Goal: Navigation & Orientation: Find specific page/section

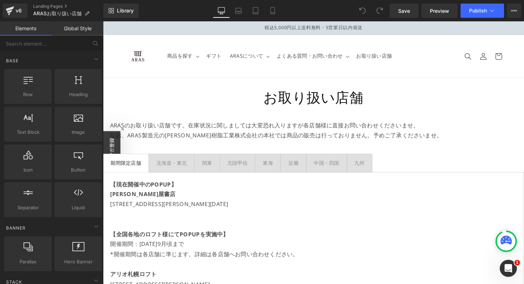
click at [264, 211] on p "[STREET_ADDRESS][PERSON_NAME][DATE]" at bounding box center [319, 209] width 416 height 10
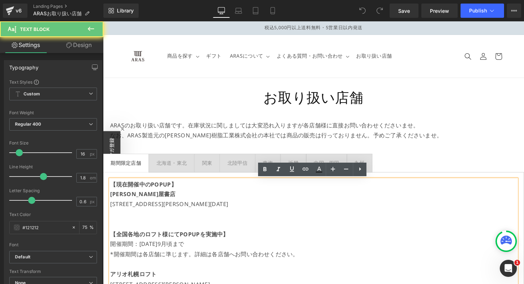
click at [257, 210] on p "[STREET_ADDRESS][PERSON_NAME][DATE]" at bounding box center [319, 209] width 416 height 10
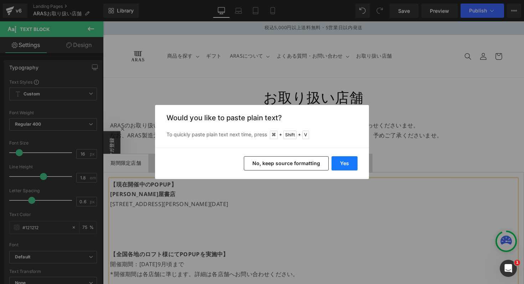
click at [349, 158] on button "Yes" at bounding box center [345, 163] width 26 height 14
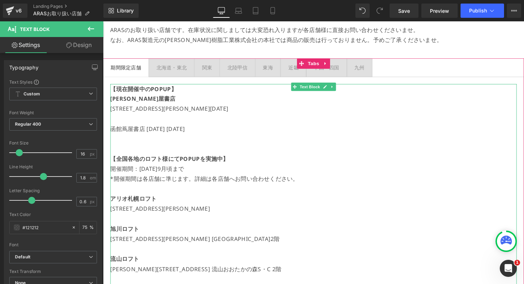
scroll to position [99, 0]
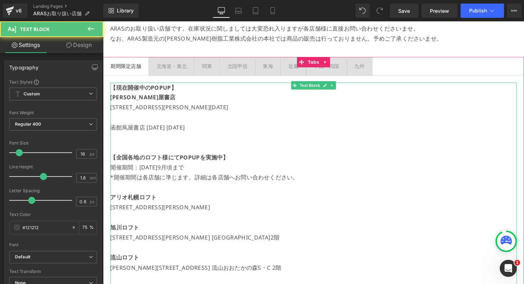
click at [150, 131] on p "函館蔦屋書店 [DATE] [DATE]" at bounding box center [319, 130] width 416 height 10
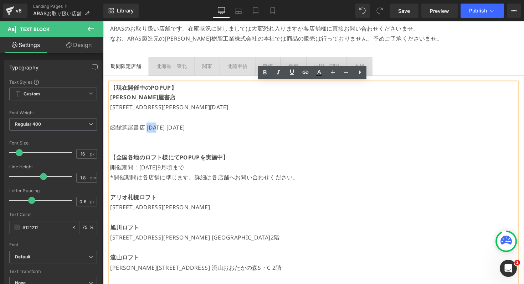
drag, startPoint x: 148, startPoint y: 130, endPoint x: 158, endPoint y: 132, distance: 10.2
click at [158, 132] on p "函館蔦屋書店 [DATE] [DATE]" at bounding box center [319, 130] width 416 height 10
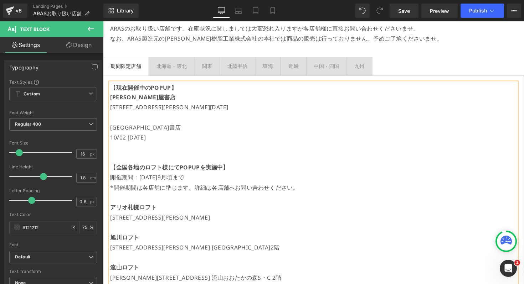
click at [122, 141] on p "10/02 [DATE]" at bounding box center [319, 140] width 416 height 10
drag, startPoint x: 134, startPoint y: 142, endPoint x: 123, endPoint y: 140, distance: 11.8
click at [123, 140] on p "10/2 [DATE]" at bounding box center [319, 140] width 416 height 10
click at [161, 136] on p "10/2〜11/16" at bounding box center [319, 140] width 416 height 10
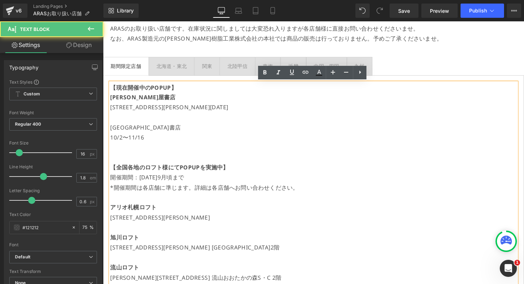
click at [121, 141] on p "10/2〜11/16" at bounding box center [319, 140] width 416 height 10
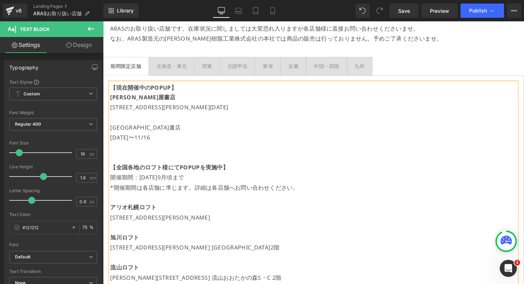
click at [171, 140] on p "[DATE]〜11/16" at bounding box center [319, 140] width 416 height 10
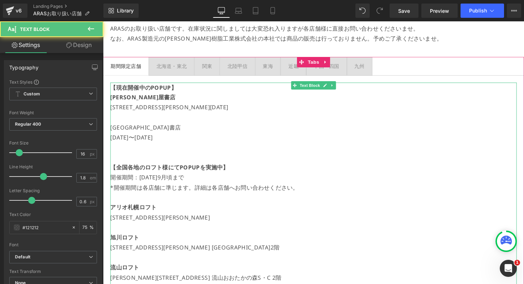
click at [144, 144] on p "[DATE]〜[DATE]" at bounding box center [319, 140] width 416 height 10
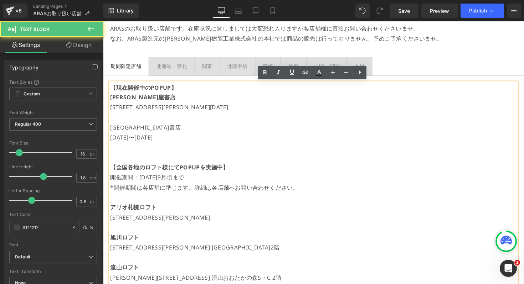
click at [138, 150] on p at bounding box center [319, 150] width 416 height 10
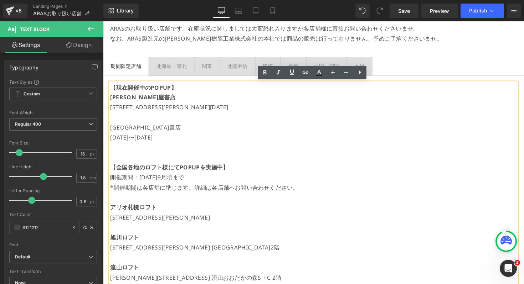
click at [135, 129] on p "[GEOGRAPHIC_DATA]書店" at bounding box center [319, 130] width 416 height 10
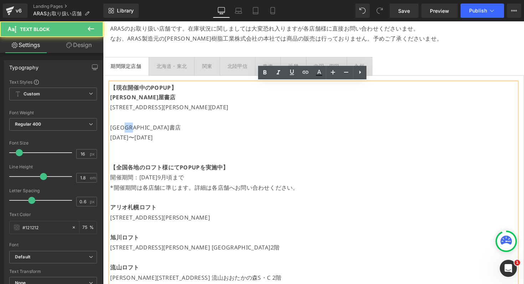
click at [135, 129] on p "[GEOGRAPHIC_DATA]書店" at bounding box center [319, 130] width 416 height 10
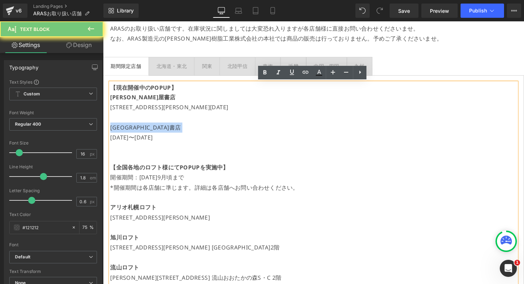
click at [135, 129] on p "[GEOGRAPHIC_DATA]書店" at bounding box center [319, 130] width 416 height 10
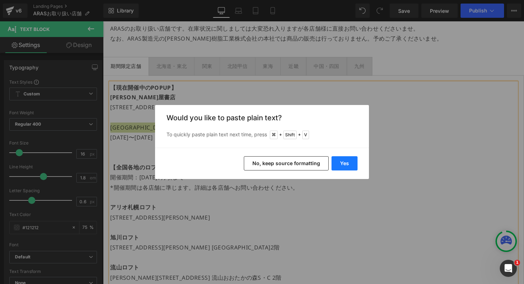
click at [343, 167] on button "Yes" at bounding box center [345, 163] width 26 height 14
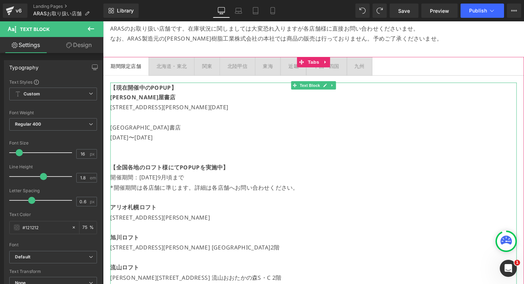
click at [139, 133] on p "[GEOGRAPHIC_DATA]書店" at bounding box center [319, 130] width 416 height 10
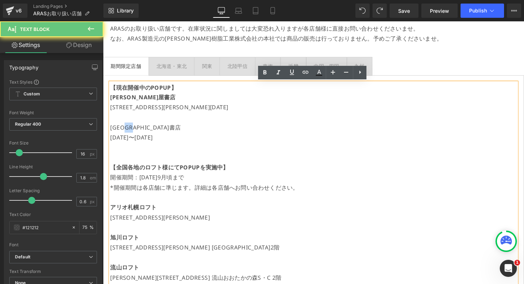
click at [139, 133] on p "[GEOGRAPHIC_DATA]書店" at bounding box center [319, 130] width 416 height 10
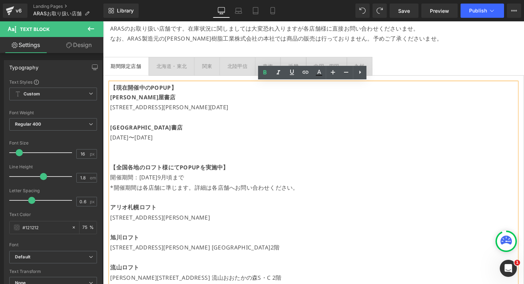
click at [185, 132] on p "[GEOGRAPHIC_DATA]書店" at bounding box center [319, 130] width 416 height 10
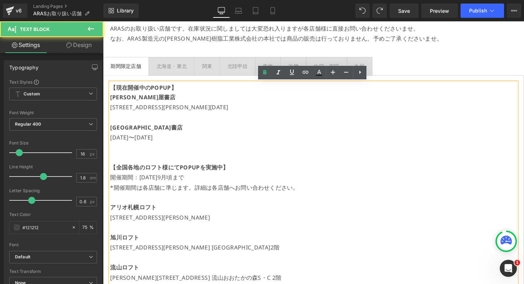
click at [183, 140] on p "[DATE]〜[DATE]" at bounding box center [319, 140] width 416 height 10
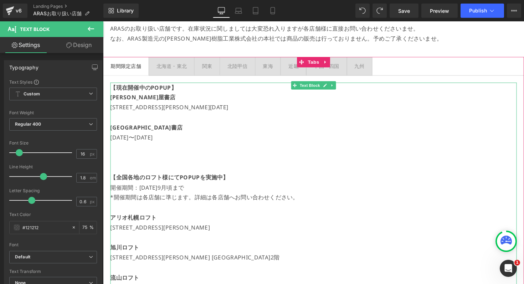
click at [143, 129] on strong "[GEOGRAPHIC_DATA]書店" at bounding box center [148, 130] width 74 height 8
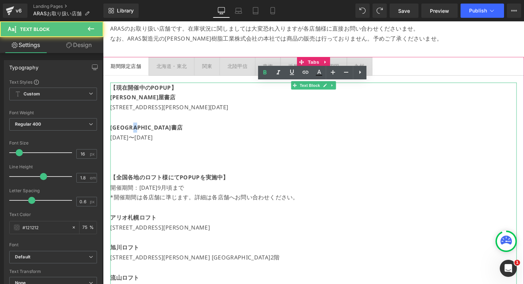
click at [143, 129] on strong "[GEOGRAPHIC_DATA]書店" at bounding box center [148, 130] width 74 height 8
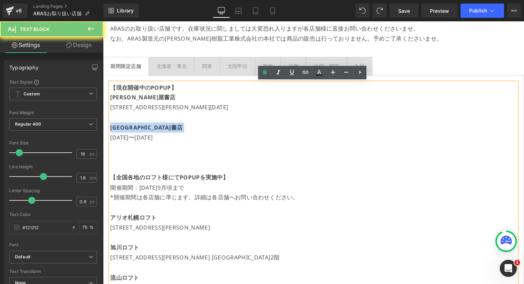
click at [143, 129] on strong "[GEOGRAPHIC_DATA]書店" at bounding box center [148, 130] width 74 height 8
copy strong "[GEOGRAPHIC_DATA]書店"
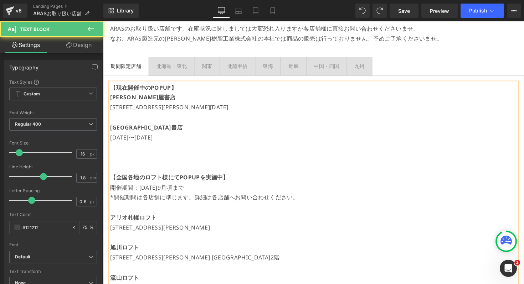
click at [150, 148] on p at bounding box center [319, 150] width 416 height 10
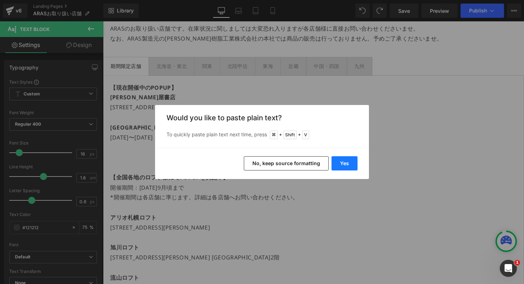
click at [341, 161] on button "Yes" at bounding box center [345, 163] width 26 height 14
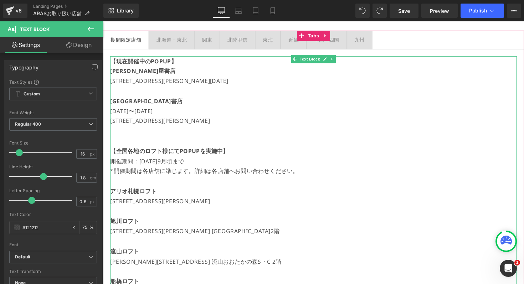
scroll to position [130, 0]
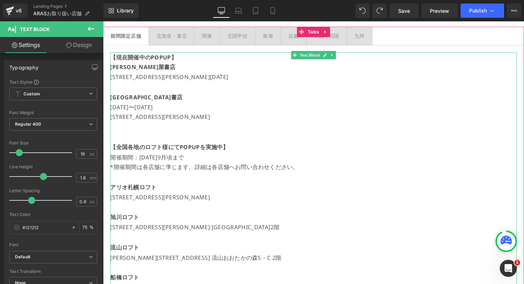
click at [159, 130] on p at bounding box center [319, 130] width 416 height 10
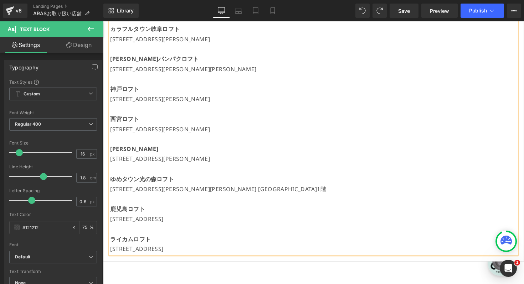
scroll to position [732, 0]
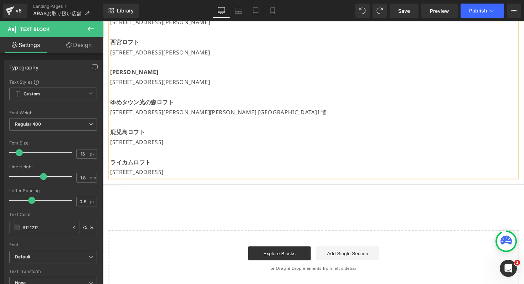
click at [315, 174] on p "[STREET_ADDRESS]" at bounding box center [319, 176] width 416 height 10
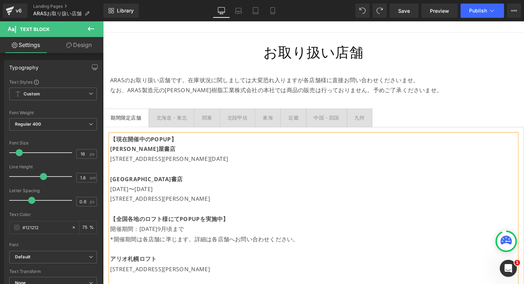
scroll to position [60, 0]
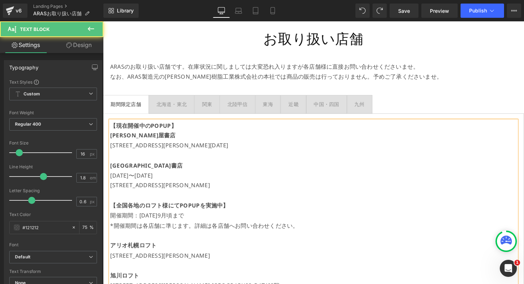
click at [208, 212] on strong "【全国各地のロフト様にてPOPUPを実施中】" at bounding box center [171, 210] width 121 height 8
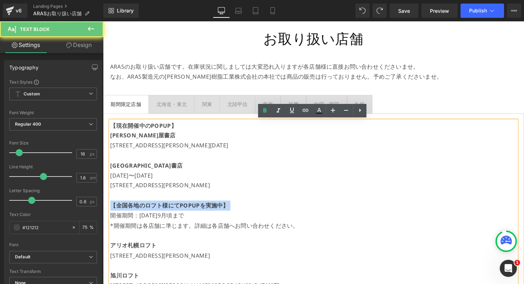
click at [208, 212] on strong "【全国各地のロフト様にてPOPUPを実施中】" at bounding box center [171, 210] width 121 height 8
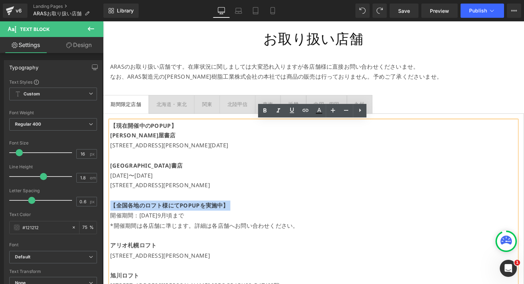
copy strong "【全国各地のロフト様にてPOPUPを実施中】"
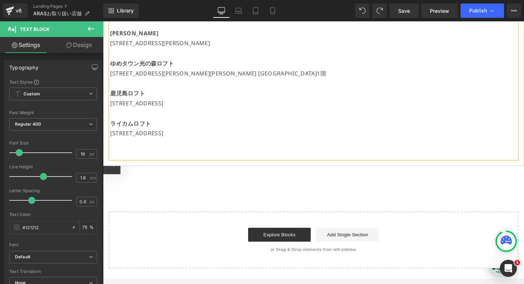
scroll to position [772, 0]
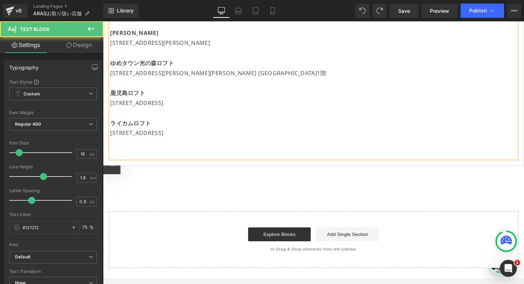
click at [137, 152] on p at bounding box center [319, 157] width 416 height 10
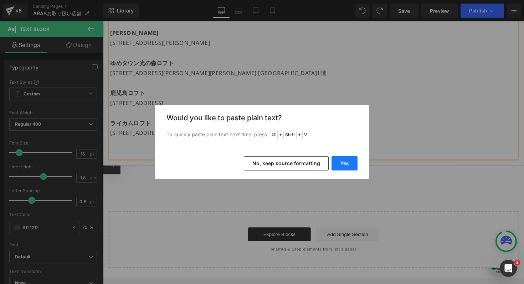
click at [346, 161] on button "Yes" at bounding box center [345, 163] width 26 height 14
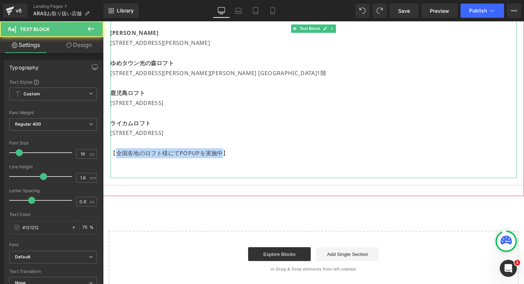
drag, startPoint x: 118, startPoint y: 154, endPoint x: 226, endPoint y: 154, distance: 108.0
click at [226, 154] on p "【全国各地のロフト様にてPOPUPを実施中】" at bounding box center [319, 157] width 416 height 10
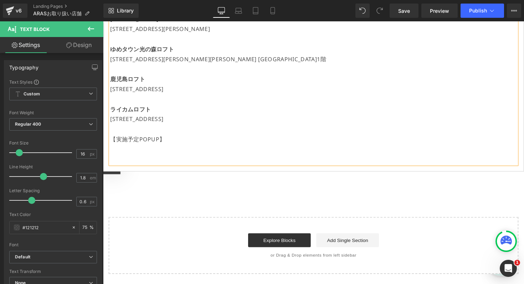
scroll to position [797, 0]
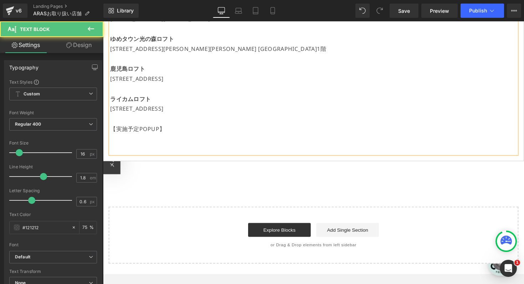
click at [151, 133] on p "【実施予定POPUP】" at bounding box center [319, 132] width 416 height 10
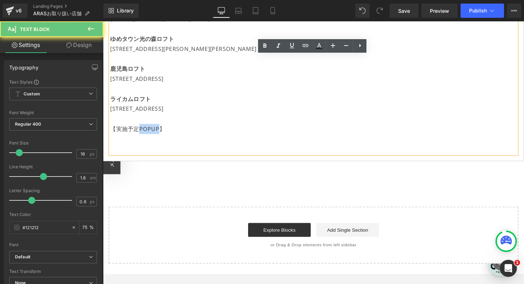
click at [151, 133] on p "【実施予定POPUP】" at bounding box center [319, 132] width 416 height 10
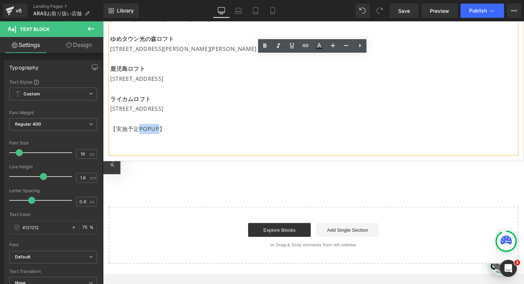
click at [151, 133] on p "【実施予定POPUP】" at bounding box center [319, 132] width 416 height 10
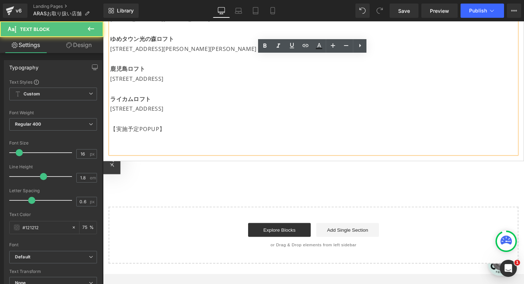
click at [151, 133] on p "【実施予定POPUP】" at bounding box center [319, 132] width 416 height 10
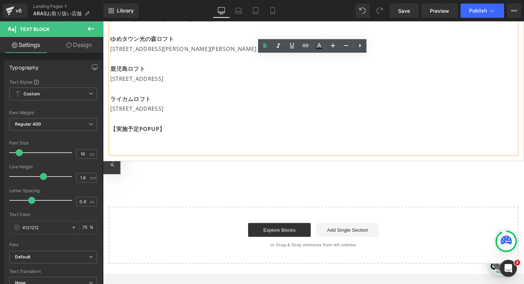
click at [157, 140] on p at bounding box center [319, 142] width 416 height 10
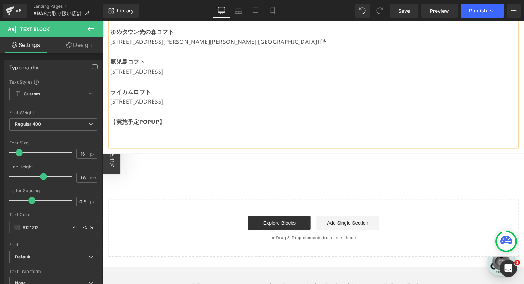
scroll to position [828, 0]
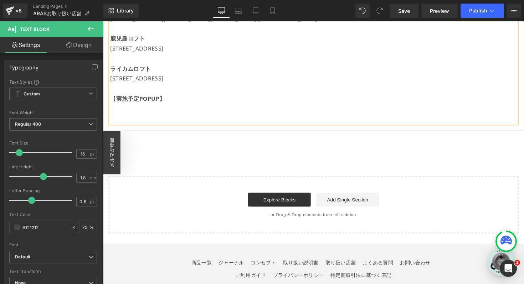
click at [172, 106] on p at bounding box center [319, 111] width 416 height 10
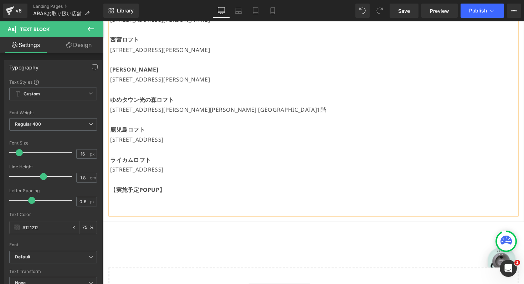
scroll to position [743, 0]
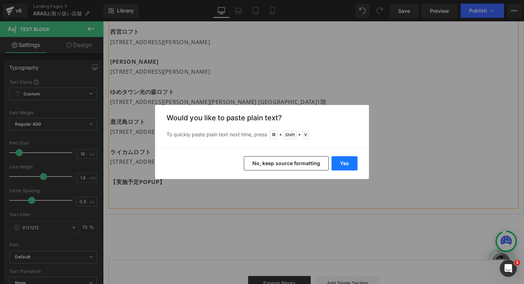
click at [345, 163] on button "Yes" at bounding box center [345, 163] width 26 height 14
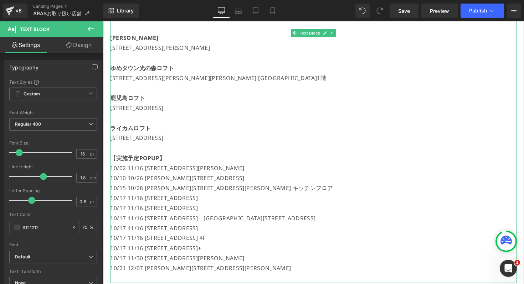
scroll to position [772, 0]
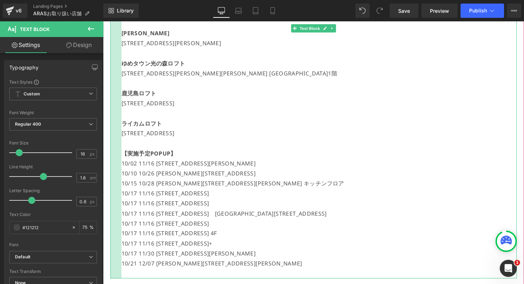
drag, startPoint x: 112, startPoint y: 165, endPoint x: 124, endPoint y: 179, distance: 17.9
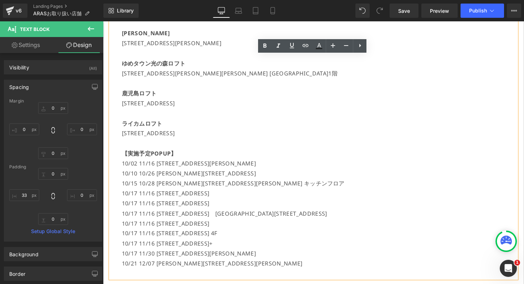
type input "0"
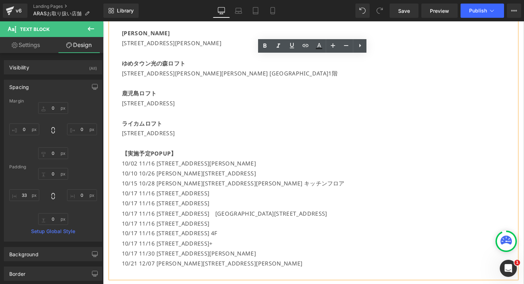
type input "0"
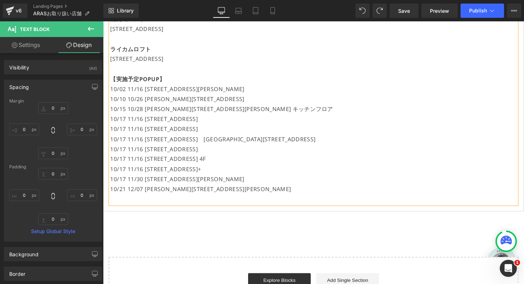
scroll to position [816, 0]
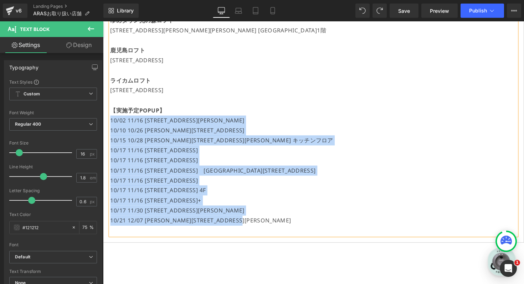
drag, startPoint x: 299, startPoint y: 226, endPoint x: 107, endPoint y: 119, distance: 219.6
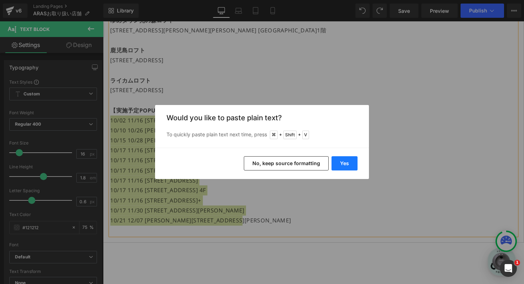
click at [347, 161] on button "Yes" at bounding box center [345, 163] width 26 height 14
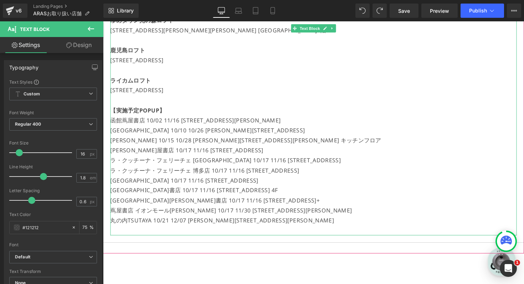
click at [153, 122] on p "函館蔦屋書店 10/02 11/16 [STREET_ADDRESS][PERSON_NAME]" at bounding box center [319, 123] width 416 height 10
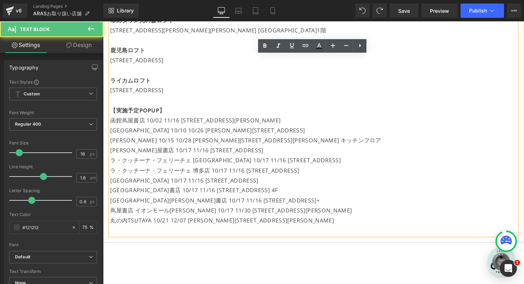
click at [150, 122] on p "函館蔦屋書店 10/02 11/16 [STREET_ADDRESS][PERSON_NAME]" at bounding box center [319, 123] width 416 height 10
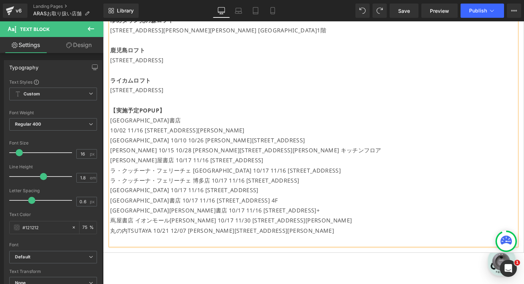
click at [129, 132] on p "10/02 11/16 [STREET_ADDRESS][PERSON_NAME]" at bounding box center [319, 133] width 416 height 10
click at [151, 133] on p "10/02〜11/16 [STREET_ADDRESS][PERSON_NAME]" at bounding box center [319, 133] width 416 height 10
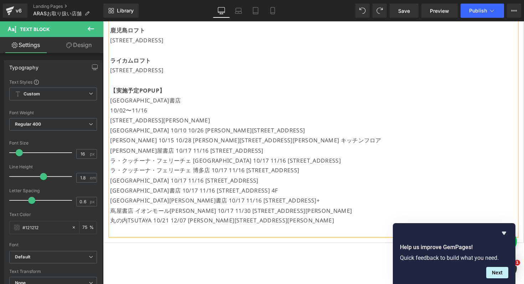
scroll to position [838, 0]
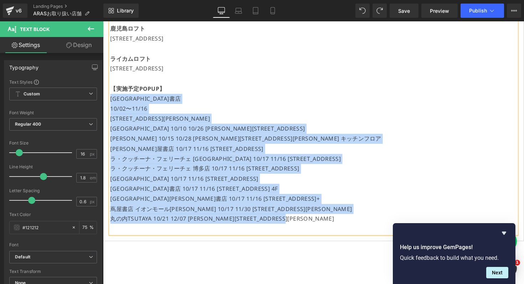
drag, startPoint x: 337, startPoint y: 221, endPoint x: 105, endPoint y: 103, distance: 259.9
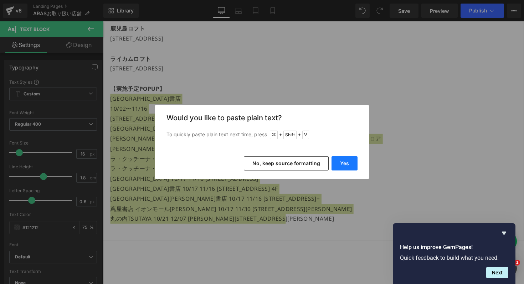
click at [338, 165] on button "Yes" at bounding box center [345, 163] width 26 height 14
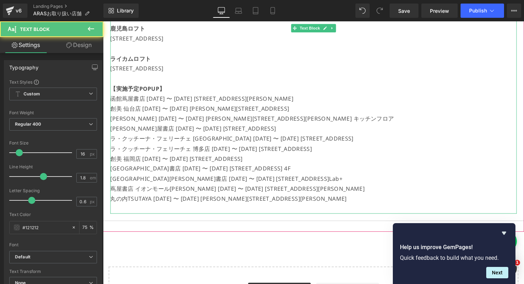
click at [150, 98] on p "函館蔦屋書店 [DATE] 〜 [DATE] [STREET_ADDRESS][PERSON_NAME]" at bounding box center [319, 101] width 416 height 10
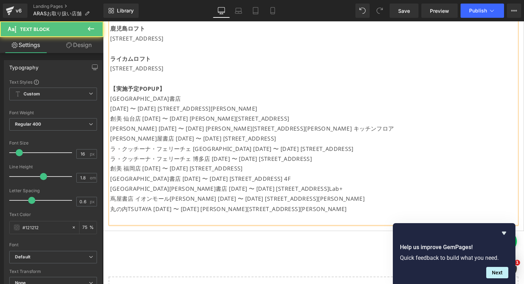
click at [172, 109] on p "[DATE] 〜 [DATE] [STREET_ADDRESS][PERSON_NAME]" at bounding box center [319, 111] width 416 height 10
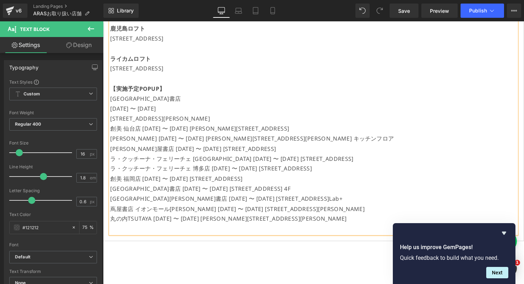
click at [192, 124] on p "[STREET_ADDRESS][PERSON_NAME]" at bounding box center [319, 121] width 416 height 10
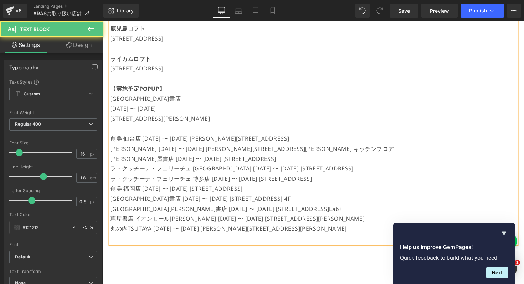
click at [145, 142] on p "創美 仙台店 [DATE] 〜 [DATE] [PERSON_NAME][STREET_ADDRESS]" at bounding box center [319, 142] width 416 height 10
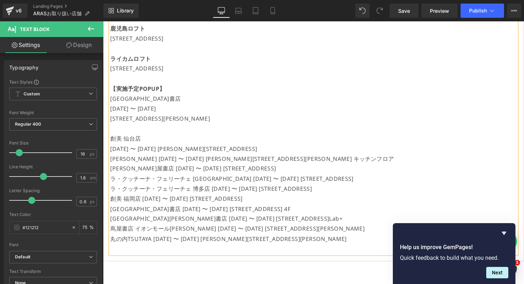
click at [177, 152] on p "[DATE] 〜 [DATE] [PERSON_NAME][STREET_ADDRESS]" at bounding box center [319, 152] width 416 height 10
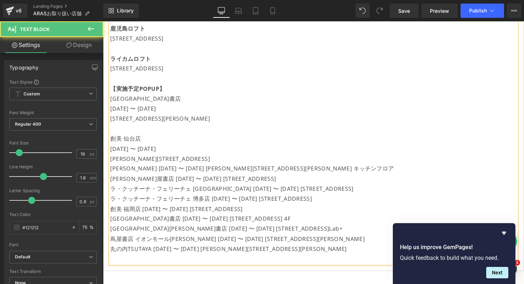
click at [251, 164] on p "[PERSON_NAME][STREET_ADDRESS]" at bounding box center [319, 163] width 416 height 10
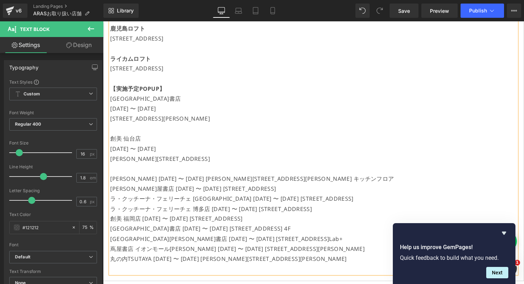
click at [143, 180] on p "[PERSON_NAME] [DATE] 〜 [DATE] [PERSON_NAME][STREET_ADDRESS][PERSON_NAME] キッチンフロア" at bounding box center [319, 183] width 416 height 10
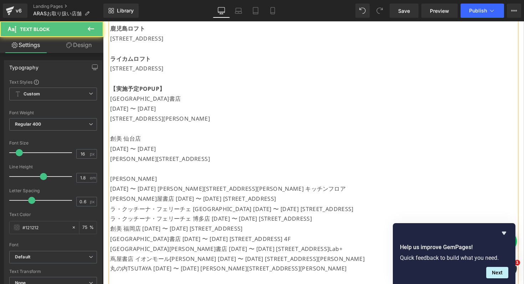
click at [178, 194] on p "[DATE] 〜 [DATE] [PERSON_NAME][STREET_ADDRESS][PERSON_NAME] キッチンフロア" at bounding box center [319, 193] width 416 height 10
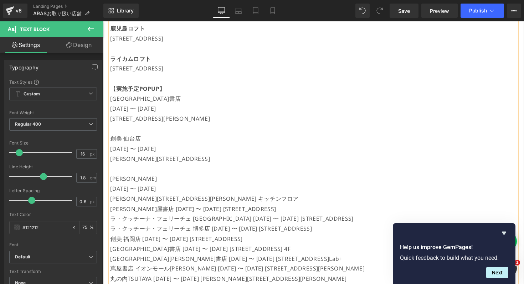
click at [248, 206] on p "[PERSON_NAME][STREET_ADDRESS][PERSON_NAME] キッチンフロア" at bounding box center [319, 204] width 416 height 10
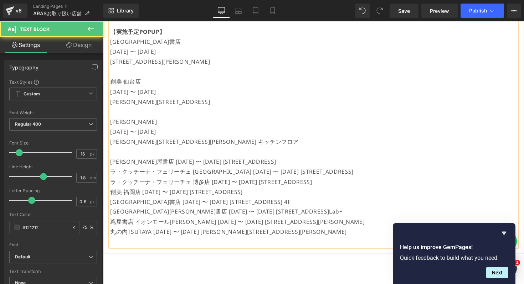
scroll to position [900, 0]
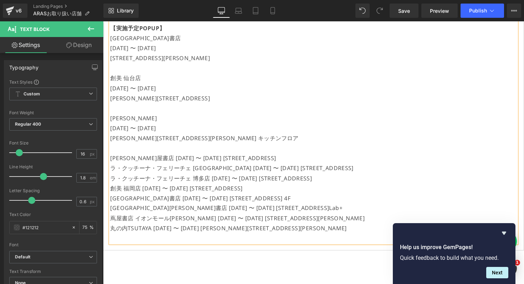
click at [156, 161] on p "[PERSON_NAME]屋書店 [DATE] 〜 [DATE] [STREET_ADDRESS]" at bounding box center [319, 161] width 416 height 10
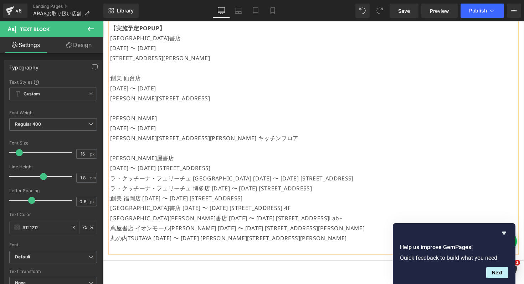
click at [178, 170] on p "[DATE] 〜 [DATE] [STREET_ADDRESS]" at bounding box center [319, 172] width 416 height 10
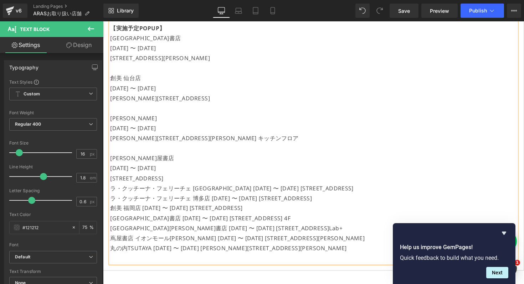
click at [241, 181] on p "[STREET_ADDRESS]" at bounding box center [319, 182] width 416 height 10
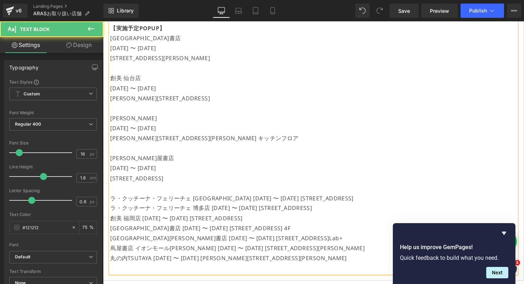
scroll to position [962, 0]
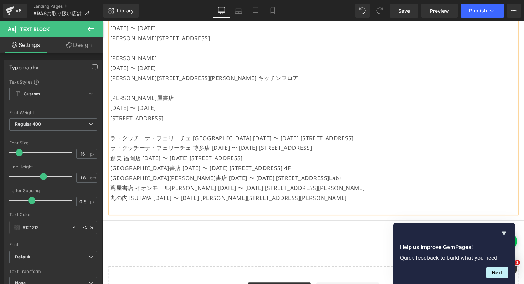
click at [228, 139] on p "ラ・クッチーナ・フェリーチェ [GEOGRAPHIC_DATA] [DATE] 〜 [DATE] [STREET_ADDRESS]" at bounding box center [319, 141] width 416 height 10
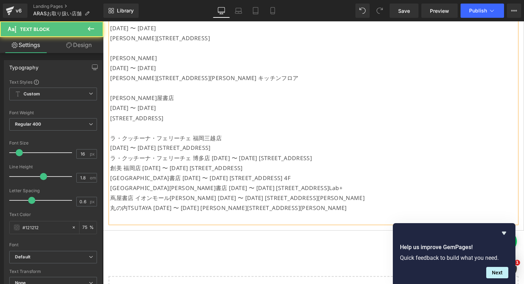
click at [178, 150] on p "[DATE] 〜 [DATE] [STREET_ADDRESS]" at bounding box center [319, 151] width 416 height 10
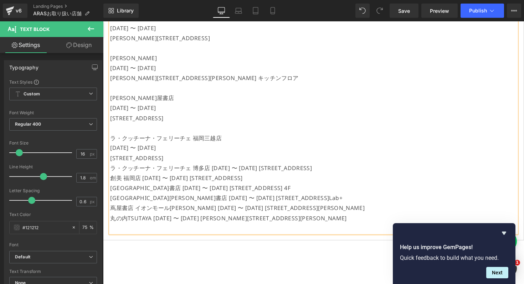
click at [241, 158] on p "[STREET_ADDRESS]" at bounding box center [319, 161] width 416 height 10
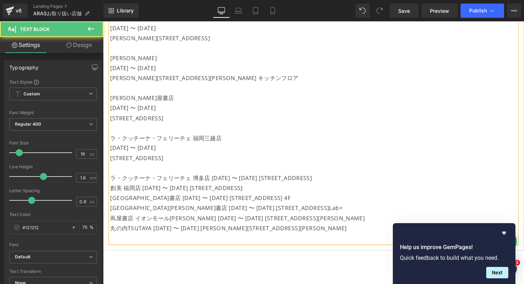
click at [217, 180] on p "ラ・クッチーナ・フェリーチェ 博多店 [DATE] 〜 [DATE] [STREET_ADDRESS]" at bounding box center [319, 182] width 416 height 10
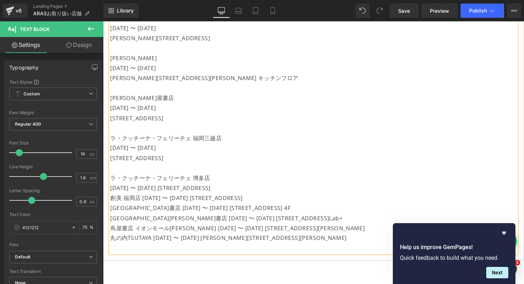
click at [176, 192] on p "[DATE] 〜 [DATE] [STREET_ADDRESS]" at bounding box center [319, 192] width 416 height 10
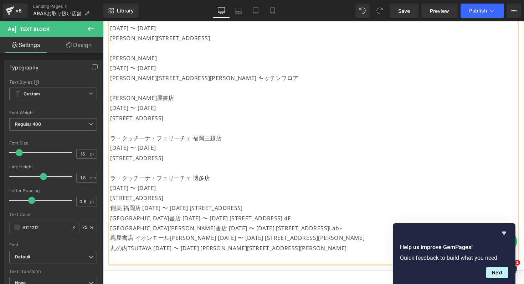
click at [330, 203] on p "[STREET_ADDRESS]" at bounding box center [319, 202] width 416 height 10
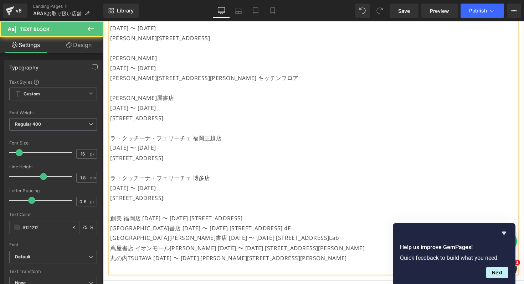
click at [145, 223] on p "創美 福岡店 [DATE] 〜 [DATE] [STREET_ADDRESS]" at bounding box center [319, 223] width 416 height 10
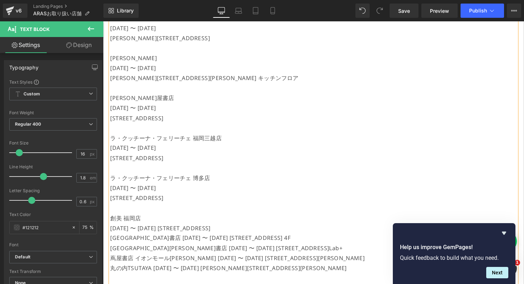
click at [174, 232] on p "[DATE] 〜 [DATE] [STREET_ADDRESS]" at bounding box center [319, 234] width 416 height 10
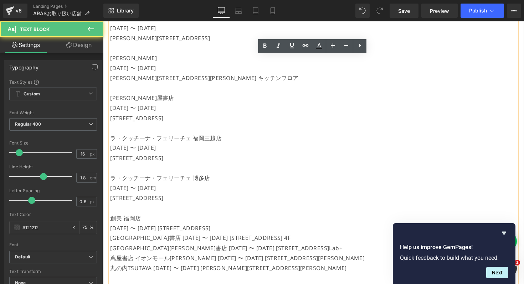
click at [177, 232] on p "[DATE] 〜 [DATE] [STREET_ADDRESS]" at bounding box center [319, 234] width 416 height 10
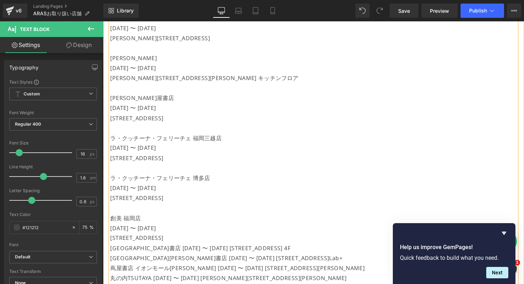
scroll to position [1057, 0]
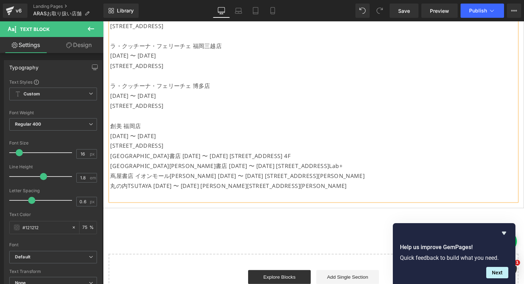
click at [223, 139] on p "[DATE] 〜 [DATE]" at bounding box center [319, 139] width 416 height 10
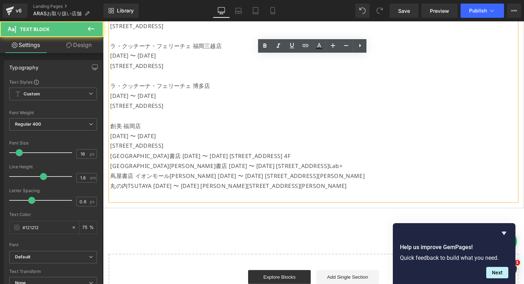
click at [221, 147] on p "[STREET_ADDRESS]" at bounding box center [319, 149] width 416 height 10
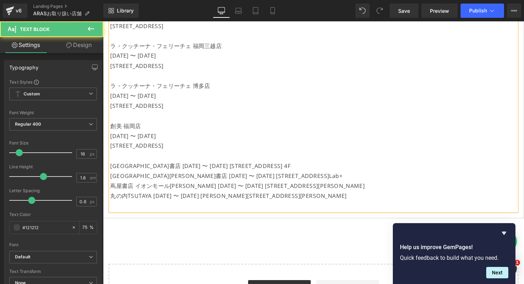
click at [164, 170] on p "[GEOGRAPHIC_DATA]書店 [DATE] 〜 [DATE] [STREET_ADDRESS] 4F" at bounding box center [319, 170] width 416 height 10
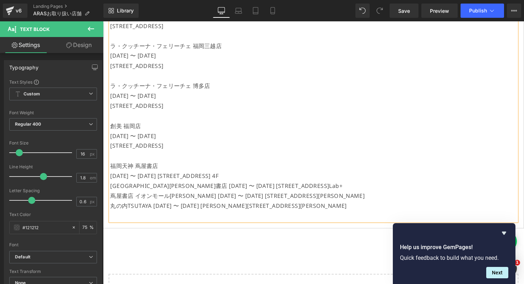
click at [176, 179] on p "[DATE] 〜 [DATE] [STREET_ADDRESS] 4F" at bounding box center [319, 180] width 416 height 10
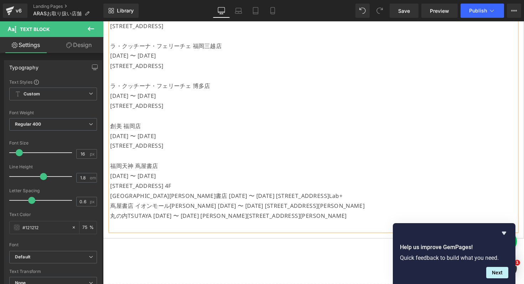
click at [285, 189] on p "[STREET_ADDRESS] 4F" at bounding box center [319, 190] width 416 height 10
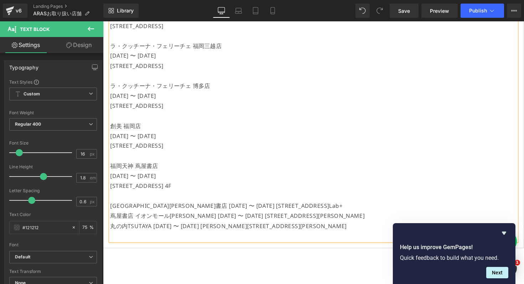
click at [163, 210] on p "[GEOGRAPHIC_DATA][PERSON_NAME]書店 [DATE] 〜 [DATE] [STREET_ADDRESS]Lab+" at bounding box center [319, 211] width 416 height 10
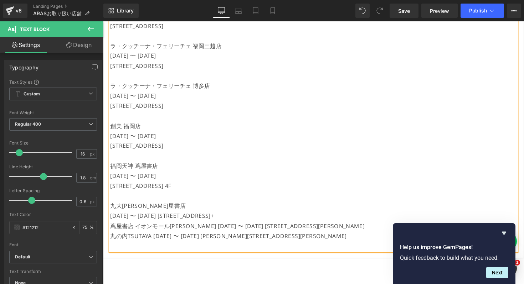
click at [179, 221] on p "[DATE] 〜 [DATE] [STREET_ADDRESS]+" at bounding box center [319, 221] width 416 height 10
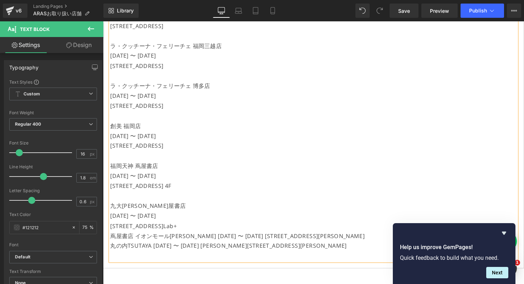
click at [235, 229] on p "[STREET_ADDRESS]Lab+" at bounding box center [319, 231] width 416 height 10
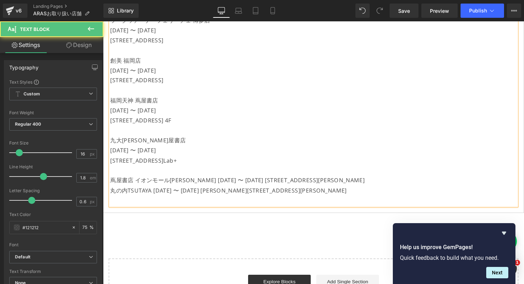
scroll to position [1131, 0]
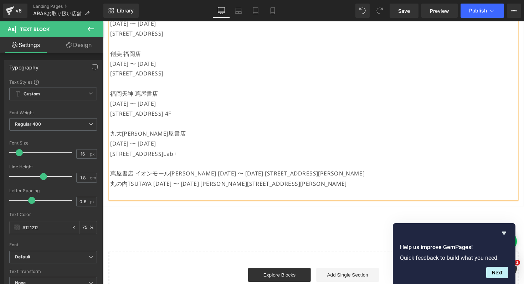
click at [192, 175] on p "蔦屋書店 イオンモール[PERSON_NAME] [DATE] 〜 [DATE] [STREET_ADDRESS][PERSON_NAME]" at bounding box center [319, 178] width 416 height 10
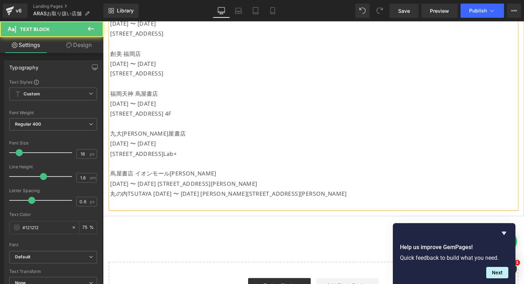
click at [179, 186] on p "[DATE] 〜 [DATE] [STREET_ADDRESS][PERSON_NAME]" at bounding box center [319, 188] width 416 height 10
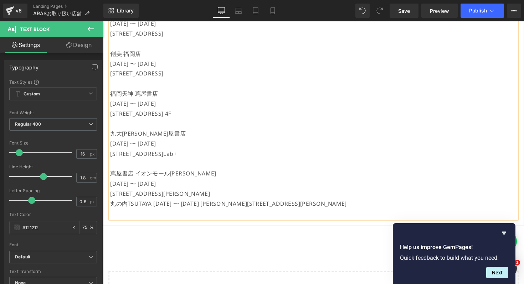
click at [211, 188] on p "[DATE] 〜 [DATE]" at bounding box center [319, 188] width 416 height 10
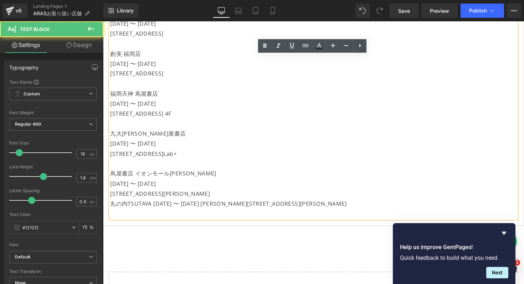
click at [211, 198] on p "[STREET_ADDRESS][PERSON_NAME]" at bounding box center [319, 198] width 416 height 10
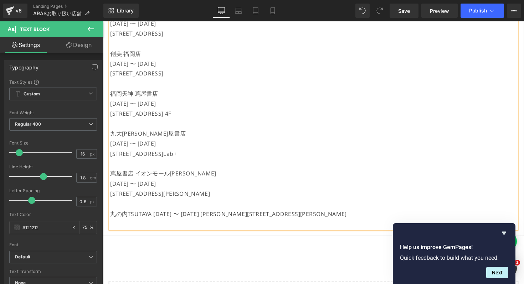
click at [157, 218] on p "丸の内TSUTAYA [DATE] 〜 [DATE] [PERSON_NAME][STREET_ADDRESS][PERSON_NAME]" at bounding box center [319, 219] width 416 height 10
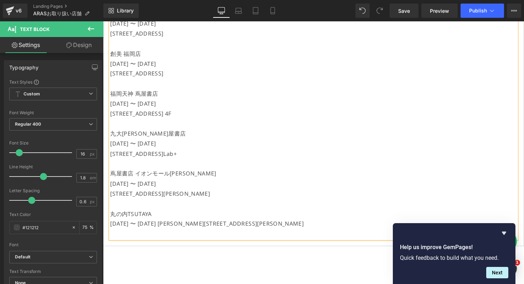
click at [173, 228] on p "[DATE] 〜 [DATE] [PERSON_NAME][STREET_ADDRESS][PERSON_NAME]" at bounding box center [319, 229] width 416 height 10
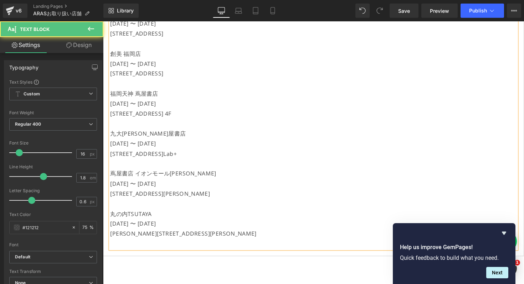
drag, startPoint x: 197, startPoint y: 225, endPoint x: 93, endPoint y: 225, distance: 103.7
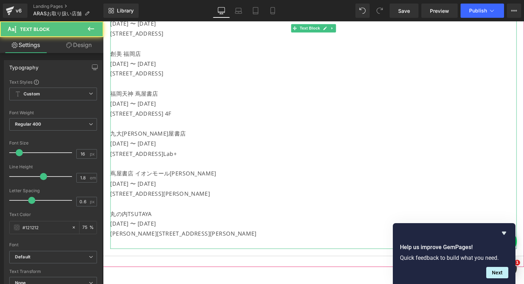
click at [124, 215] on p "丸の内TSUTAYA" at bounding box center [319, 219] width 416 height 10
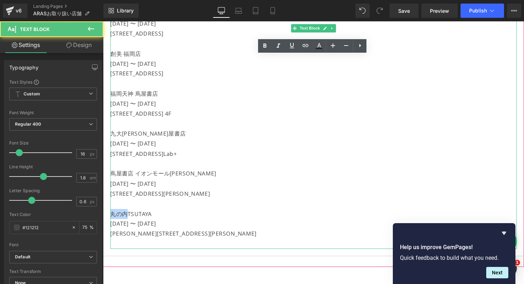
click at [124, 215] on p "丸の内TSUTAYA" at bounding box center [319, 219] width 416 height 10
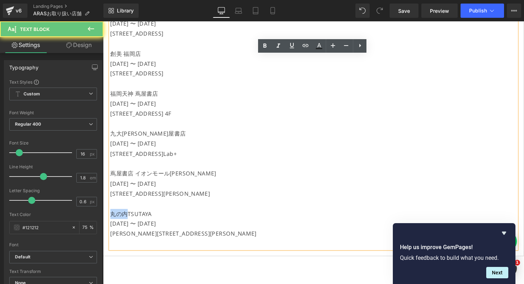
click at [124, 215] on p "丸の内TSUTAYA" at bounding box center [319, 219] width 416 height 10
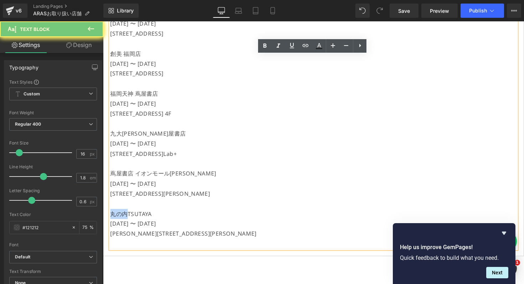
click at [124, 215] on p "丸の内TSUTAYA" at bounding box center [319, 219] width 416 height 10
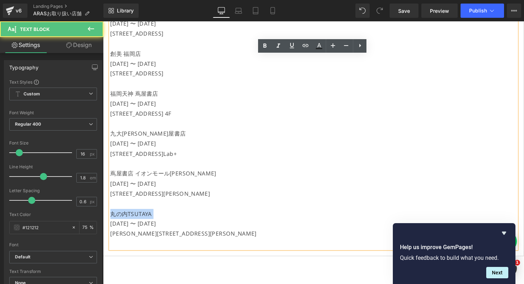
click at [124, 215] on p "丸の内TSUTAYA" at bounding box center [319, 219] width 416 height 10
click at [140, 174] on p "蔦屋書店 イオンモール[PERSON_NAME]" at bounding box center [319, 178] width 416 height 10
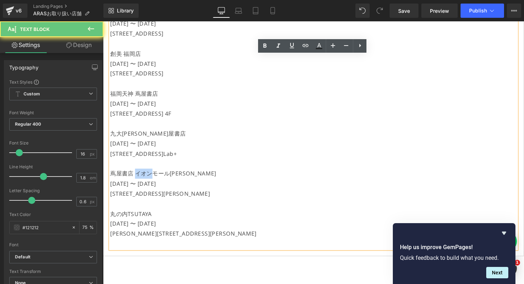
click at [140, 174] on p "蔦屋書店 イオンモール[PERSON_NAME]" at bounding box center [319, 178] width 416 height 10
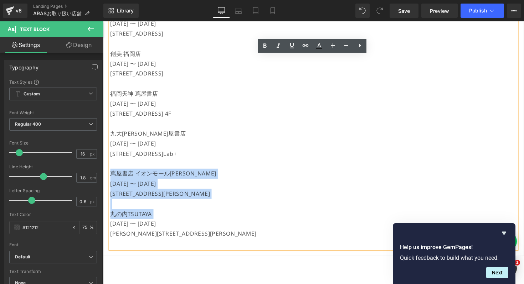
click at [138, 216] on p "丸の内TSUTAYA" at bounding box center [319, 219] width 416 height 10
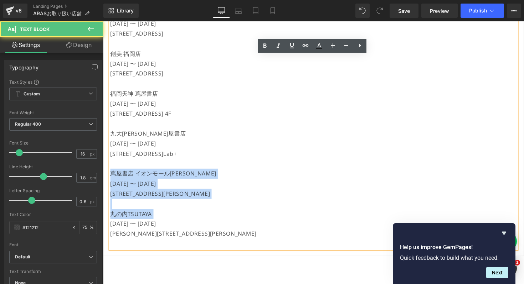
click at [138, 216] on p "丸の内TSUTAYA" at bounding box center [319, 219] width 416 height 10
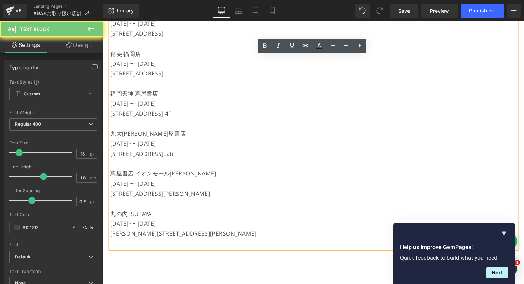
click at [149, 216] on p "丸の内TSUTAYA" at bounding box center [319, 219] width 416 height 10
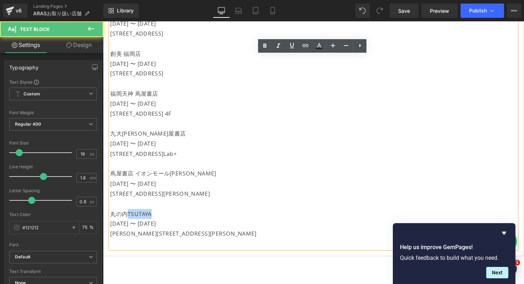
click at [149, 216] on p "丸の内TSUTAYA" at bounding box center [319, 219] width 416 height 10
click at [164, 175] on p "蔦屋書店 イオンモール[PERSON_NAME]" at bounding box center [319, 178] width 416 height 10
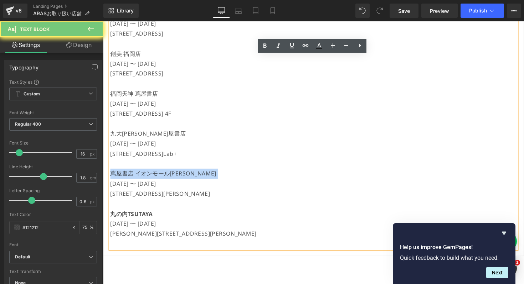
click at [164, 175] on p "蔦屋書店 イオンモール[PERSON_NAME]" at bounding box center [319, 178] width 416 height 10
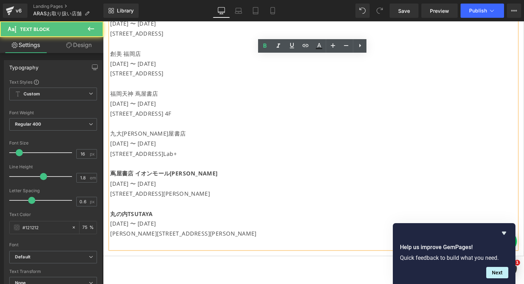
click at [144, 134] on p "九大[PERSON_NAME]屋書店" at bounding box center [319, 137] width 416 height 10
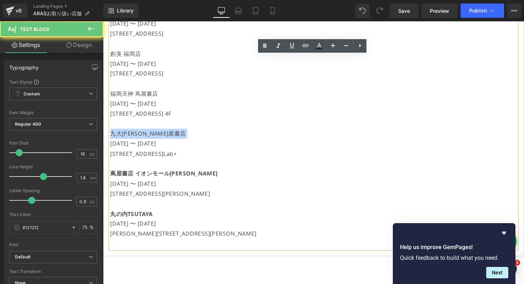
click at [144, 134] on p "九大[PERSON_NAME]屋書店" at bounding box center [319, 137] width 416 height 10
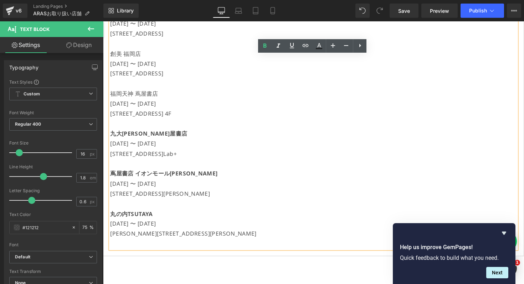
click at [143, 93] on p "福岡天神 蔦屋書店" at bounding box center [319, 96] width 416 height 10
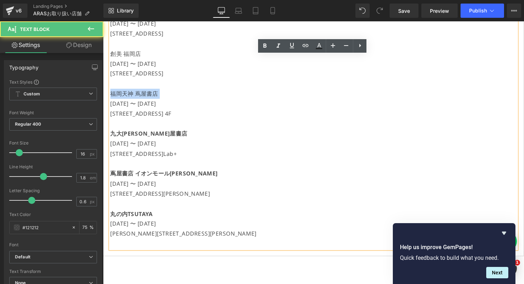
click at [143, 93] on p "福岡天神 蔦屋書店" at bounding box center [319, 96] width 416 height 10
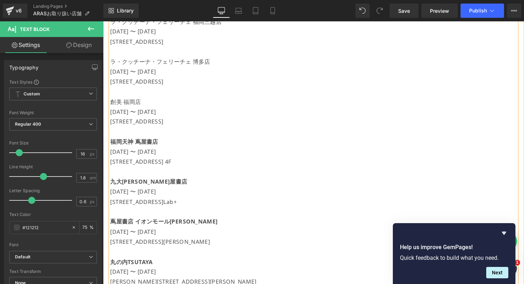
scroll to position [1057, 0]
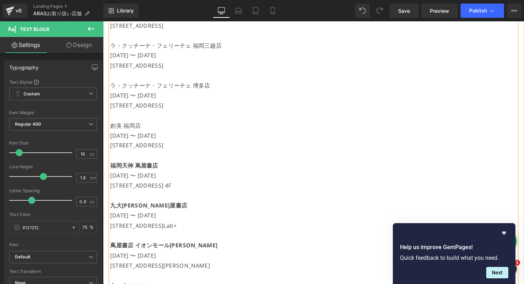
click at [134, 125] on p "創美 福岡店" at bounding box center [319, 128] width 416 height 10
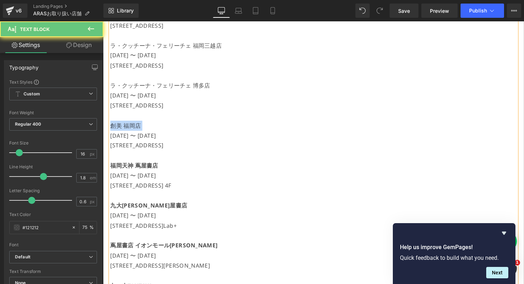
click at [134, 125] on p "創美 福岡店" at bounding box center [319, 128] width 416 height 10
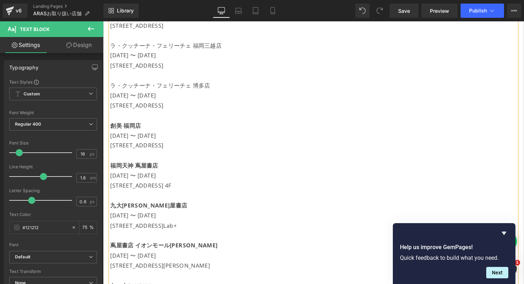
click at [139, 82] on p "ラ・クッチーナ・フェリーチェ 博多店" at bounding box center [319, 87] width 416 height 10
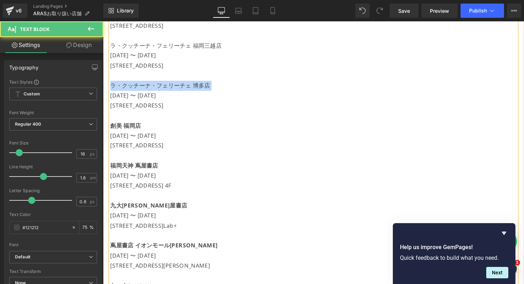
click at [139, 82] on p "ラ・クッチーナ・フェリーチェ 博多店" at bounding box center [319, 87] width 416 height 10
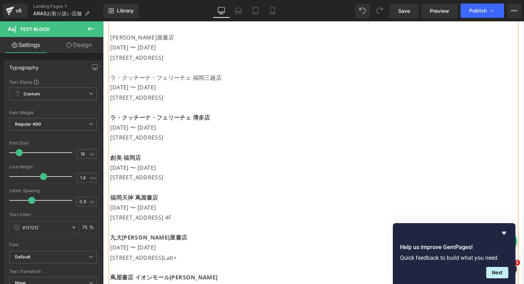
scroll to position [1013, 0]
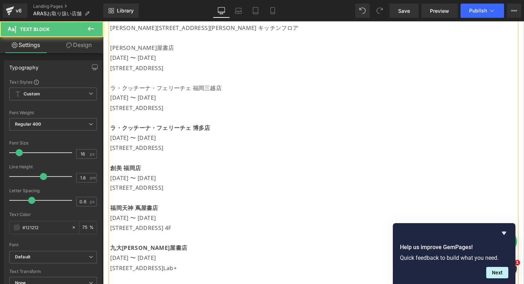
click at [139, 90] on p "ラ・クッチーナ・フェリーチェ 福岡三越店" at bounding box center [319, 90] width 416 height 10
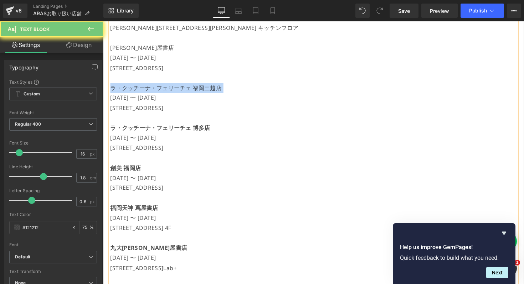
click at [139, 90] on p "ラ・クッチーナ・フェリーチェ 福岡三越店" at bounding box center [319, 90] width 416 height 10
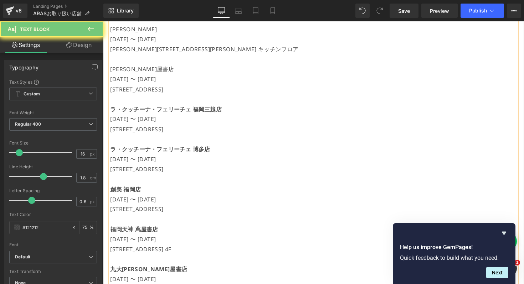
scroll to position [972, 0]
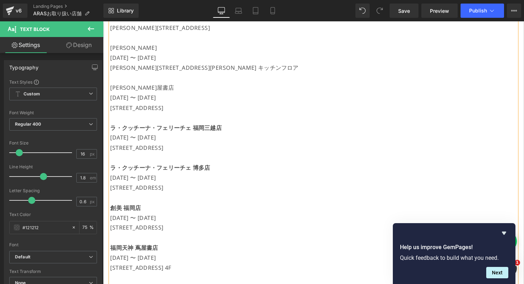
click at [139, 90] on p "[PERSON_NAME]屋書店" at bounding box center [319, 89] width 416 height 10
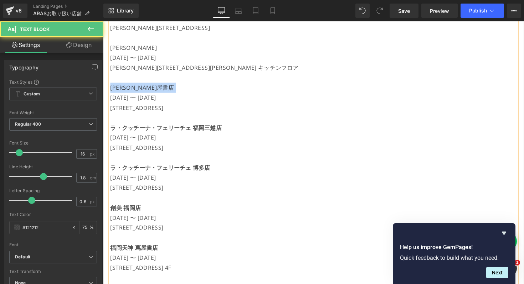
click at [139, 90] on p "[PERSON_NAME]屋書店" at bounding box center [319, 89] width 416 height 10
click at [130, 47] on p "[PERSON_NAME]" at bounding box center [319, 48] width 416 height 10
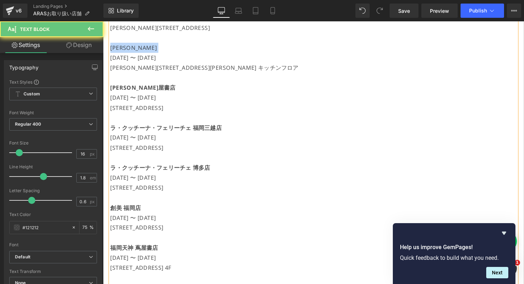
click at [130, 47] on p "[PERSON_NAME]" at bounding box center [319, 48] width 416 height 10
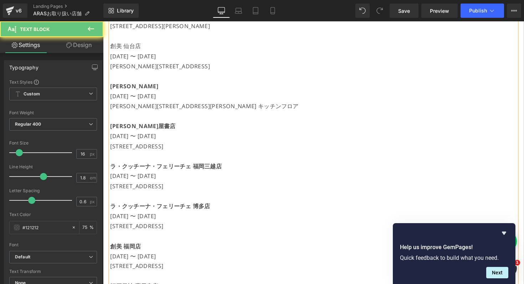
scroll to position [845, 0]
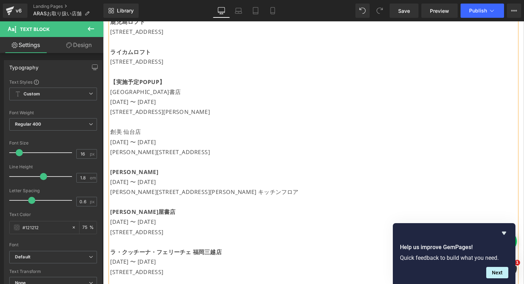
click at [134, 131] on p "創美 仙台店" at bounding box center [319, 135] width 416 height 10
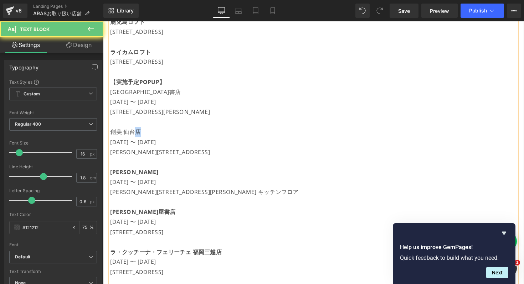
click at [134, 131] on p "創美 仙台店" at bounding box center [319, 135] width 416 height 10
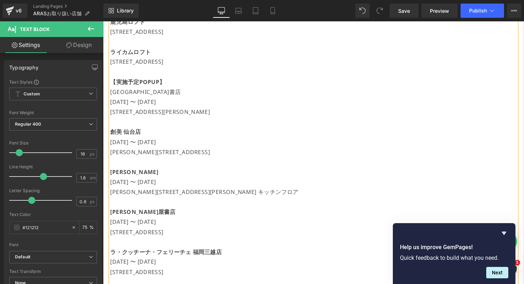
click at [131, 87] on p "【実施予定POPUP】" at bounding box center [319, 83] width 416 height 10
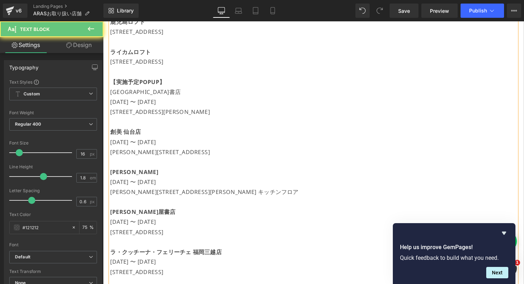
click at [130, 92] on p "[GEOGRAPHIC_DATA]書店" at bounding box center [319, 94] width 416 height 10
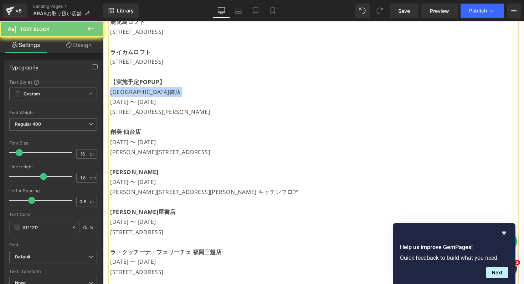
click at [130, 92] on p "[GEOGRAPHIC_DATA]書店" at bounding box center [319, 94] width 416 height 10
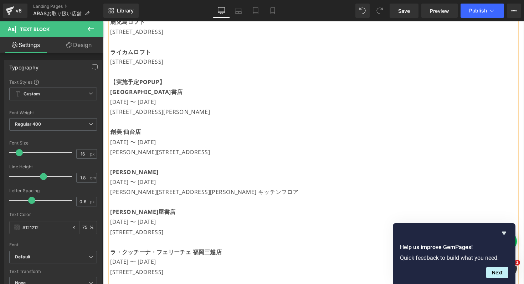
click at [211, 109] on p "[STREET_ADDRESS][PERSON_NAME]" at bounding box center [319, 114] width 416 height 10
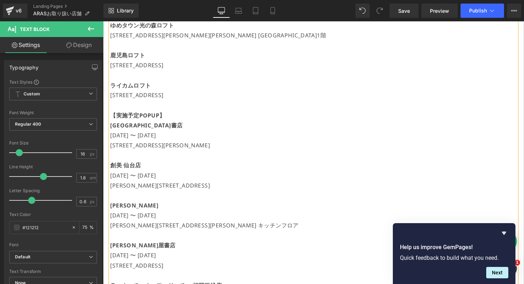
scroll to position [803, 0]
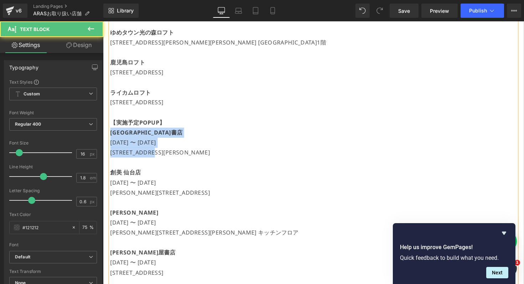
drag, startPoint x: 199, startPoint y: 153, endPoint x: 107, endPoint y: 132, distance: 94.3
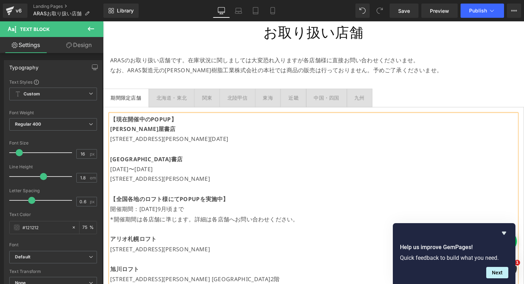
scroll to position [0, 0]
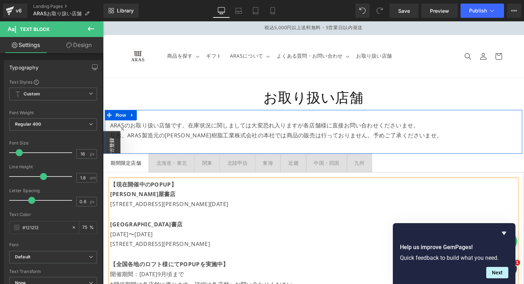
click at [178, 170] on div "北海道・[GEOGRAPHIC_DATA]" at bounding box center [173, 166] width 31 height 9
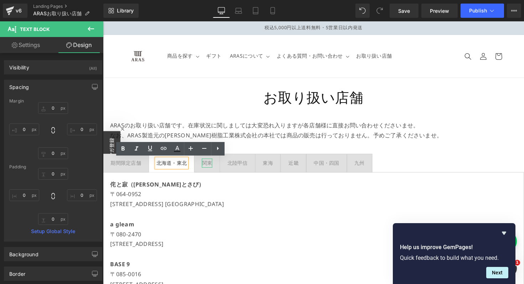
click at [209, 164] on div "関東" at bounding box center [209, 166] width 10 height 9
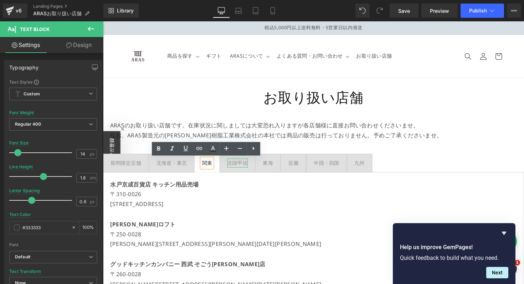
click at [239, 166] on div "北陸甲信" at bounding box center [240, 166] width 21 height 9
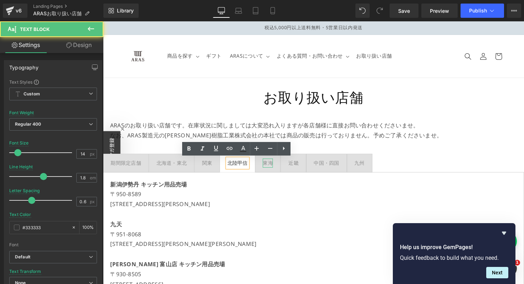
click at [272, 166] on div "東海" at bounding box center [272, 166] width 10 height 9
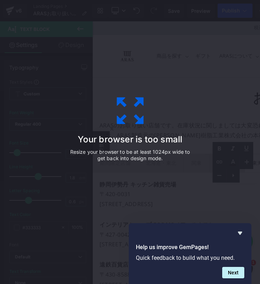
click at [182, 153] on p "Resize your browser to be at least 1024px wide to get back into design mode." at bounding box center [130, 155] width 125 height 13
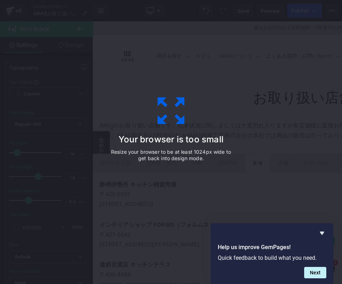
click at [283, 140] on div "Your browser is too small Resize your browser to be at least 1024px wide to get…" at bounding box center [171, 142] width 342 height 284
click at [110, 65] on div "Your browser is too small Resize your browser to be at least 1024px wide to get…" at bounding box center [171, 142] width 342 height 284
click at [313, 273] on button "Next" at bounding box center [315, 272] width 22 height 11
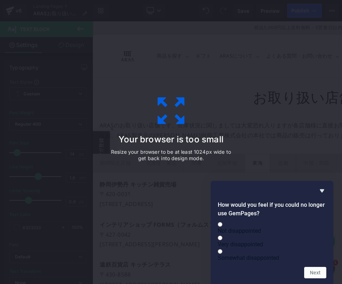
click at [326, 181] on div "How would you feel if you could no longer use GemPages? Not disappointed Very d…" at bounding box center [271, 232] width 123 height 103
click at [198, 148] on div "Your browser is too small Resize your browser to be at least 1024px wide to get…" at bounding box center [171, 142] width 160 height 143
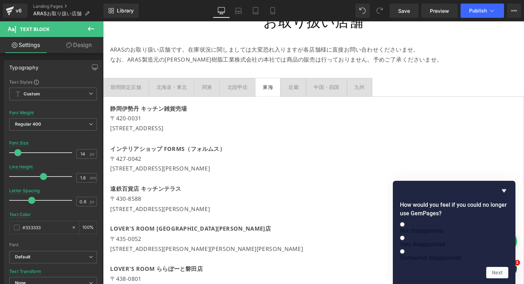
scroll to position [92, 0]
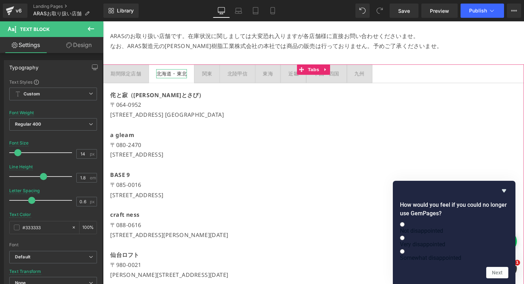
click at [175, 78] on div "北海道・東北" at bounding box center [173, 75] width 31 height 9
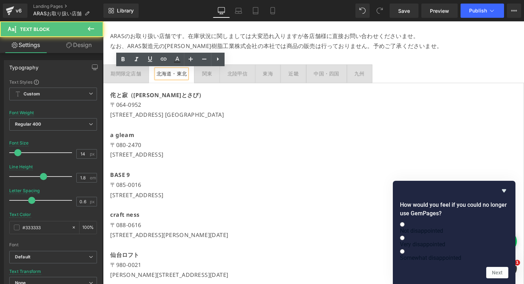
click at [213, 108] on p "〒064-0952" at bounding box center [319, 107] width 416 height 10
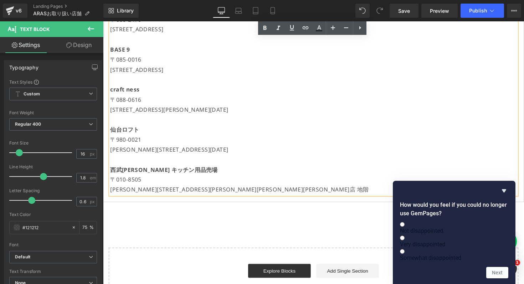
scroll to position [0, 0]
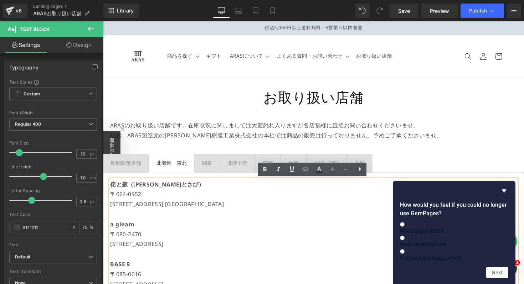
click at [130, 188] on strong "侘と寂（[PERSON_NAME]とさび）" at bounding box center [159, 189] width 97 height 8
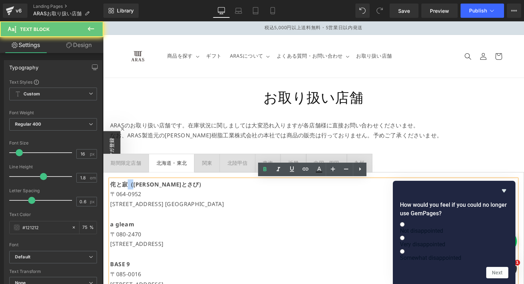
click at [130, 188] on strong "侘と寂（[PERSON_NAME]とさび）" at bounding box center [159, 189] width 97 height 8
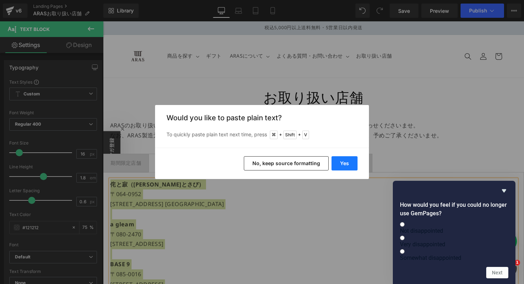
click at [347, 164] on button "Yes" at bounding box center [345, 163] width 26 height 14
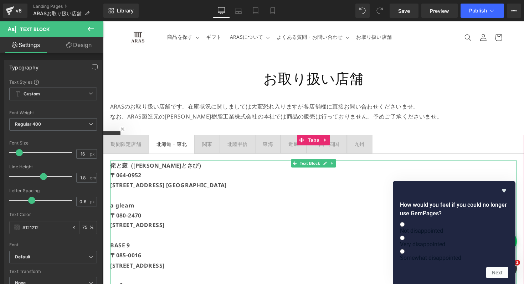
scroll to position [22, 0]
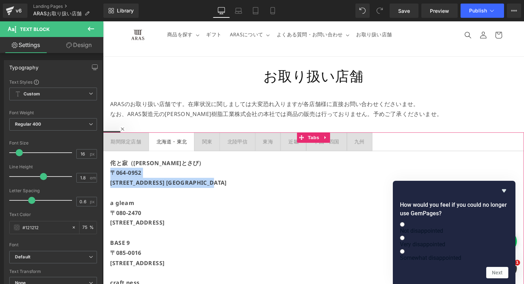
drag, startPoint x: 278, startPoint y: 184, endPoint x: 106, endPoint y: 176, distance: 172.7
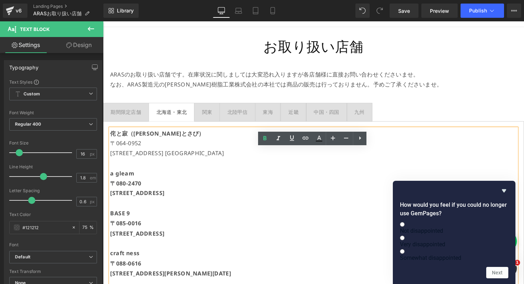
scroll to position [87, 0]
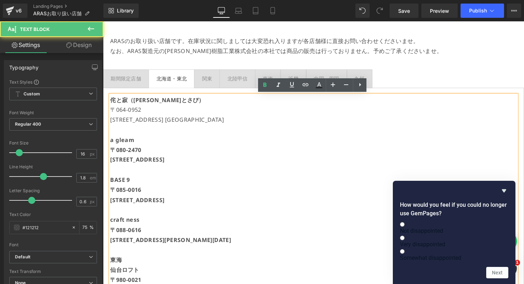
drag, startPoint x: 203, startPoint y: 166, endPoint x: 111, endPoint y: 156, distance: 92.5
click at [111, 156] on div "侘と寂（わびとさび） [STREET_ADDRESS][GEOGRAPHIC_DATA] a gleam [STREET_ADDRESS] [STREET_A…" at bounding box center [319, 225] width 416 height 257
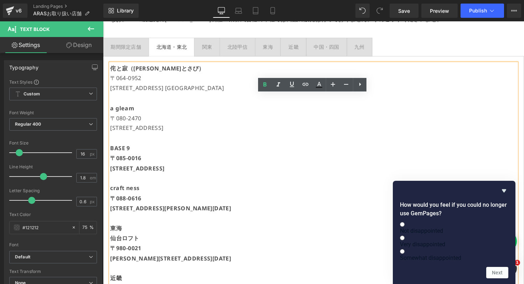
scroll to position [138, 0]
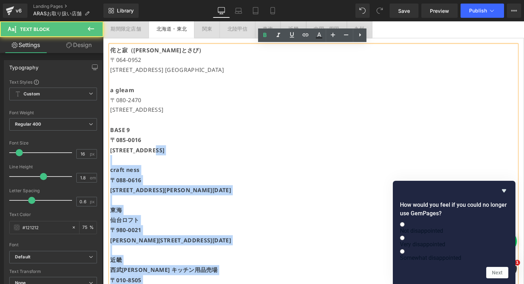
drag, startPoint x: 178, startPoint y: 155, endPoint x: 109, endPoint y: 143, distance: 69.0
click at [111, 143] on div "侘と寂（わびとさび） [STREET_ADDRESS][GEOGRAPHIC_DATA] a gleam [STREET_ADDRESS] [STREET_A…" at bounding box center [319, 174] width 416 height 257
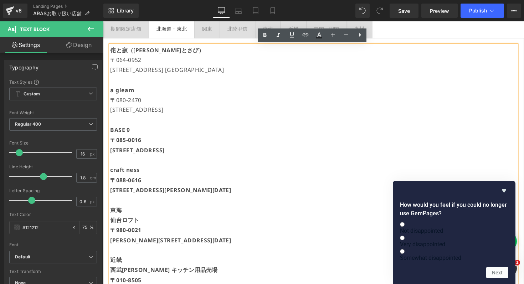
click at [113, 144] on strong "〒085-0016" at bounding box center [127, 143] width 32 height 8
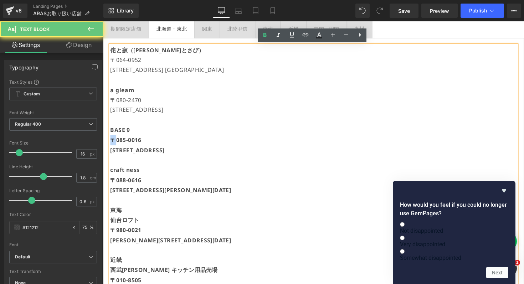
click at [113, 144] on strong "〒085-0016" at bounding box center [127, 143] width 32 height 8
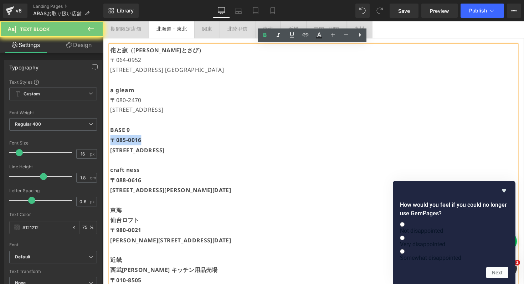
click at [113, 144] on strong "〒085-0016" at bounding box center [127, 143] width 32 height 8
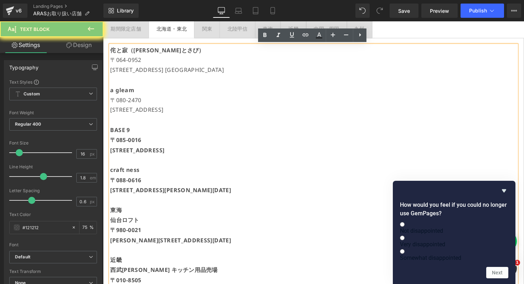
click at [175, 156] on p "[STREET_ADDRESS]" at bounding box center [319, 154] width 416 height 10
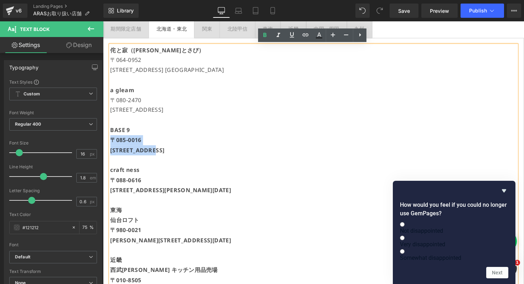
drag, startPoint x: 176, startPoint y: 156, endPoint x: 107, endPoint y: 143, distance: 70.2
click at [107, 143] on div "侘と寂（わびとさび） [STREET_ADDRESS][GEOGRAPHIC_DATA] a gleam [STREET_ADDRESS] [STREET_A…" at bounding box center [318, 174] width 431 height 272
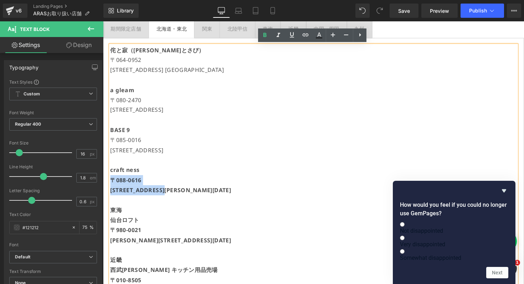
drag, startPoint x: 192, startPoint y: 194, endPoint x: 111, endPoint y: 185, distance: 81.1
click at [111, 185] on div "侘と寂（わびとさび） [STREET_ADDRESS][GEOGRAPHIC_DATA] a gleam [STREET_ADDRESS] [STREET_A…" at bounding box center [319, 174] width 416 height 257
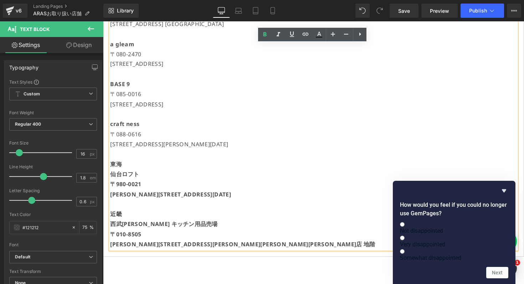
scroll to position [255, 0]
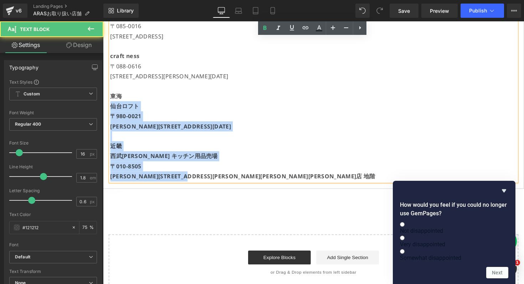
drag, startPoint x: 136, startPoint y: 100, endPoint x: 109, endPoint y: 99, distance: 27.1
click at [111, 99] on div "侘と寂（わびとさび） [STREET_ADDRESS][GEOGRAPHIC_DATA] a gleam [STREET_ADDRESS] [STREET_A…" at bounding box center [319, 57] width 416 height 257
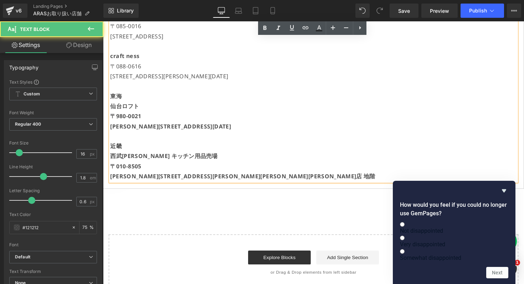
click at [145, 92] on p at bounding box center [319, 88] width 416 height 10
click at [135, 97] on p "東海" at bounding box center [319, 98] width 416 height 10
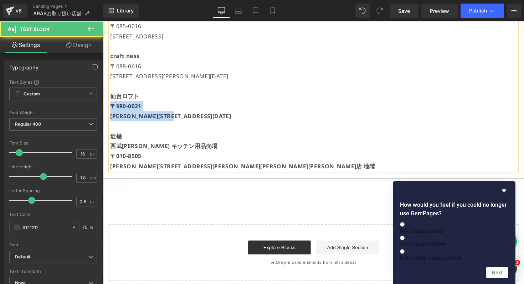
drag, startPoint x: 201, startPoint y: 118, endPoint x: 98, endPoint y: 107, distance: 104.4
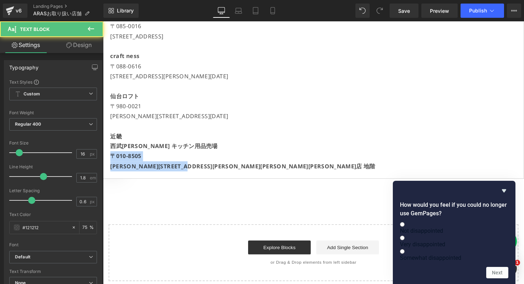
drag, startPoint x: 231, startPoint y: 169, endPoint x: 100, endPoint y: 155, distance: 131.8
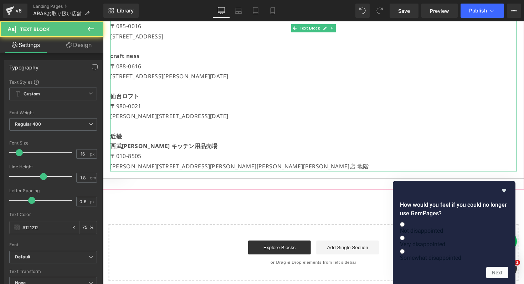
click at [133, 142] on p "近畿" at bounding box center [319, 139] width 416 height 10
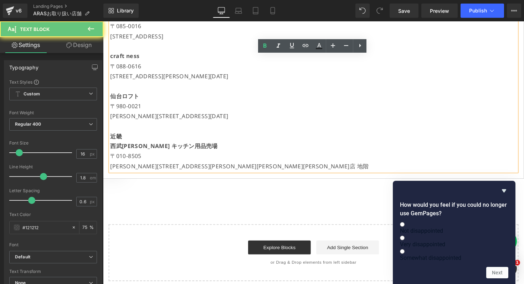
click at [132, 141] on p "近畿" at bounding box center [319, 139] width 416 height 10
click at [127, 138] on p "近畿" at bounding box center [319, 139] width 416 height 10
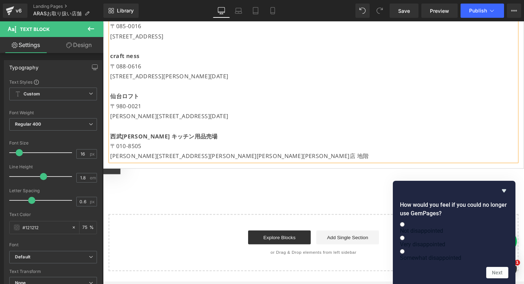
scroll to position [0, 0]
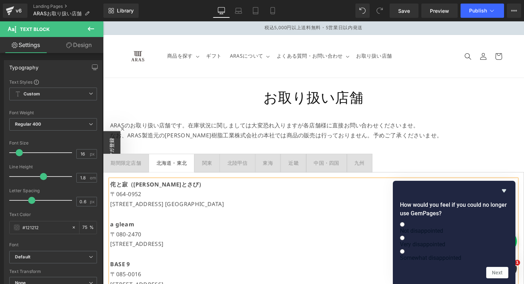
click at [211, 165] on div "関東" at bounding box center [209, 166] width 10 height 9
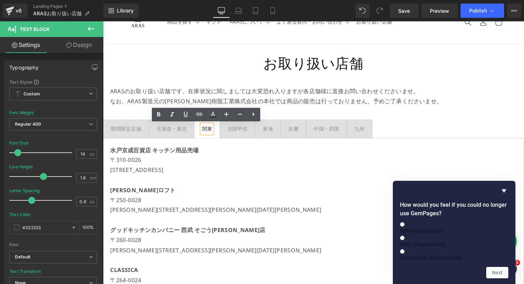
scroll to position [40, 0]
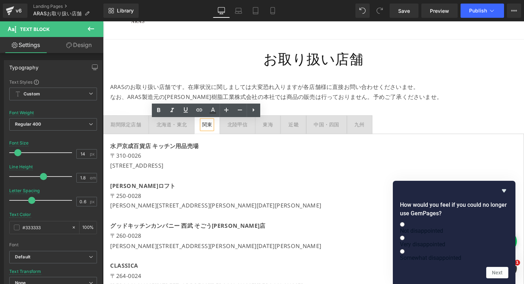
click at [161, 130] on div "北海道・東北" at bounding box center [173, 127] width 31 height 9
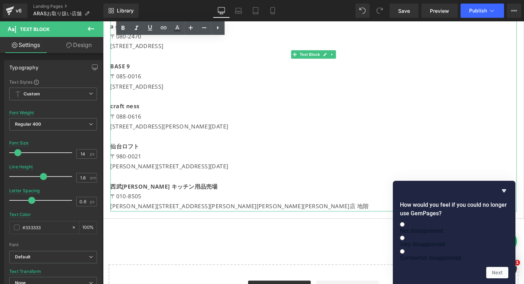
scroll to position [234, 0]
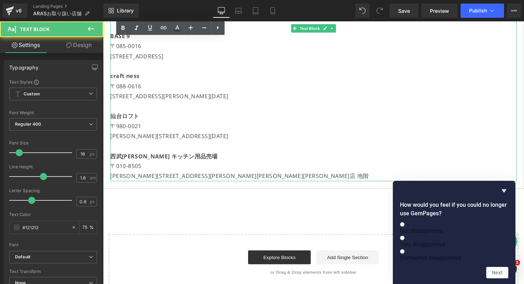
click at [229, 179] on p "[PERSON_NAME][STREET_ADDRESS][PERSON_NAME][PERSON_NAME][PERSON_NAME]店 地階" at bounding box center [319, 180] width 416 height 10
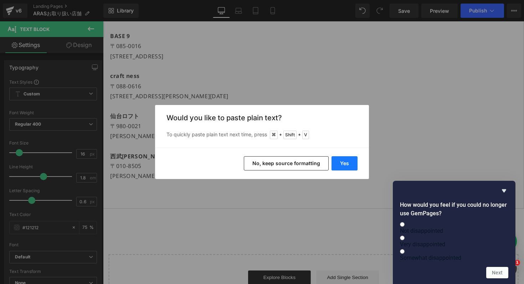
click at [349, 165] on button "Yes" at bounding box center [345, 163] width 26 height 14
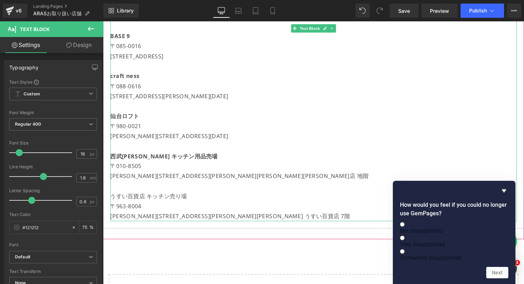
click at [188, 201] on p "うすい百貨店 キッチン売り場" at bounding box center [319, 201] width 416 height 10
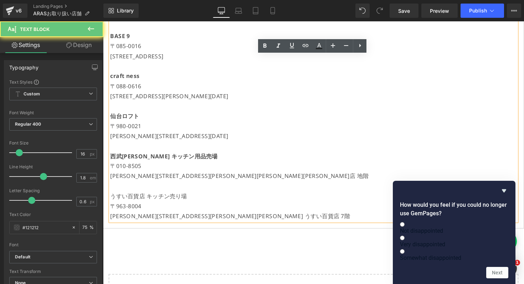
click at [188, 201] on p "うすい百貨店 キッチン売り場" at bounding box center [319, 201] width 416 height 10
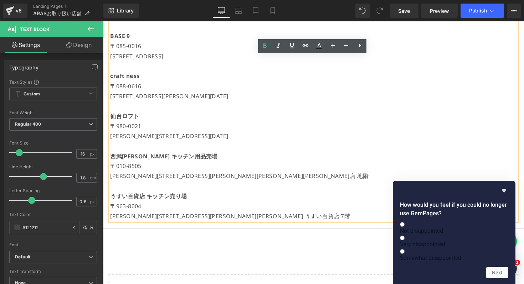
click at [211, 195] on p at bounding box center [319, 190] width 416 height 10
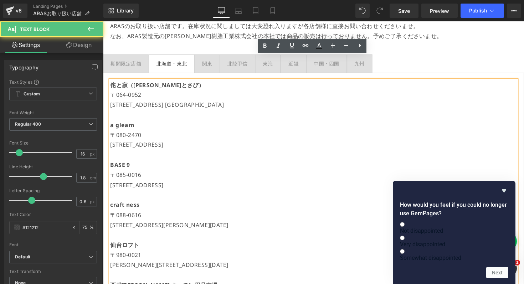
scroll to position [0, 0]
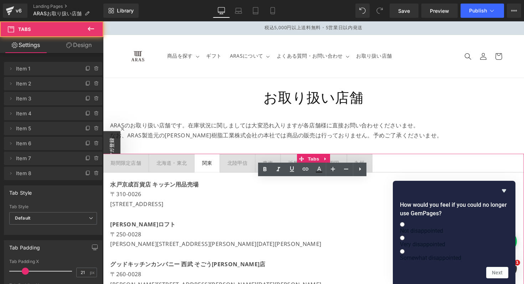
click at [212, 174] on span "関東 Text Block" at bounding box center [209, 167] width 25 height 18
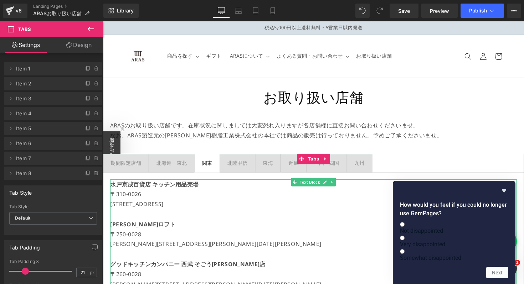
click at [215, 206] on p "[STREET_ADDRESS]" at bounding box center [319, 209] width 416 height 10
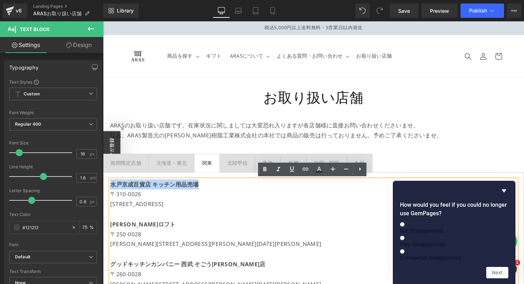
drag, startPoint x: 213, startPoint y: 193, endPoint x: 108, endPoint y: 186, distance: 105.7
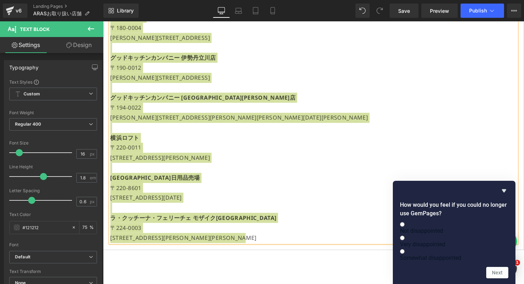
scroll to position [858, 0]
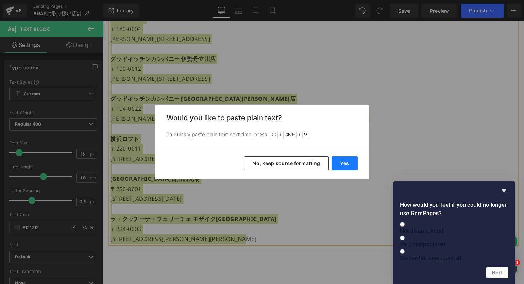
click at [343, 165] on button "Yes" at bounding box center [345, 163] width 26 height 14
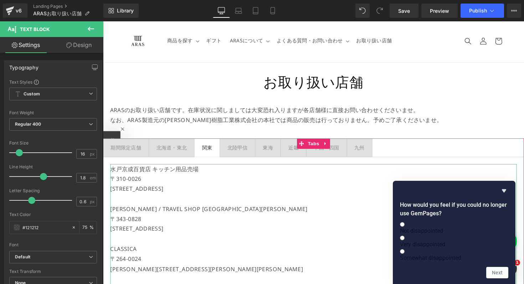
scroll to position [0, 0]
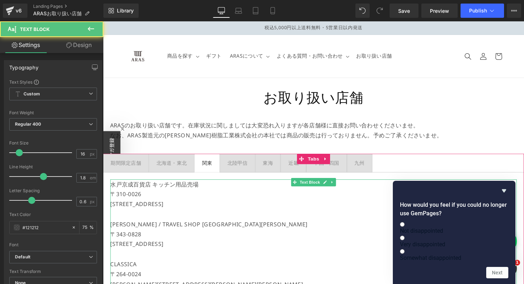
click at [124, 194] on p "〒310-0026" at bounding box center [319, 199] width 416 height 10
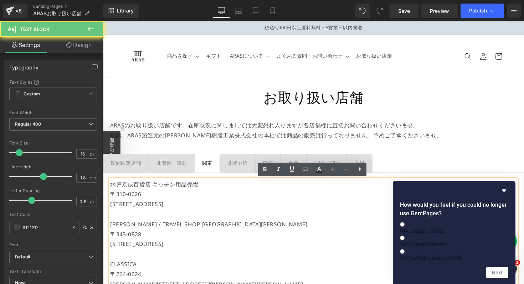
click at [130, 190] on p "水戸京成百貨店 キッチン用品売場" at bounding box center [319, 189] width 416 height 10
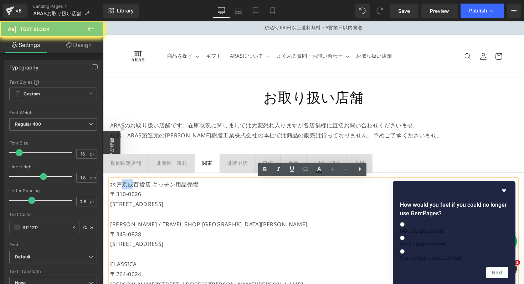
click at [130, 190] on p "水戸京成百貨店 キッチン用品売場" at bounding box center [319, 189] width 416 height 10
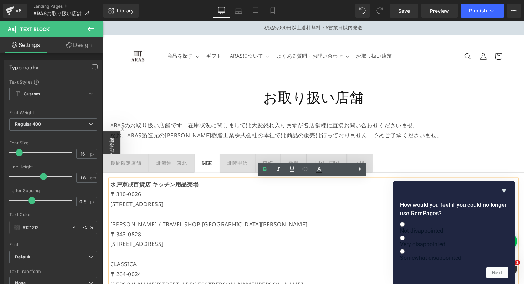
click at [128, 232] on p "[PERSON_NAME] / TRAVEL SHOP [GEOGRAPHIC_DATA][PERSON_NAME]" at bounding box center [319, 230] width 416 height 10
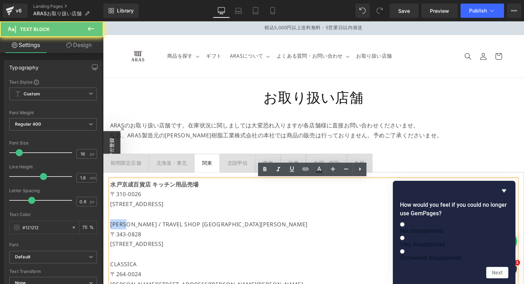
click at [128, 232] on p "[PERSON_NAME] / TRAVEL SHOP [GEOGRAPHIC_DATA][PERSON_NAME]" at bounding box center [319, 230] width 416 height 10
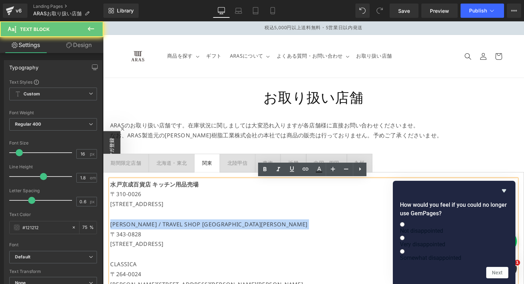
click at [128, 232] on p "[PERSON_NAME] / TRAVEL SHOP [GEOGRAPHIC_DATA][PERSON_NAME]" at bounding box center [319, 230] width 416 height 10
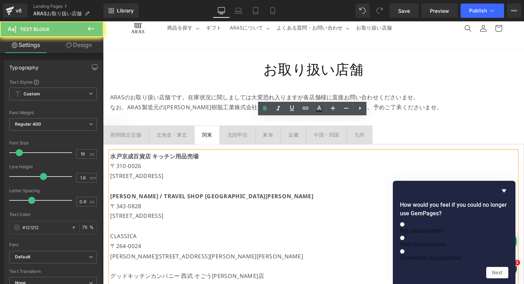
scroll to position [96, 0]
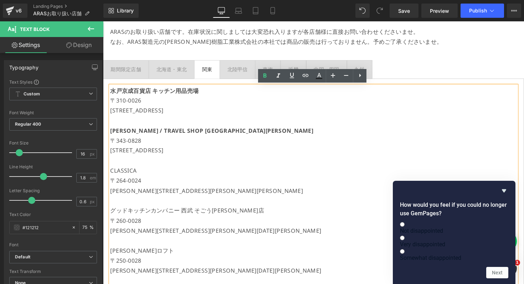
click at [133, 175] on p "CLASSICA" at bounding box center [319, 175] width 416 height 10
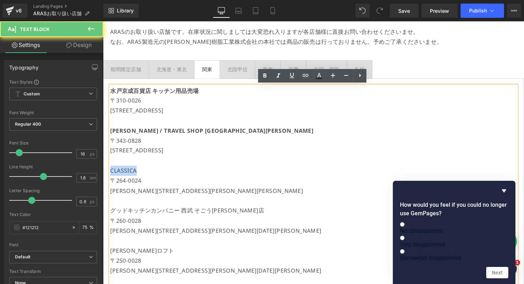
click at [133, 175] on p "CLASSICA" at bounding box center [319, 175] width 416 height 10
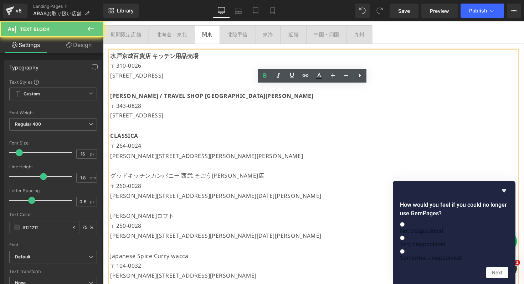
scroll to position [155, 0]
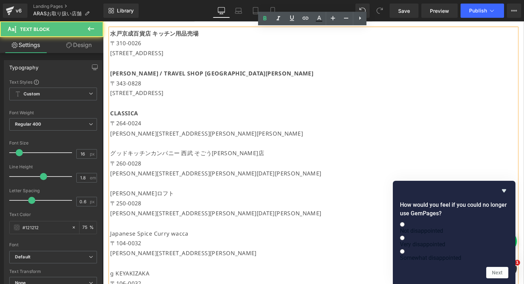
click at [145, 153] on p "グッドキッチンカンパニー 西武 そごう[PERSON_NAME]店" at bounding box center [319, 157] width 416 height 10
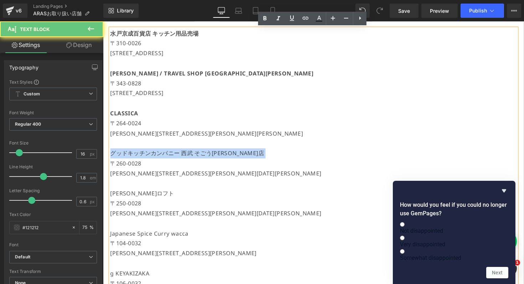
click at [145, 153] on p "グッドキッチンカンパニー 西武 そごう[PERSON_NAME]店" at bounding box center [319, 157] width 416 height 10
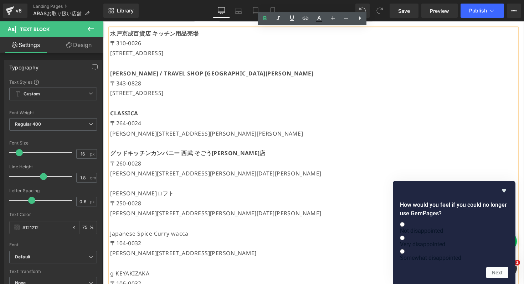
click at [132, 199] on p "[PERSON_NAME]ロフト" at bounding box center [319, 198] width 416 height 10
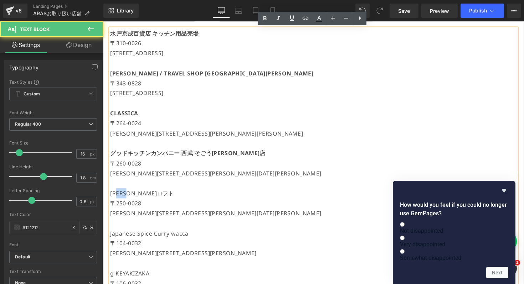
click at [132, 199] on p "[PERSON_NAME]ロフト" at bounding box center [319, 198] width 416 height 10
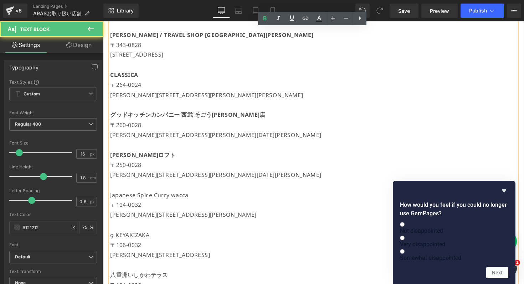
scroll to position [208, 0]
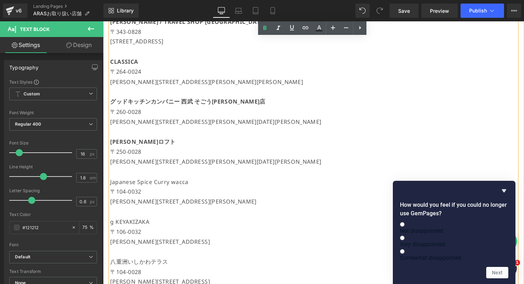
click at [145, 188] on p "Japanese Spice Curry wacca" at bounding box center [319, 186] width 416 height 10
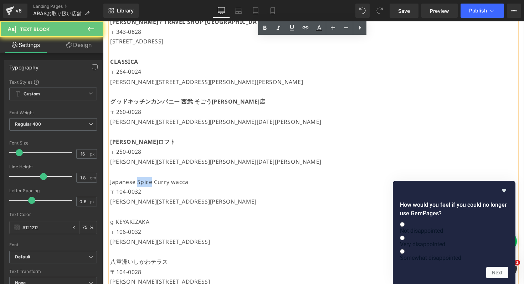
click at [145, 188] on p "Japanese Spice Curry wacca" at bounding box center [319, 186] width 416 height 10
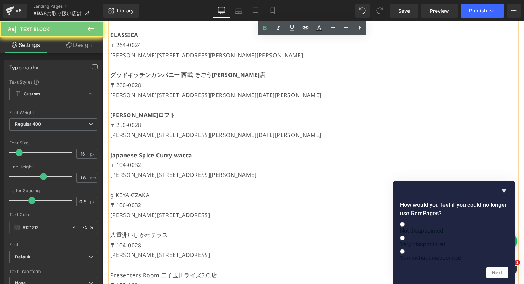
scroll to position [263, 0]
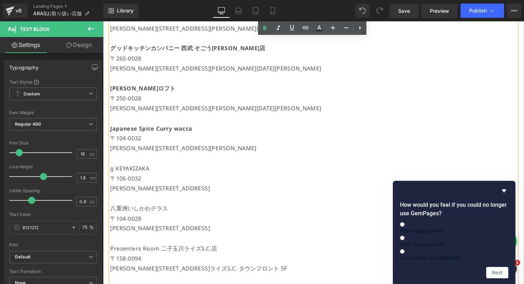
click at [143, 175] on p "g KEYAKIZAKA" at bounding box center [319, 172] width 416 height 10
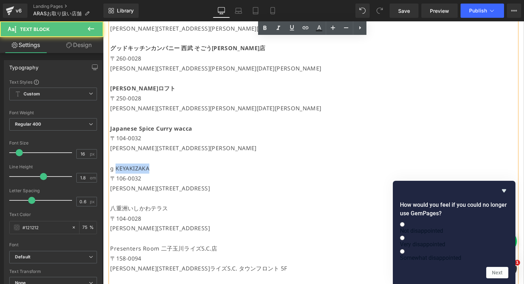
click at [143, 175] on p "g KEYAKIZAKA" at bounding box center [319, 172] width 416 height 10
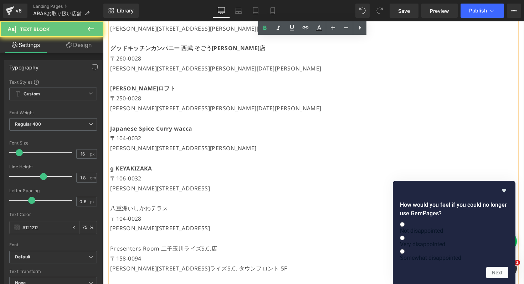
scroll to position [333, 0]
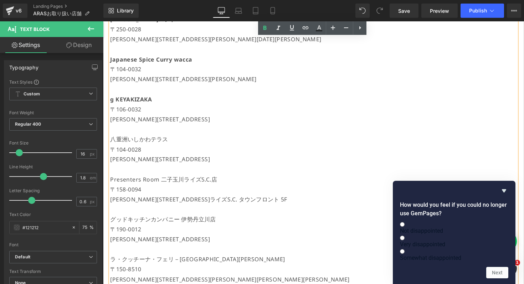
click at [149, 140] on p "八重洲いしかわテラス" at bounding box center [319, 143] width 416 height 10
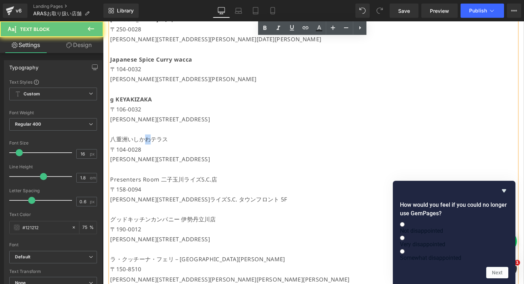
click at [149, 140] on p "八重洲いしかわテラス" at bounding box center [319, 143] width 416 height 10
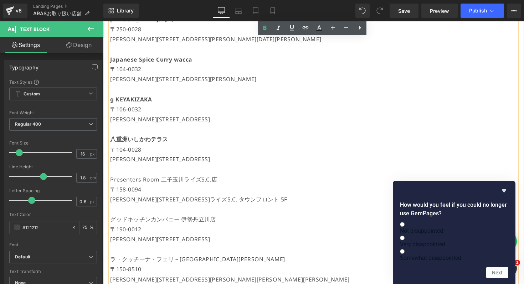
click at [147, 181] on p "Presenters Room 二子玉川ライズS.C.店" at bounding box center [319, 184] width 416 height 10
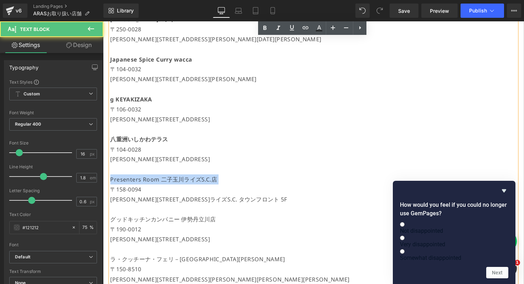
click at [147, 181] on p "Presenters Room 二子玉川ライズS.C.店" at bounding box center [319, 184] width 416 height 10
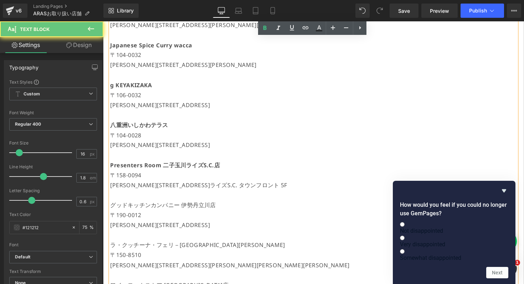
scroll to position [371, 0]
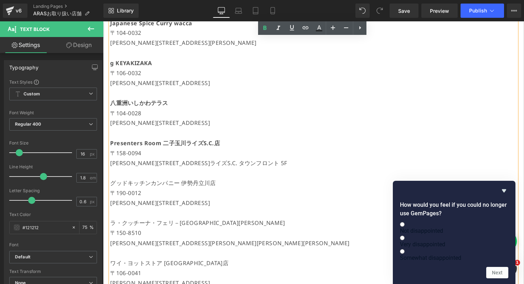
click at [148, 186] on p "グッドキッチンカンパニー 伊勢丹立川店" at bounding box center [319, 187] width 416 height 10
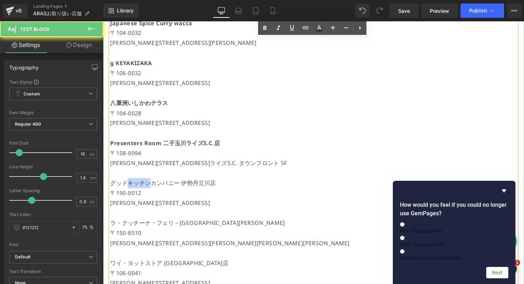
click at [148, 186] on p "グッドキッチンカンパニー 伊勢丹立川店" at bounding box center [319, 187] width 416 height 10
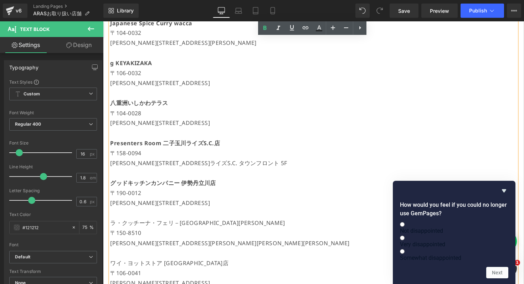
click at [145, 222] on p at bounding box center [319, 218] width 416 height 10
click at [144, 231] on p "ラ・クッチーナ・フェリ－[GEOGRAPHIC_DATA][PERSON_NAME]" at bounding box center [319, 228] width 416 height 10
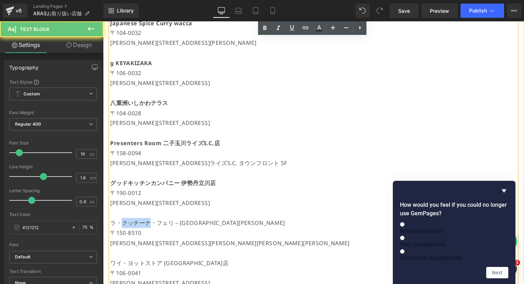
click at [144, 231] on p "ラ・クッチーナ・フェリ－[GEOGRAPHIC_DATA][PERSON_NAME]" at bounding box center [319, 228] width 416 height 10
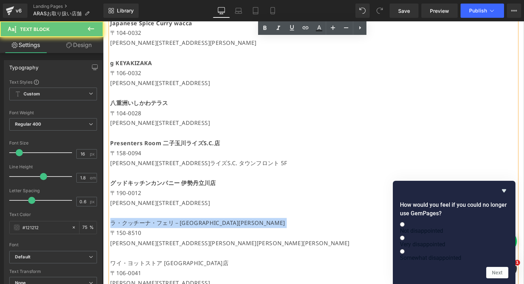
click at [144, 231] on p "ラ・クッチーナ・フェリ－[GEOGRAPHIC_DATA][PERSON_NAME]" at bounding box center [319, 228] width 416 height 10
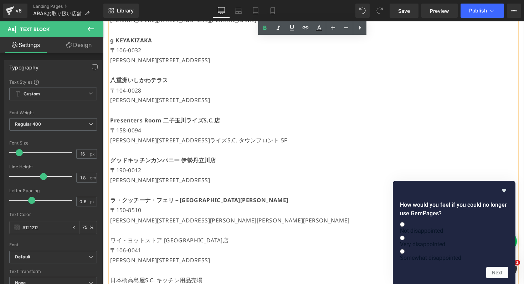
scroll to position [414, 0]
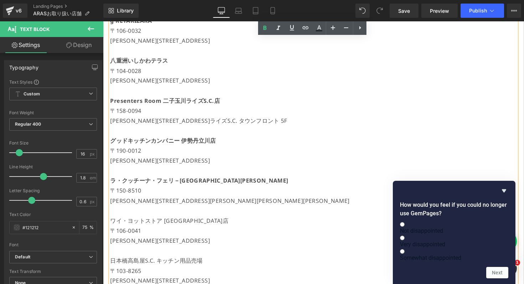
click at [150, 224] on p "ワイ・ヨットストア [GEOGRAPHIC_DATA]店" at bounding box center [319, 226] width 416 height 10
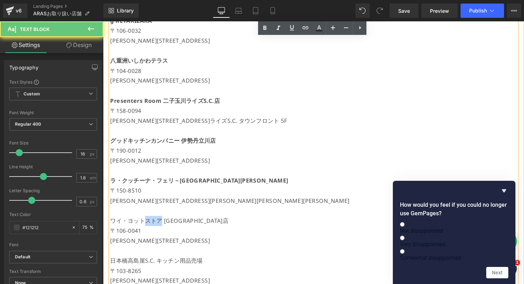
click at [150, 224] on p "ワイ・ヨットストア [GEOGRAPHIC_DATA]店" at bounding box center [319, 226] width 416 height 10
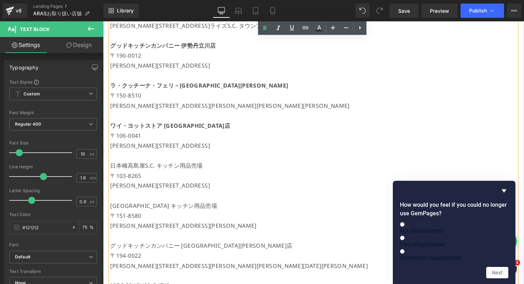
scroll to position [525, 0]
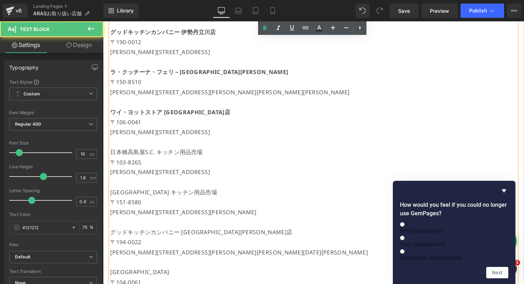
click at [154, 160] on p "日本橋高島屋S.C. キッチン用品売場" at bounding box center [319, 156] width 416 height 10
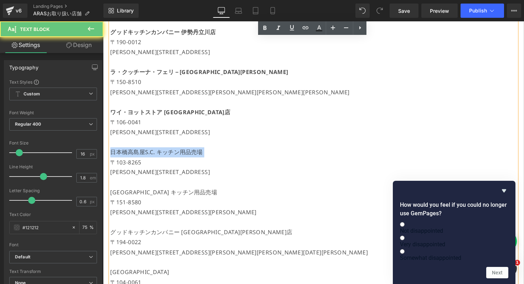
click at [154, 160] on p "日本橋高島屋S.C. キッチン用品売場" at bounding box center [319, 156] width 416 height 10
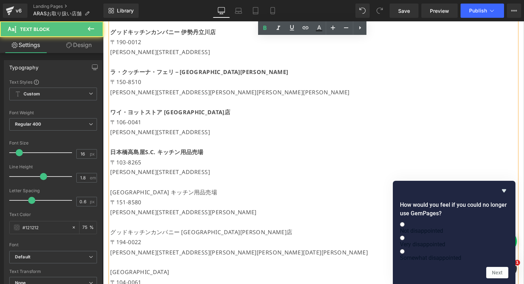
click at [150, 195] on p "[GEOGRAPHIC_DATA] キッチン用品売場" at bounding box center [319, 197] width 416 height 10
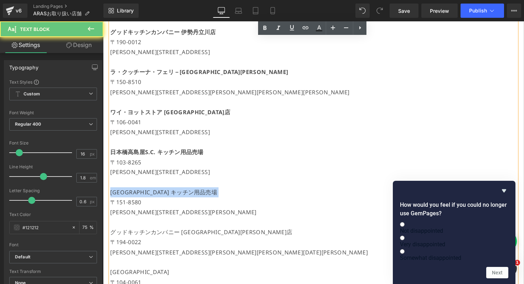
click at [150, 195] on p "[GEOGRAPHIC_DATA] キッチン用品売場" at bounding box center [319, 197] width 416 height 10
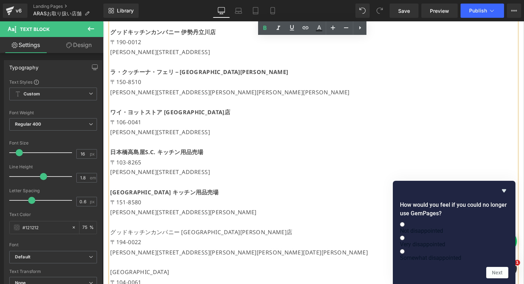
click at [150, 232] on p at bounding box center [319, 227] width 416 height 10
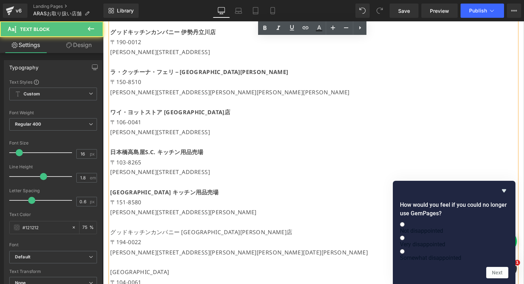
click at [150, 243] on p "〒194-0022" at bounding box center [319, 248] width 416 height 10
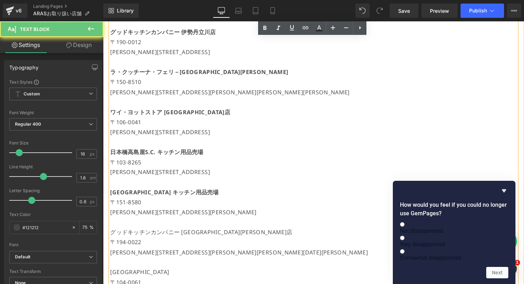
click at [150, 243] on p "〒194-0022" at bounding box center [319, 248] width 416 height 10
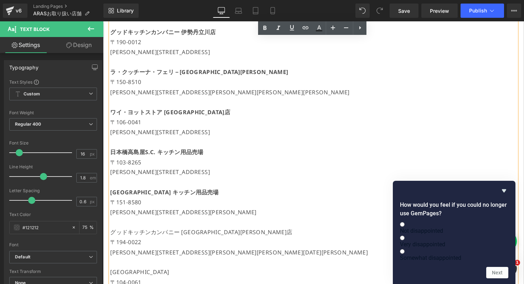
click at [152, 241] on p "グッドキッチンカンパニー [GEOGRAPHIC_DATA][PERSON_NAME]店" at bounding box center [319, 238] width 416 height 10
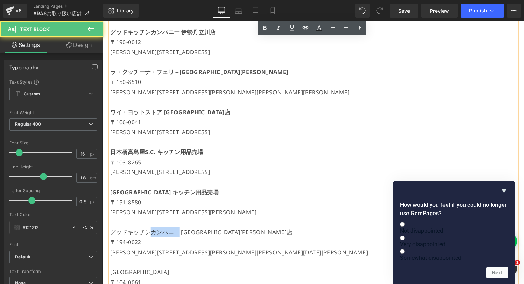
click at [152, 241] on p "グッドキッチンカンパニー [GEOGRAPHIC_DATA][PERSON_NAME]店" at bounding box center [319, 238] width 416 height 10
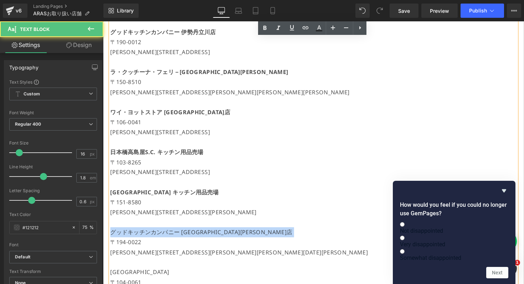
click at [152, 241] on p "グッドキッチンカンパニー [GEOGRAPHIC_DATA][PERSON_NAME]店" at bounding box center [319, 238] width 416 height 10
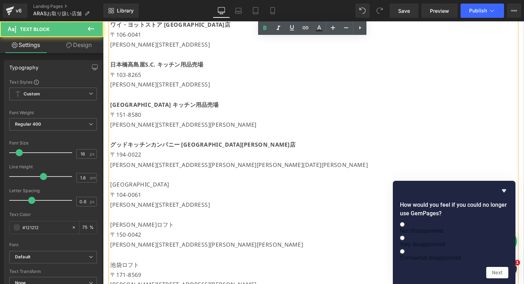
scroll to position [662, 0]
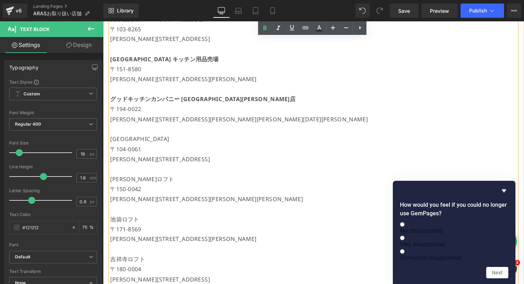
click at [123, 147] on div "[GEOGRAPHIC_DATA] キッチン用品売場 [STREET_ADDRESS] BRUNO / [GEOGRAPHIC_DATA] [STREET_A…" at bounding box center [319, 132] width 416 height 1222
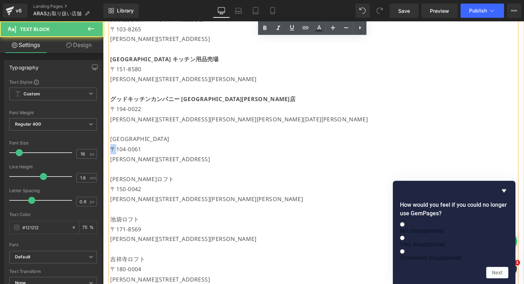
click at [123, 147] on p "〒104-0061" at bounding box center [319, 152] width 416 height 10
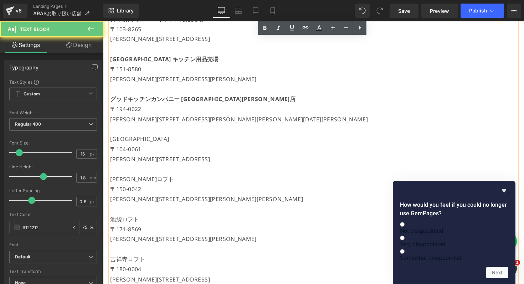
click at [127, 138] on p "[GEOGRAPHIC_DATA]" at bounding box center [319, 142] width 416 height 10
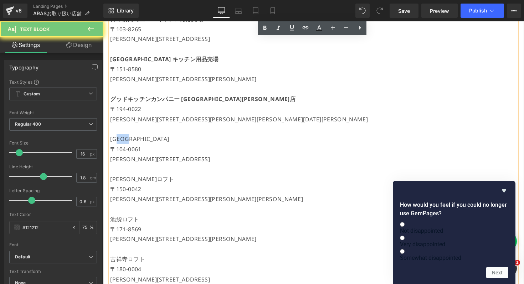
click at [127, 138] on p "[GEOGRAPHIC_DATA]" at bounding box center [319, 142] width 416 height 10
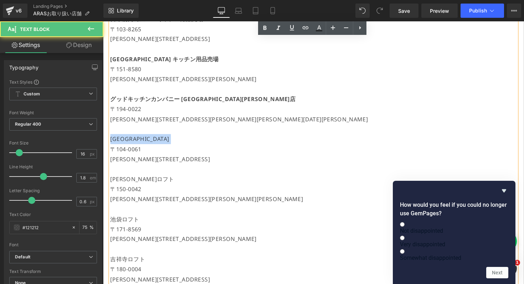
click at [127, 138] on p "[GEOGRAPHIC_DATA]" at bounding box center [319, 142] width 416 height 10
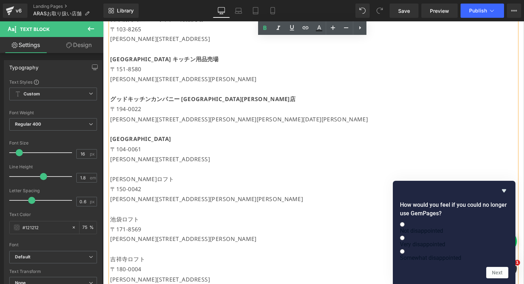
click at [131, 180] on p "[PERSON_NAME]ロフト" at bounding box center [319, 183] width 416 height 10
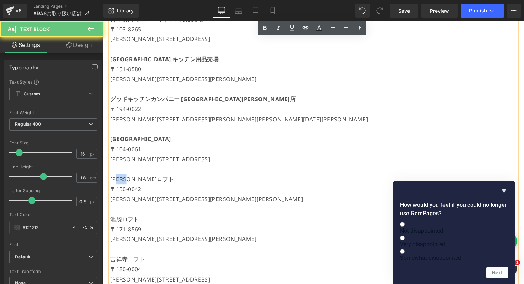
click at [131, 180] on p "[PERSON_NAME]ロフト" at bounding box center [319, 183] width 416 height 10
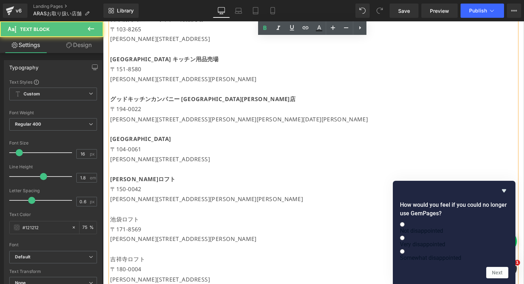
click at [132, 220] on p "池袋ロフト" at bounding box center [319, 224] width 416 height 10
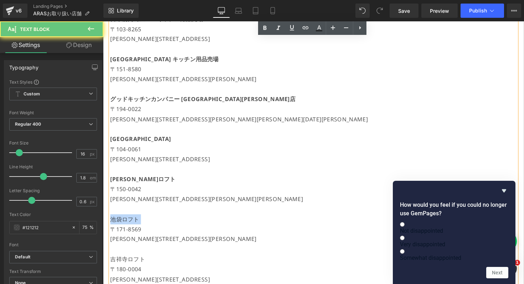
click at [132, 220] on p "池袋ロフト" at bounding box center [319, 224] width 416 height 10
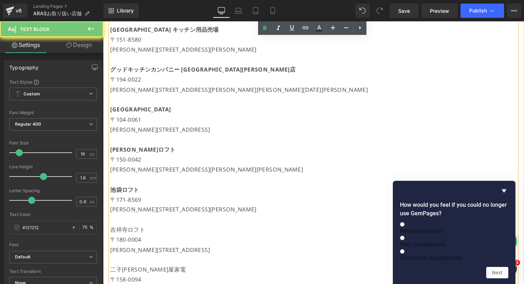
scroll to position [729, 0]
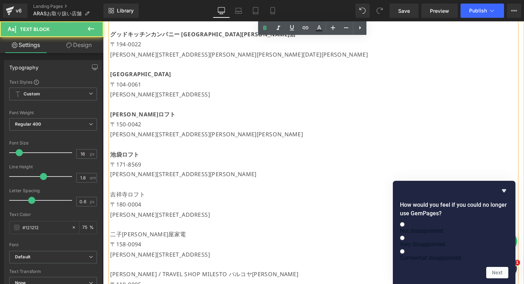
click at [128, 202] on p "吉祥寺ロフト" at bounding box center [319, 199] width 416 height 10
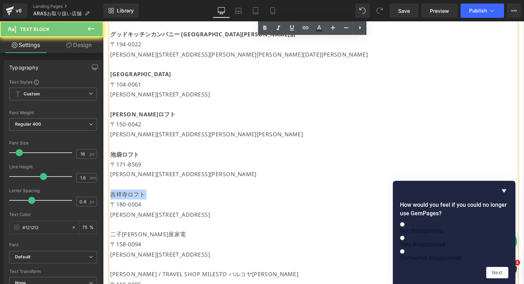
click at [128, 202] on p "吉祥寺ロフト" at bounding box center [319, 199] width 416 height 10
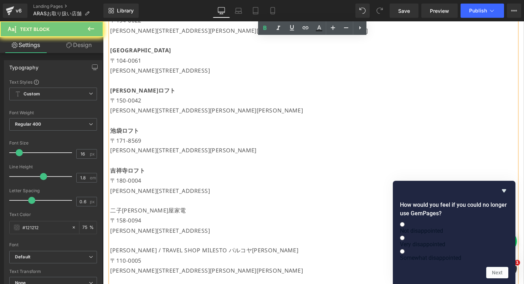
scroll to position [798, 0]
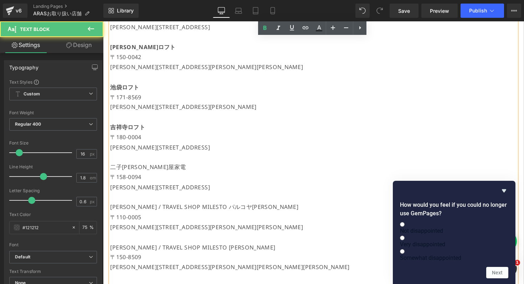
click at [132, 167] on p "二子[PERSON_NAME]屋家電" at bounding box center [319, 171] width 416 height 10
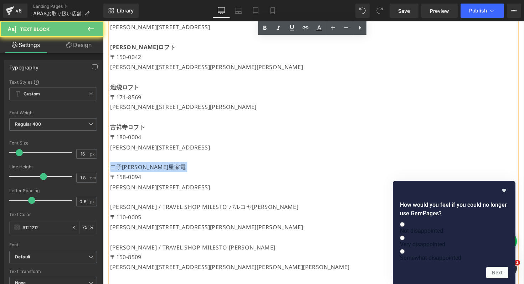
click at [132, 167] on p "二子[PERSON_NAME]屋家電" at bounding box center [319, 171] width 416 height 10
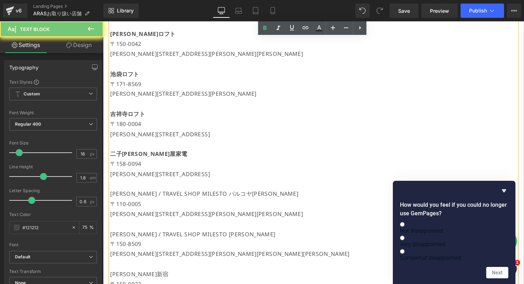
scroll to position [823, 0]
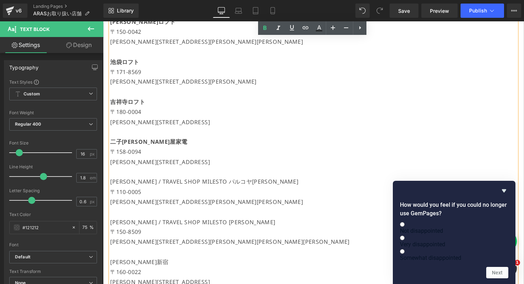
click at [133, 185] on p "[PERSON_NAME] / TRAVEL SHOP MILESTO パルコヤ[PERSON_NAME]" at bounding box center [319, 186] width 416 height 10
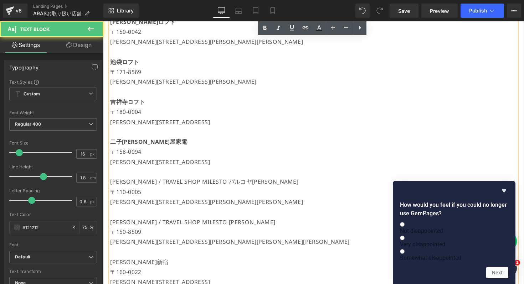
click at [133, 185] on p "[PERSON_NAME] / TRAVEL SHOP MILESTO パルコヤ[PERSON_NAME]" at bounding box center [319, 186] width 416 height 10
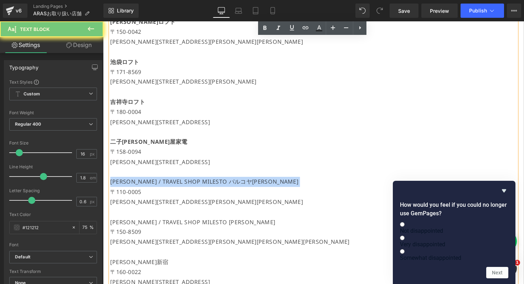
click at [133, 185] on p "[PERSON_NAME] / TRAVEL SHOP MILESTO パルコヤ[PERSON_NAME]" at bounding box center [319, 186] width 416 height 10
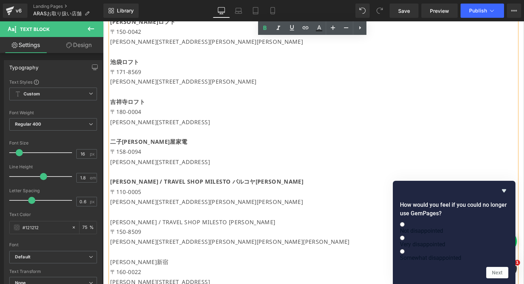
click at [135, 222] on p "[PERSON_NAME] / TRAVEL SHOP MILESTO [PERSON_NAME]" at bounding box center [319, 227] width 416 height 10
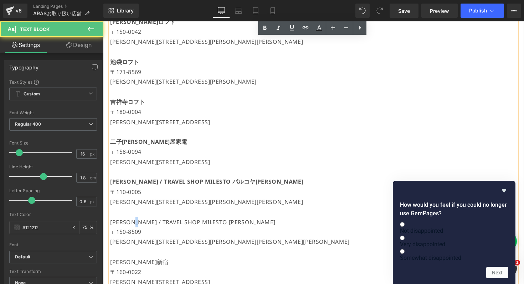
click at [135, 222] on p "[PERSON_NAME] / TRAVEL SHOP MILESTO [PERSON_NAME]" at bounding box center [319, 227] width 416 height 10
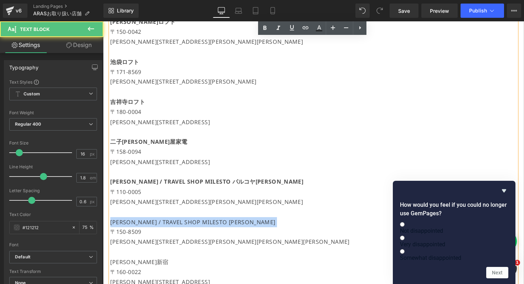
click at [135, 222] on p "[PERSON_NAME] / TRAVEL SHOP MILESTO [PERSON_NAME]" at bounding box center [319, 227] width 416 height 10
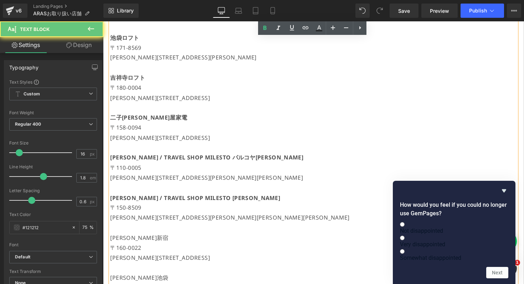
scroll to position [908, 0]
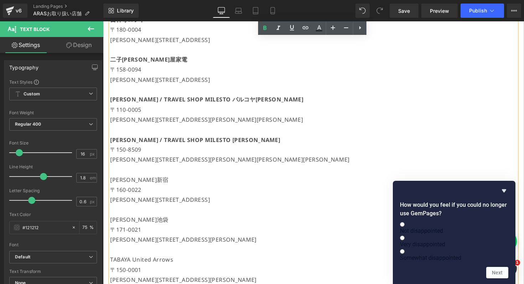
click at [142, 185] on p "[PERSON_NAME]新宿" at bounding box center [319, 184] width 416 height 10
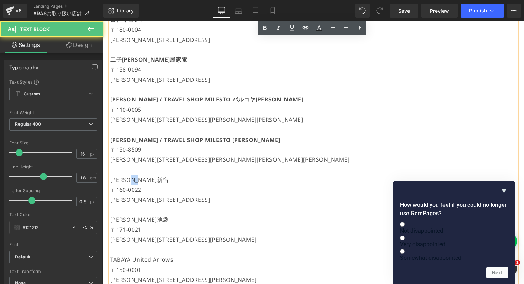
click at [142, 185] on p "[PERSON_NAME]新宿" at bounding box center [319, 184] width 416 height 10
click at [142, 225] on p "[PERSON_NAME]池袋" at bounding box center [319, 225] width 416 height 10
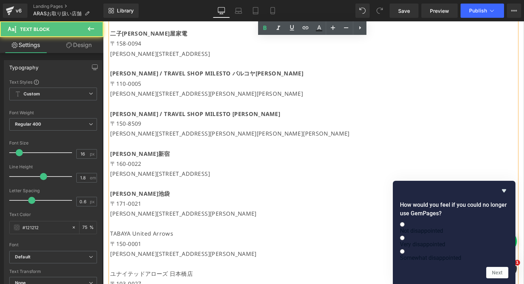
scroll to position [956, 0]
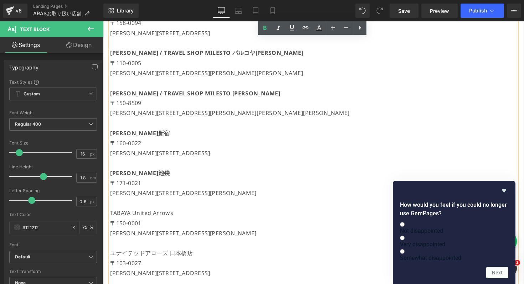
click at [144, 217] on p "TABAYA United Arrows" at bounding box center [319, 218] width 416 height 10
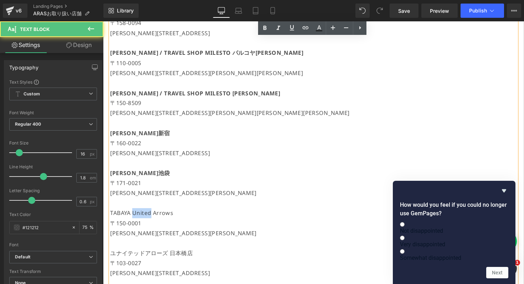
click at [144, 217] on p "TABAYA United Arrows" at bounding box center [319, 218] width 416 height 10
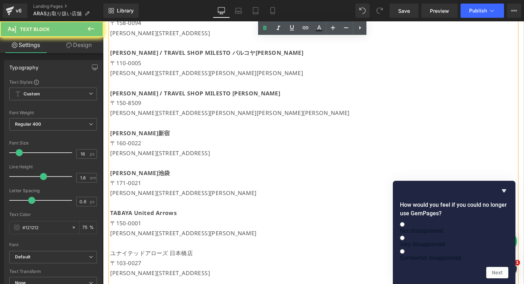
scroll to position [1062, 0]
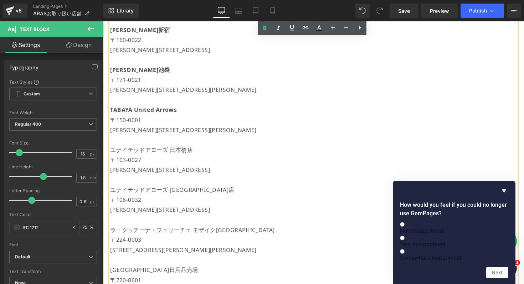
click at [159, 149] on p "ユナイテッドアローズ 日本橋店" at bounding box center [319, 153] width 416 height 10
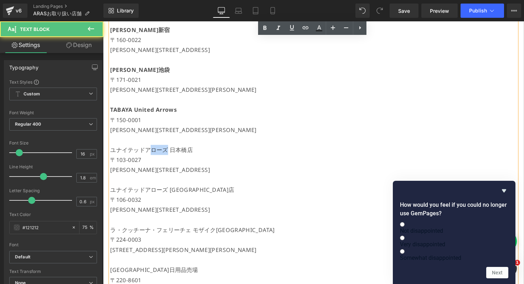
click at [159, 149] on p "ユナイテッドアローズ 日本橋店" at bounding box center [319, 153] width 416 height 10
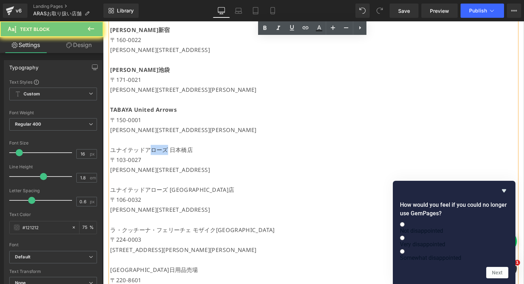
click at [159, 149] on p "ユナイテッドアローズ 日本橋店" at bounding box center [319, 153] width 416 height 10
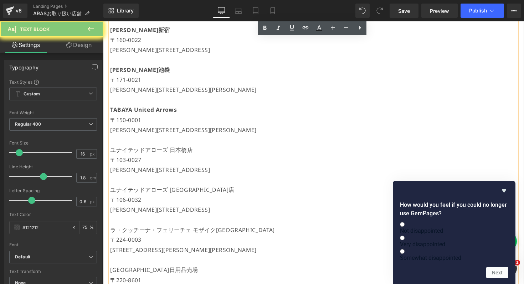
click at [159, 149] on p "ユナイテッドアローズ 日本橋店" at bounding box center [319, 153] width 416 height 10
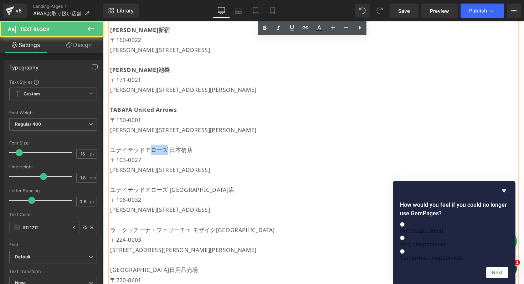
click at [159, 149] on p "ユナイテッドアローズ 日本橋店" at bounding box center [319, 153] width 416 height 10
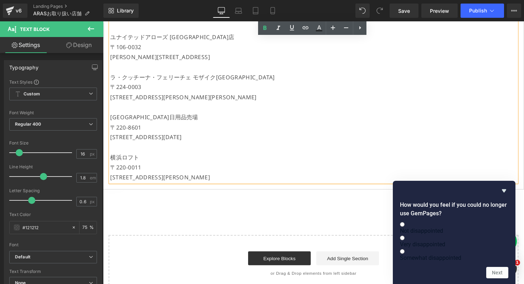
scroll to position [1219, 0]
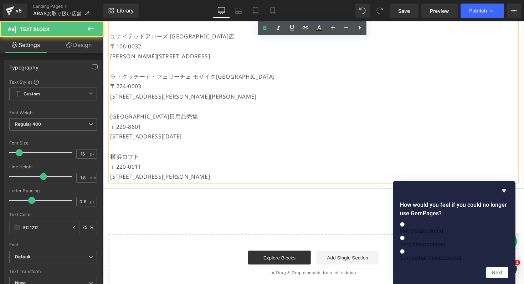
click at [185, 37] on p "ユナイテッドアローズ [GEOGRAPHIC_DATA]店" at bounding box center [319, 37] width 416 height 10
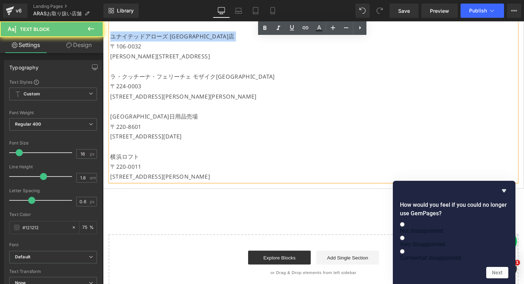
click at [185, 37] on p "ユナイテッドアローズ [GEOGRAPHIC_DATA]店" at bounding box center [319, 37] width 416 height 10
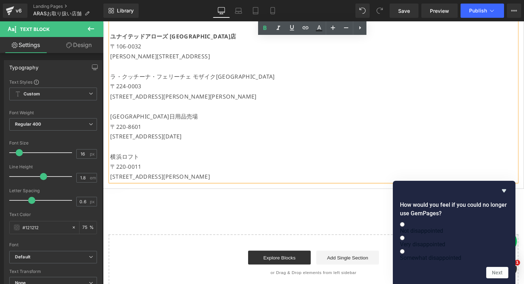
click at [164, 77] on p "ラ・クッチーナ・フェリーチェ モザイク[GEOGRAPHIC_DATA]" at bounding box center [319, 78] width 416 height 10
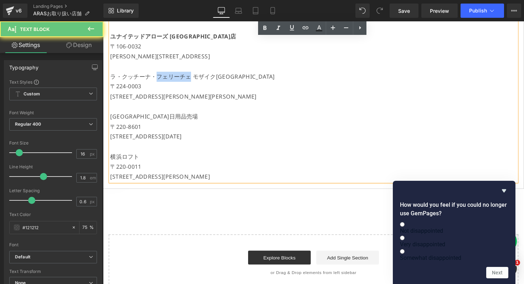
click at [164, 76] on p "ラ・クッチーナ・フェリーチェ モザイク[GEOGRAPHIC_DATA]" at bounding box center [319, 78] width 416 height 10
click at [164, 75] on p "ラ・クッチーナ・フェリーチェ モザイク[GEOGRAPHIC_DATA]" at bounding box center [319, 78] width 416 height 10
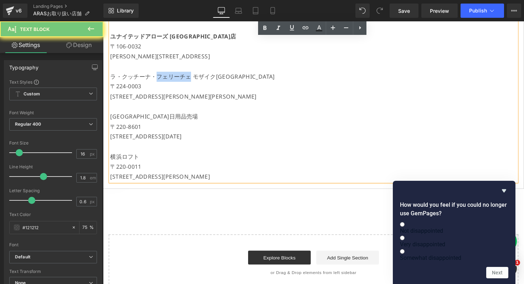
click at [164, 75] on p "ラ・クッチーナ・フェリーチェ モザイク[GEOGRAPHIC_DATA]" at bounding box center [319, 78] width 416 height 10
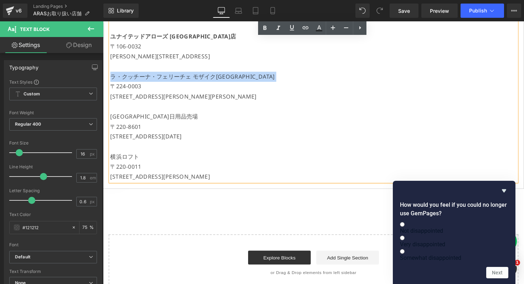
click at [164, 75] on p "ラ・クッチーナ・フェリーチェ モザイク[GEOGRAPHIC_DATA]" at bounding box center [319, 78] width 416 height 10
click at [158, 119] on p "[GEOGRAPHIC_DATA]日用品売場" at bounding box center [319, 119] width 416 height 10
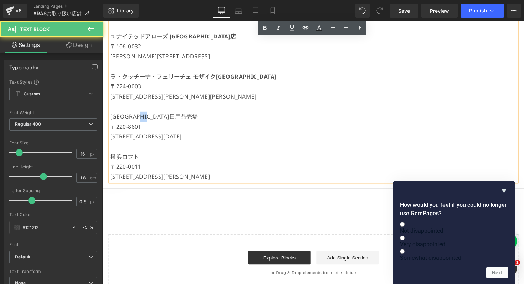
click at [158, 119] on p "[GEOGRAPHIC_DATA]日用品売場" at bounding box center [319, 119] width 416 height 10
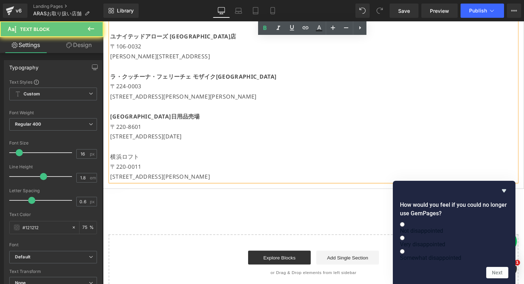
click at [128, 160] on p "横浜ロフト" at bounding box center [319, 160] width 416 height 10
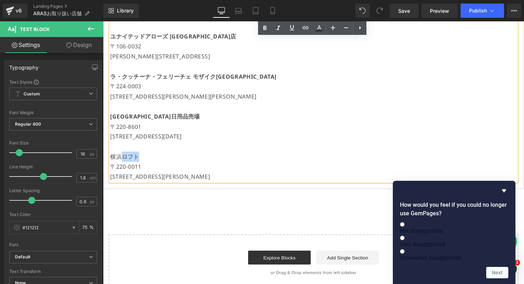
click at [128, 160] on p "横浜ロフト" at bounding box center [319, 160] width 416 height 10
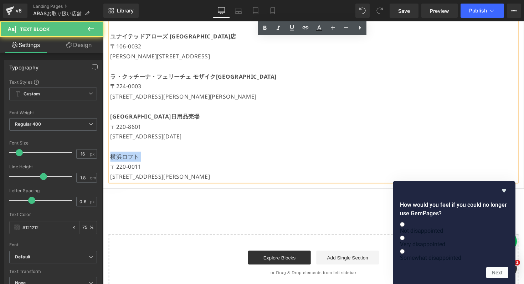
click at [128, 160] on p "横浜ロフト" at bounding box center [319, 160] width 416 height 10
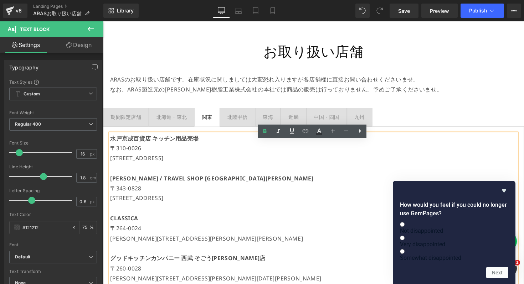
scroll to position [21, 0]
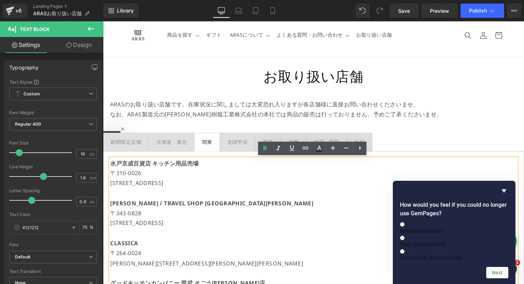
click at [238, 147] on div "北陸甲信" at bounding box center [240, 145] width 21 height 9
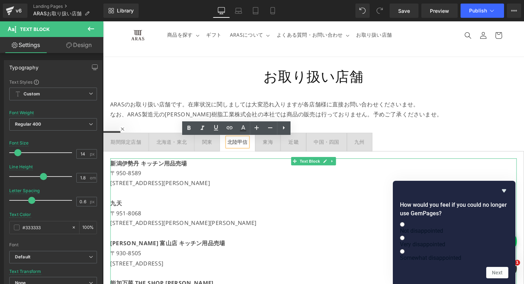
click at [174, 171] on p "新潟伊勢丹 キッチン用品売場" at bounding box center [319, 167] width 416 height 10
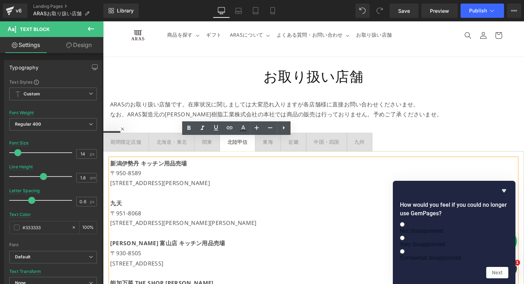
click at [174, 171] on p "新潟伊勢丹 キッチン用品売場" at bounding box center [319, 167] width 416 height 10
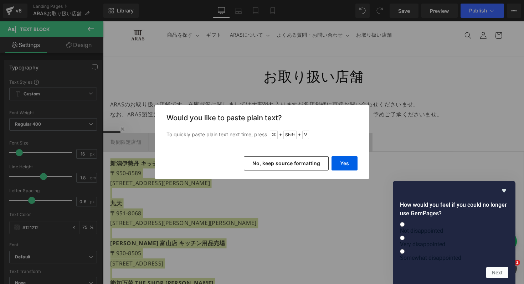
click at [317, 163] on button "No, keep source formatting" at bounding box center [286, 163] width 85 height 14
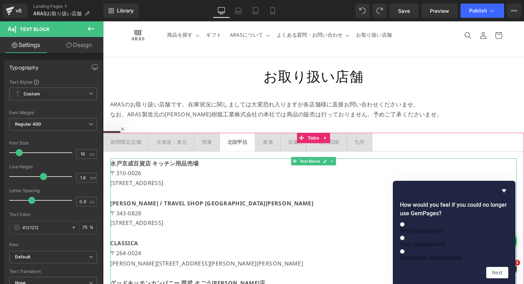
click at [183, 194] on p at bounding box center [319, 198] width 416 height 10
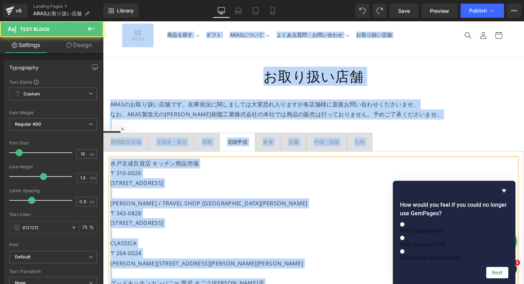
click at [200, 189] on p "[STREET_ADDRESS]" at bounding box center [319, 188] width 416 height 10
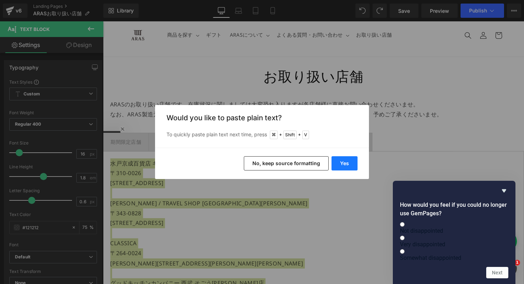
drag, startPoint x: 346, startPoint y: 161, endPoint x: 229, endPoint y: 150, distance: 117.1
click at [346, 161] on button "Yes" at bounding box center [345, 163] width 26 height 14
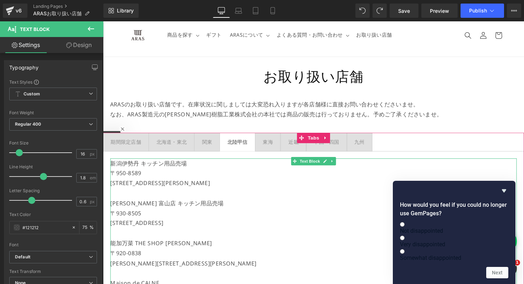
click at [174, 169] on p "新潟伊勢丹 キッチン用品売場" at bounding box center [319, 167] width 416 height 10
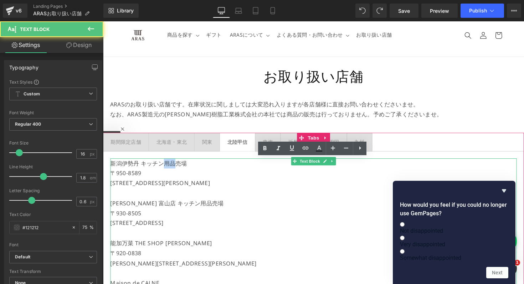
click at [174, 169] on p "新潟伊勢丹 キッチン用品売場" at bounding box center [319, 167] width 416 height 10
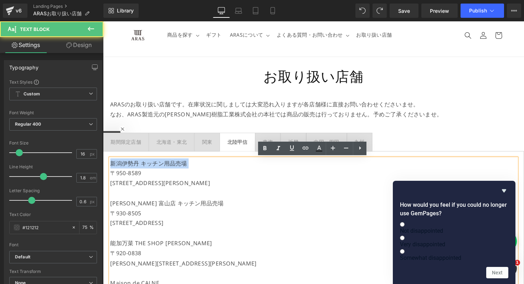
click at [174, 169] on p "新潟伊勢丹 キッチン用品売場" at bounding box center [319, 167] width 416 height 10
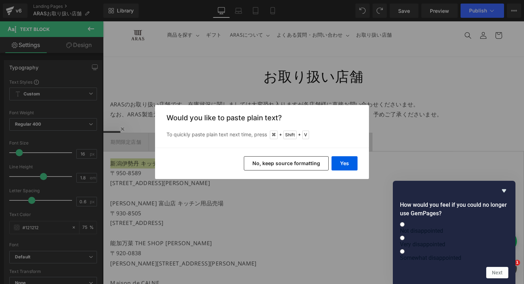
click at [318, 180] on div "Back to Library Insert Would you like to paste plain text? To quickly paste pla…" at bounding box center [262, 142] width 524 height 284
click at [281, 211] on div "Back to Library Insert Would you like to paste plain text? To quickly paste pla…" at bounding box center [262, 142] width 524 height 284
click at [281, 176] on div "Yes No, keep source formatting" at bounding box center [262, 163] width 214 height 31
click at [297, 165] on button "No, keep source formatting" at bounding box center [286, 163] width 85 height 14
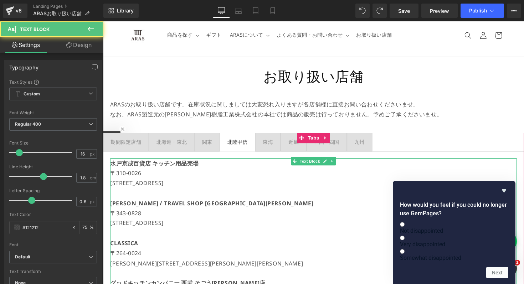
click at [191, 176] on p "〒310-0026" at bounding box center [319, 177] width 416 height 10
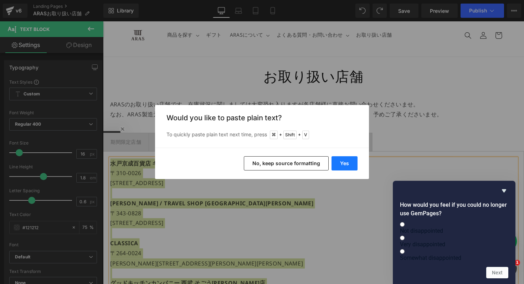
click at [342, 164] on button "Yes" at bounding box center [345, 163] width 26 height 14
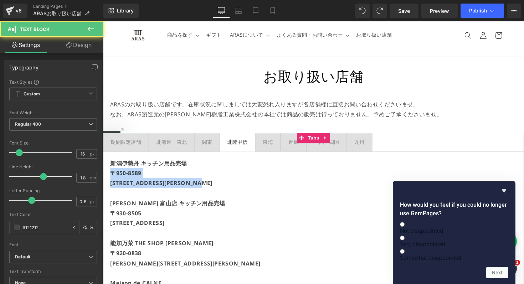
drag, startPoint x: 204, startPoint y: 188, endPoint x: 107, endPoint y: 177, distance: 98.3
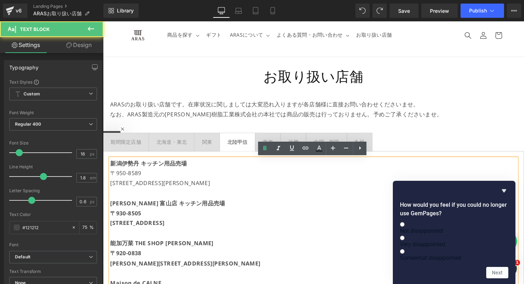
drag, startPoint x: 194, startPoint y: 233, endPoint x: 101, endPoint y: 218, distance: 94.2
click at [103, 218] on html "コンテンツに進む 税込5,000円以上送料無料・5営業日以内発送 商品を探す 商品を探す すべての商品 人気ランキング お得なセット" at bounding box center [318, 134] width 431 height 269
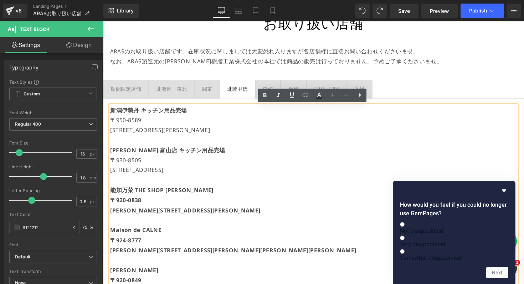
scroll to position [92, 0]
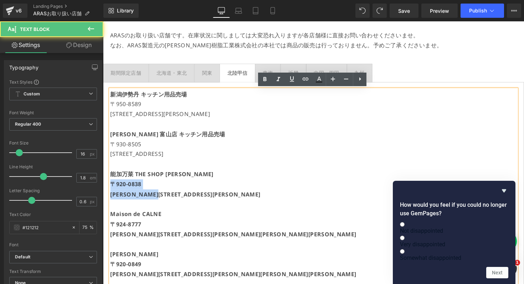
drag, startPoint x: 185, startPoint y: 197, endPoint x: 103, endPoint y: 188, distance: 82.2
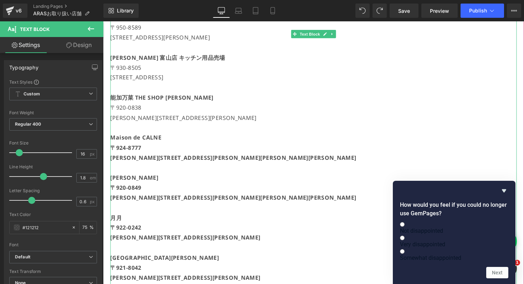
scroll to position [177, 0]
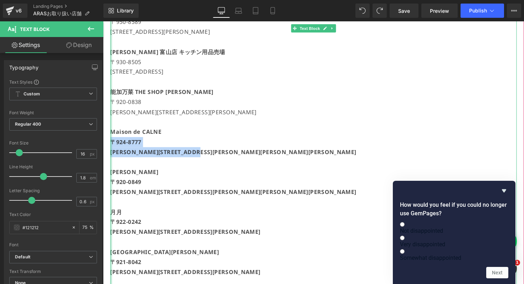
drag, startPoint x: 245, startPoint y: 154, endPoint x: 111, endPoint y: 140, distance: 135.1
click at [111, 140] on div "新潟伊勢丹 キッチン用品売場 [STREET_ADDRESS][GEOGRAPHIC_DATA][PERSON_NAME][PERSON_NAME][STRE…" at bounding box center [319, 248] width 416 height 482
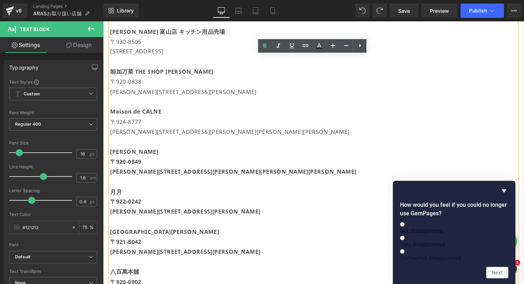
scroll to position [206, 0]
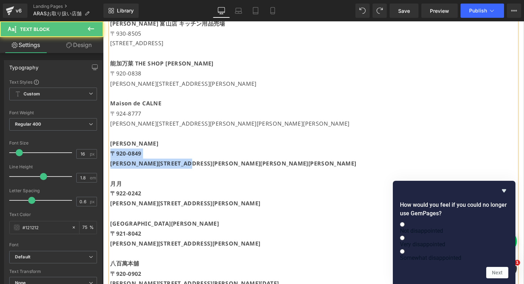
drag, startPoint x: 250, startPoint y: 165, endPoint x: 103, endPoint y: 158, distance: 147.0
click at [103, 158] on div "新潟伊勢丹 キッチン用品売場 [STREET_ADDRESS][GEOGRAPHIC_DATA][PERSON_NAME][PERSON_NAME][STRE…" at bounding box center [318, 218] width 431 height 497
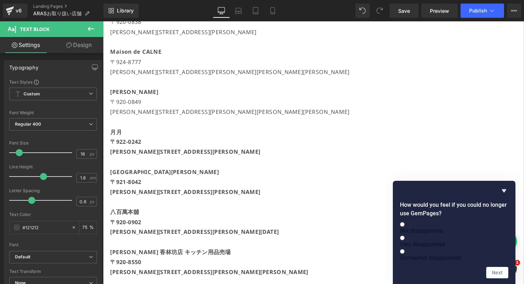
scroll to position [273, 0]
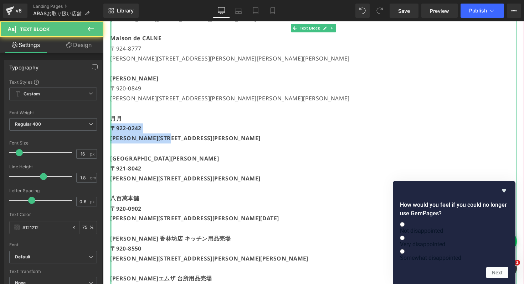
drag, startPoint x: 211, startPoint y: 142, endPoint x: 111, endPoint y: 128, distance: 100.5
click at [111, 128] on div "新潟伊勢丹 キッチン用品売場 [STREET_ADDRESS][GEOGRAPHIC_DATA][PERSON_NAME][PERSON_NAME][STRE…" at bounding box center [319, 152] width 416 height 482
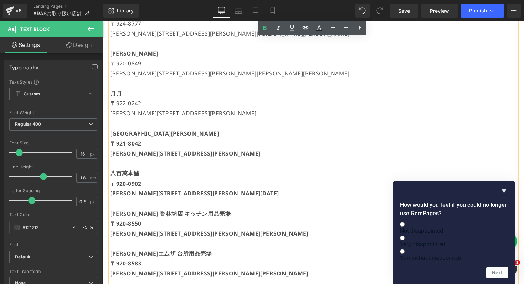
scroll to position [319, 0]
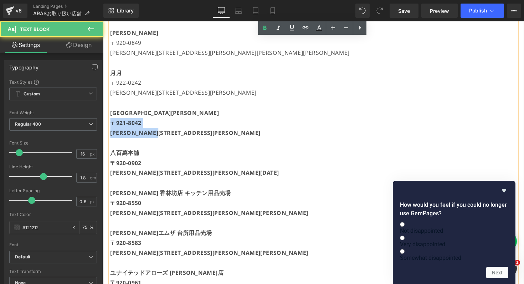
drag, startPoint x: 185, startPoint y: 135, endPoint x: 108, endPoint y: 127, distance: 76.7
click at [111, 127] on div "新潟伊勢丹 キッチン用品売場 [STREET_ADDRESS][GEOGRAPHIC_DATA][PERSON_NAME][PERSON_NAME][STRE…" at bounding box center [319, 105] width 416 height 482
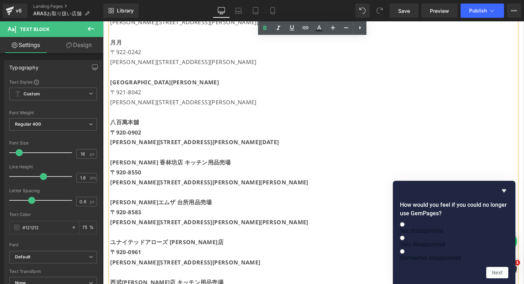
scroll to position [384, 0]
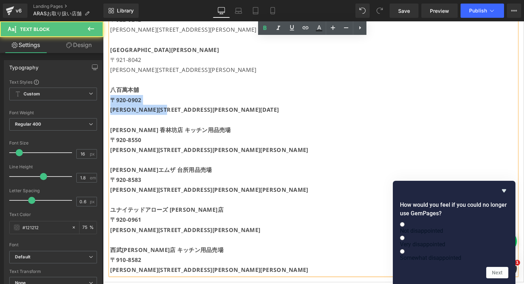
drag, startPoint x: 180, startPoint y: 117, endPoint x: 103, endPoint y: 103, distance: 78.9
click at [103, 103] on div "新潟伊勢丹 キッチン用品売場 [STREET_ADDRESS][GEOGRAPHIC_DATA][PERSON_NAME][PERSON_NAME][STRE…" at bounding box center [318, 40] width 431 height 497
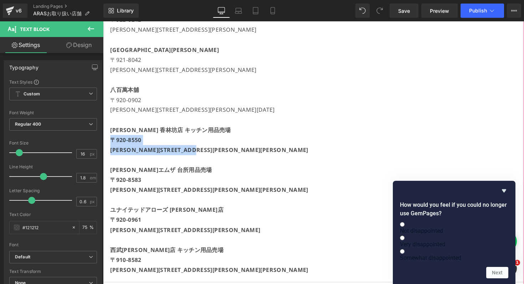
drag, startPoint x: 230, startPoint y: 154, endPoint x: 110, endPoint y: 139, distance: 121.3
click at [110, 139] on div "新潟伊勢丹 キッチン用品売場 [STREET_ADDRESS][GEOGRAPHIC_DATA][PERSON_NAME][PERSON_NAME][STRE…" at bounding box center [318, 40] width 431 height 497
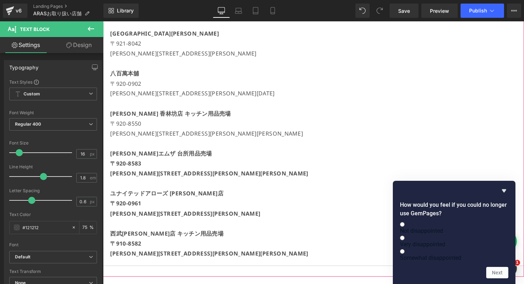
scroll to position [428, 0]
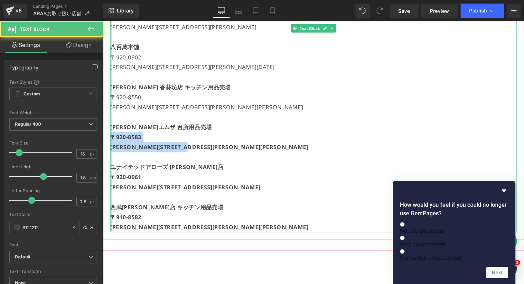
drag, startPoint x: 229, startPoint y: 150, endPoint x: 111, endPoint y: 140, distance: 118.4
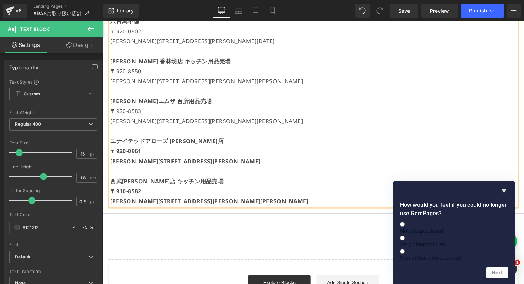
scroll to position [484, 0]
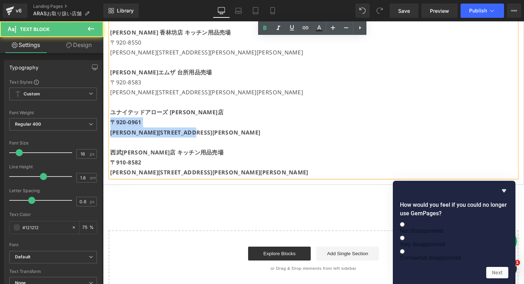
drag, startPoint x: 235, startPoint y: 137, endPoint x: 111, endPoint y: 122, distance: 125.7
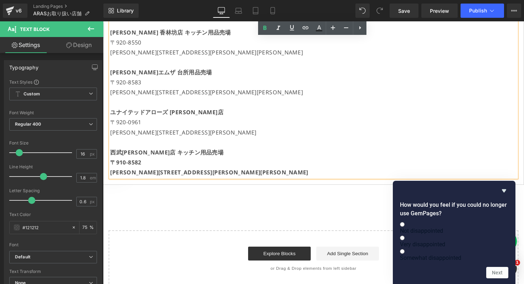
drag, startPoint x: 222, startPoint y: 179, endPoint x: 110, endPoint y: 163, distance: 113.7
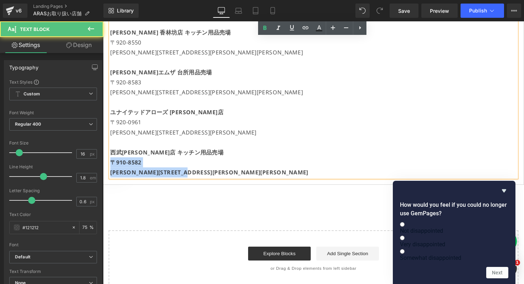
drag, startPoint x: 111, startPoint y: 165, endPoint x: 231, endPoint y: 185, distance: 122.1
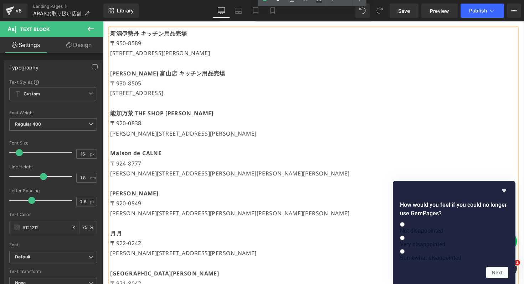
scroll to position [0, 0]
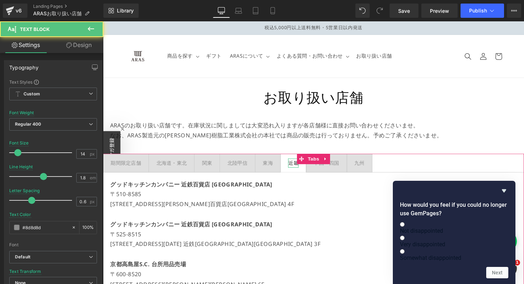
click at [298, 169] on div "近畿 Text Block" at bounding box center [298, 166] width 11 height 9
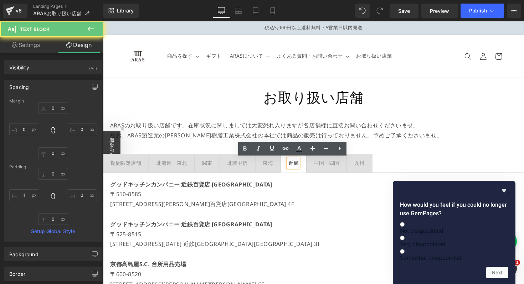
click at [265, 167] on span "東海 Text Block" at bounding box center [271, 167] width 25 height 18
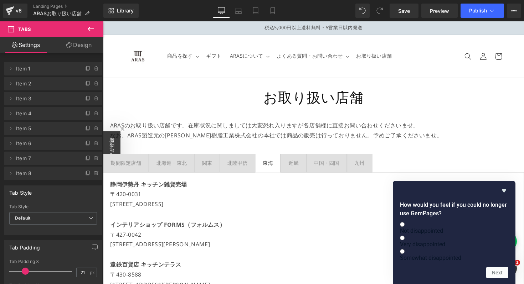
click at [203, 200] on p "〒420-0031" at bounding box center [319, 199] width 416 height 10
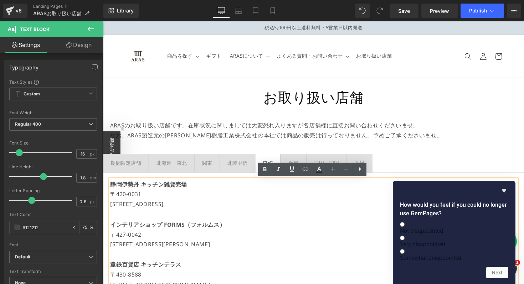
click at [203, 200] on p "〒420-0031" at bounding box center [319, 199] width 416 height 10
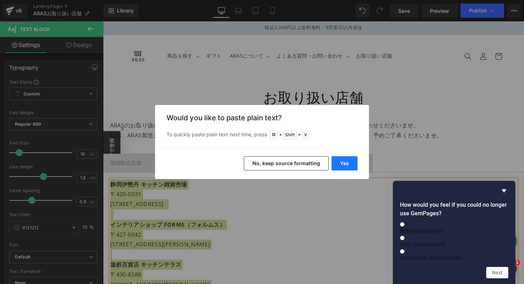
click at [339, 164] on button "Yes" at bounding box center [345, 163] width 26 height 14
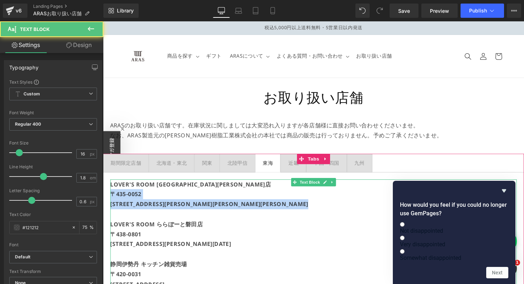
drag, startPoint x: 112, startPoint y: 198, endPoint x: 368, endPoint y: 224, distance: 256.5
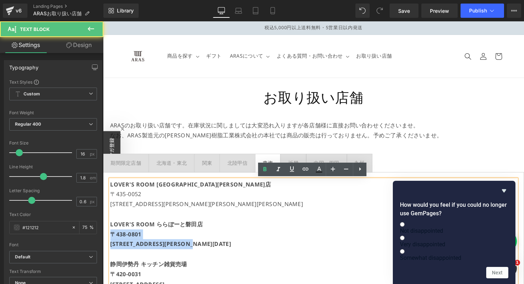
drag, startPoint x: 111, startPoint y: 240, endPoint x: 263, endPoint y: 247, distance: 152.4
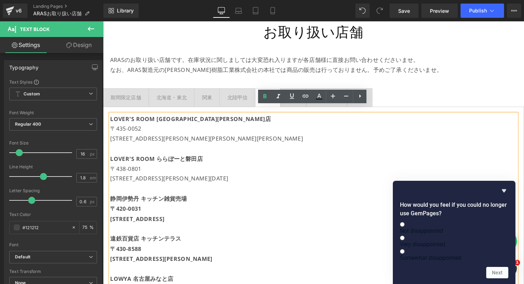
scroll to position [88, 0]
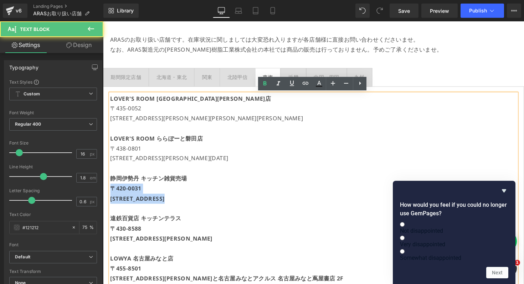
drag, startPoint x: 112, startPoint y: 192, endPoint x: 254, endPoint y: 212, distance: 143.2
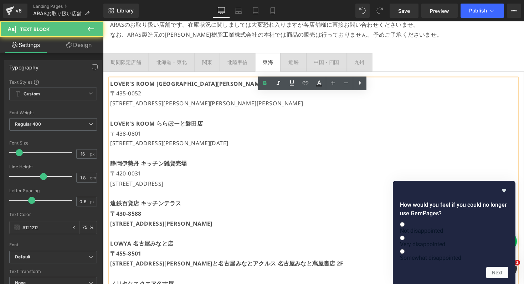
scroll to position [147, 0]
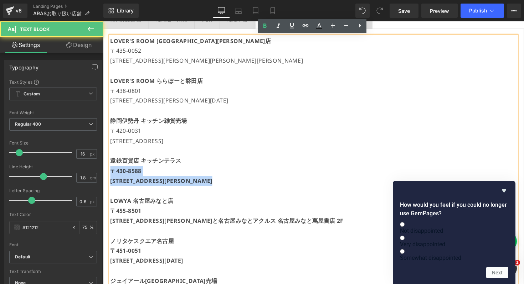
drag, startPoint x: 112, startPoint y: 176, endPoint x: 227, endPoint y: 194, distance: 116.5
click at [227, 194] on div "[GEOGRAPHIC_DATA] [GEOGRAPHIC_DATA][PERSON_NAME] [STREET_ADDRESS][GEOGRAPHIC_DA…" at bounding box center [319, 277] width 416 height 482
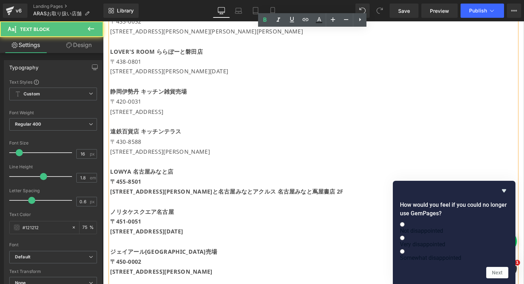
scroll to position [186, 0]
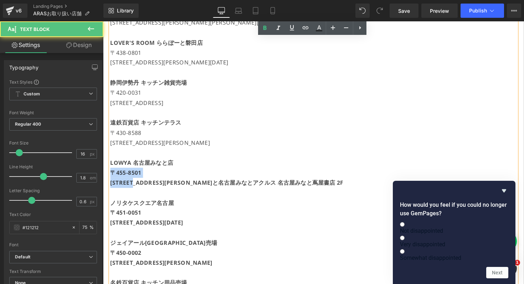
drag, startPoint x: 111, startPoint y: 178, endPoint x: 150, endPoint y: 189, distance: 40.9
click at [150, 189] on div "[GEOGRAPHIC_DATA] [GEOGRAPHIC_DATA][PERSON_NAME] [STREET_ADDRESS][GEOGRAPHIC_DA…" at bounding box center [319, 238] width 416 height 482
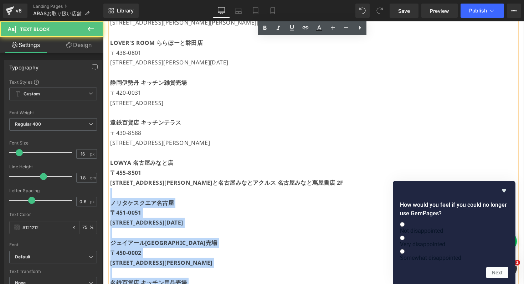
drag, startPoint x: 152, startPoint y: 195, endPoint x: 110, endPoint y: 172, distance: 47.9
click at [111, 172] on div "[GEOGRAPHIC_DATA] [GEOGRAPHIC_DATA][PERSON_NAME] [STREET_ADDRESS][GEOGRAPHIC_DA…" at bounding box center [319, 238] width 416 height 482
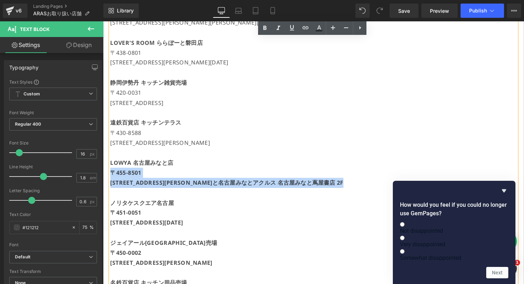
drag, startPoint x: 112, startPoint y: 173, endPoint x: 124, endPoint y: 199, distance: 29.3
click at [124, 199] on div "[GEOGRAPHIC_DATA] [GEOGRAPHIC_DATA][PERSON_NAME] [STREET_ADDRESS][GEOGRAPHIC_DA…" at bounding box center [319, 238] width 416 height 482
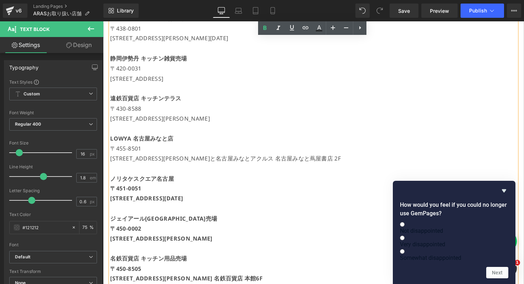
scroll to position [252, 0]
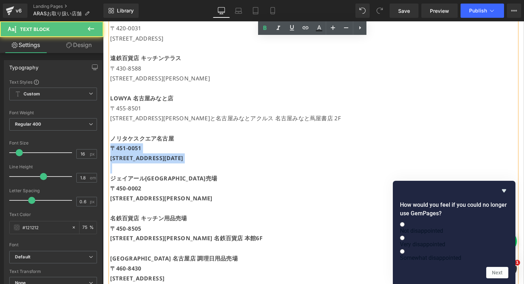
drag, startPoint x: 111, startPoint y: 152, endPoint x: 111, endPoint y: 183, distance: 31.4
click at [111, 183] on div "[GEOGRAPHIC_DATA] [GEOGRAPHIC_DATA][PERSON_NAME] [STREET_ADDRESS][GEOGRAPHIC_DA…" at bounding box center [319, 172] width 416 height 482
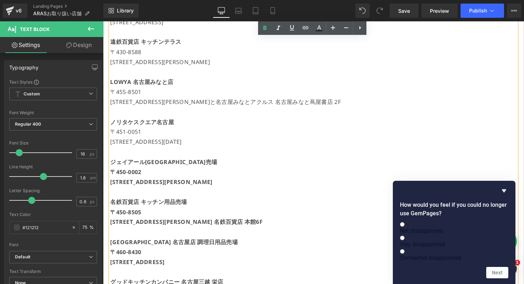
scroll to position [281, 0]
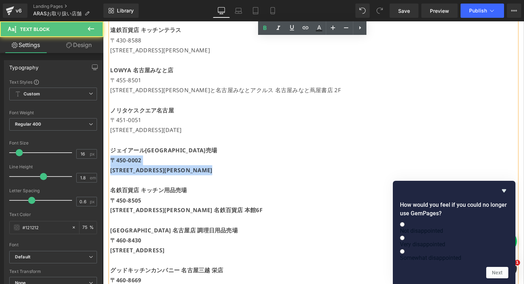
drag, startPoint x: 111, startPoint y: 165, endPoint x: 112, endPoint y: 185, distance: 20.0
click at [112, 185] on div "[GEOGRAPHIC_DATA] [GEOGRAPHIC_DATA][PERSON_NAME] [STREET_ADDRESS][GEOGRAPHIC_DA…" at bounding box center [319, 143] width 416 height 482
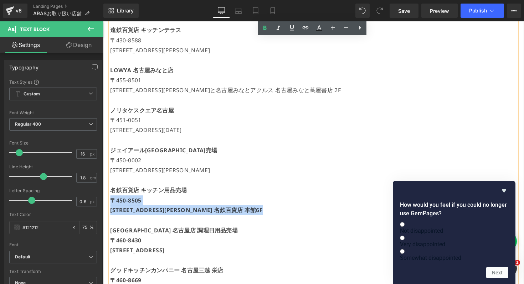
drag, startPoint x: 111, startPoint y: 203, endPoint x: 119, endPoint y: 224, distance: 22.0
click at [119, 224] on div "[GEOGRAPHIC_DATA] [GEOGRAPHIC_DATA][PERSON_NAME] [STREET_ADDRESS][GEOGRAPHIC_DA…" at bounding box center [319, 143] width 416 height 482
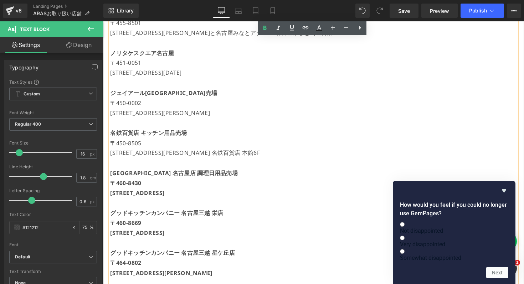
scroll to position [345, 0]
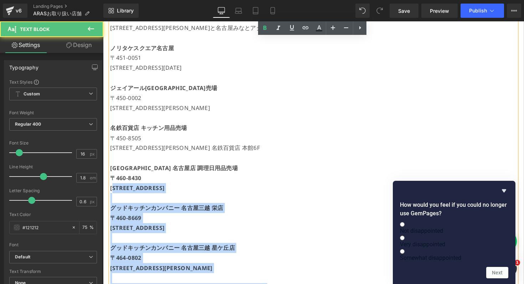
drag, startPoint x: 110, startPoint y: 179, endPoint x: 114, endPoint y: 195, distance: 16.2
click at [114, 195] on div "[GEOGRAPHIC_DATA] [GEOGRAPHIC_DATA][PERSON_NAME] [STREET_ADDRESS][GEOGRAPHIC_DA…" at bounding box center [319, 80] width 416 height 482
click at [114, 195] on strong "[STREET_ADDRESS]" at bounding box center [139, 193] width 56 height 8
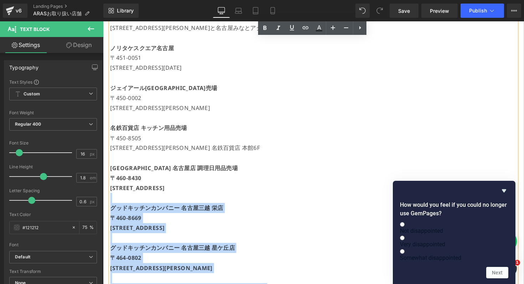
drag, startPoint x: 120, startPoint y: 201, endPoint x: 109, endPoint y: 183, distance: 21.0
click at [111, 183] on div "[GEOGRAPHIC_DATA] [GEOGRAPHIC_DATA][PERSON_NAME] [STREET_ADDRESS][GEOGRAPHIC_DA…" at bounding box center [319, 80] width 416 height 482
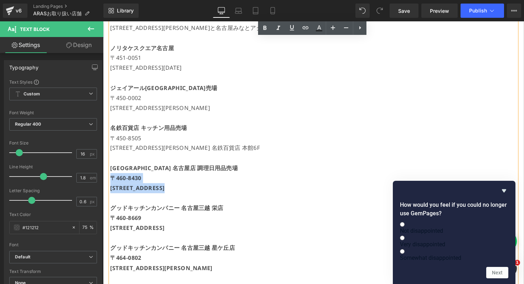
drag, startPoint x: 111, startPoint y: 181, endPoint x: 142, endPoint y: 207, distance: 40.3
click at [142, 207] on div "[GEOGRAPHIC_DATA] [GEOGRAPHIC_DATA][PERSON_NAME] [STREET_ADDRESS][GEOGRAPHIC_DA…" at bounding box center [319, 80] width 416 height 482
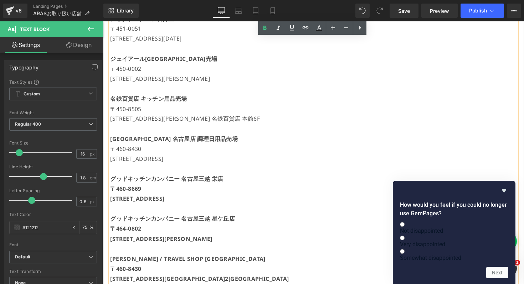
scroll to position [411, 0]
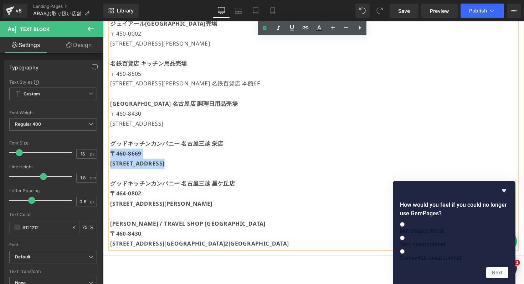
drag, startPoint x: 112, startPoint y: 157, endPoint x: 118, endPoint y: 177, distance: 21.2
click at [118, 177] on div "[GEOGRAPHIC_DATA] [GEOGRAPHIC_DATA][PERSON_NAME] [STREET_ADDRESS][GEOGRAPHIC_DA…" at bounding box center [319, 13] width 416 height 482
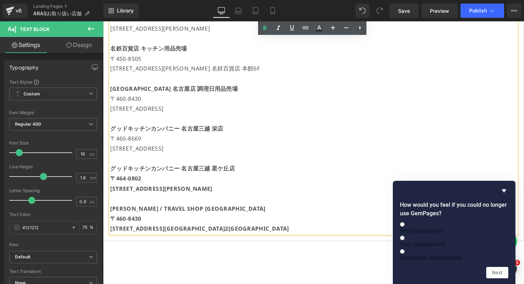
scroll to position [455, 0]
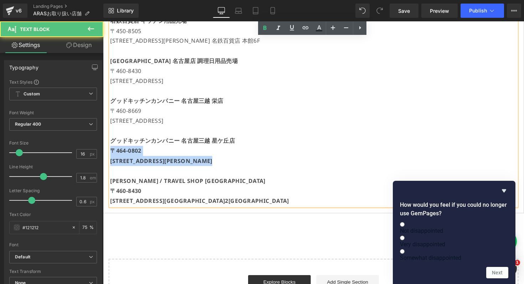
drag, startPoint x: 112, startPoint y: 153, endPoint x: 112, endPoint y: 174, distance: 20.7
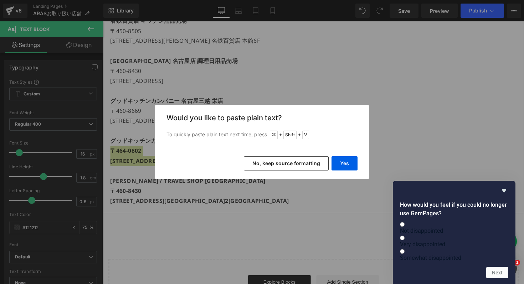
click at [317, 161] on button "No, keep source formatting" at bounding box center [286, 163] width 85 height 14
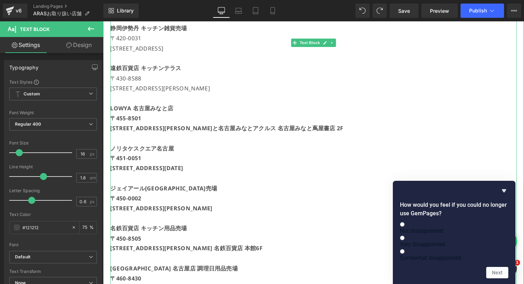
scroll to position [265, 0]
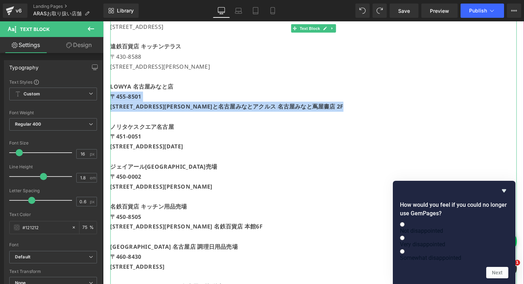
drag, startPoint x: 113, startPoint y: 97, endPoint x: 115, endPoint y: 115, distance: 18.3
click at [115, 115] on div "[GEOGRAPHIC_DATA] [GEOGRAPHIC_DATA][PERSON_NAME] [STREET_ADDRESS][GEOGRAPHIC_DA…" at bounding box center [319, 160] width 416 height 482
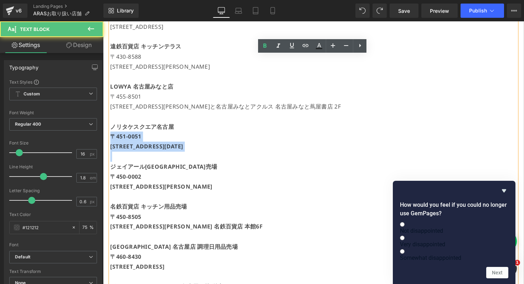
drag, startPoint x: 113, startPoint y: 138, endPoint x: 113, endPoint y: 165, distance: 26.7
click at [113, 165] on div "[GEOGRAPHIC_DATA] [GEOGRAPHIC_DATA][PERSON_NAME] [STREET_ADDRESS][GEOGRAPHIC_DA…" at bounding box center [319, 160] width 416 height 482
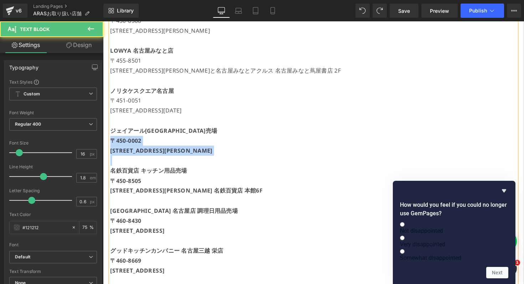
drag, startPoint x: 111, startPoint y: 145, endPoint x: 111, endPoint y: 176, distance: 30.7
click at [111, 176] on div "[GEOGRAPHIC_DATA] [GEOGRAPHIC_DATA][PERSON_NAME] [STREET_ADDRESS][GEOGRAPHIC_DA…" at bounding box center [319, 123] width 416 height 482
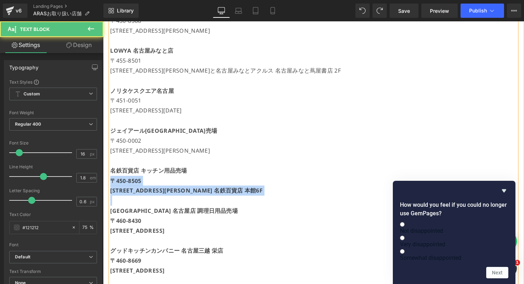
drag, startPoint x: 112, startPoint y: 183, endPoint x: 112, endPoint y: 212, distance: 28.9
click at [112, 212] on div "[GEOGRAPHIC_DATA] [GEOGRAPHIC_DATA][PERSON_NAME] [STREET_ADDRESS][GEOGRAPHIC_DA…" at bounding box center [319, 123] width 416 height 482
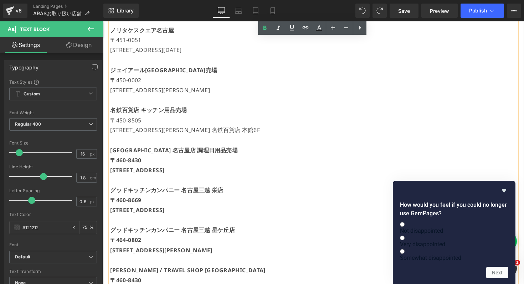
scroll to position [417, 0]
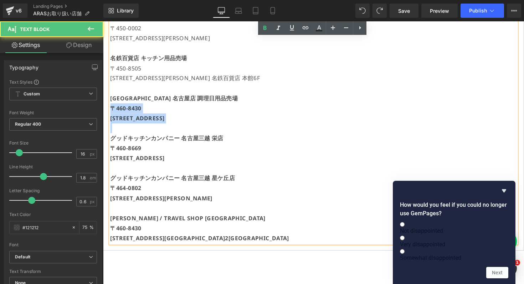
drag, startPoint x: 111, startPoint y: 109, endPoint x: 111, endPoint y: 138, distance: 28.5
click at [111, 138] on div "[GEOGRAPHIC_DATA] [GEOGRAPHIC_DATA][PERSON_NAME] [STREET_ADDRESS][GEOGRAPHIC_DA…" at bounding box center [319, 8] width 416 height 482
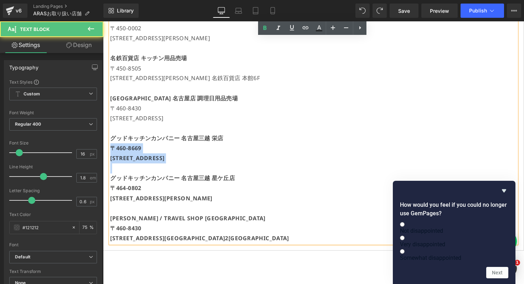
drag, startPoint x: 112, startPoint y: 150, endPoint x: 112, endPoint y: 185, distance: 34.9
click at [112, 185] on div "[GEOGRAPHIC_DATA] [GEOGRAPHIC_DATA][PERSON_NAME] [STREET_ADDRESS][GEOGRAPHIC_DA…" at bounding box center [319, 8] width 416 height 482
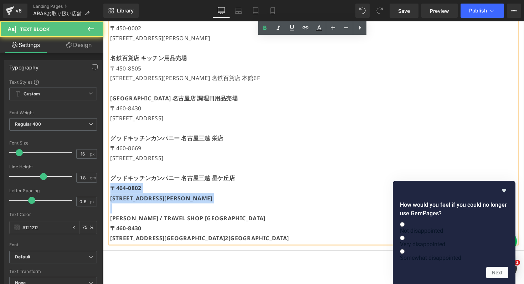
drag, startPoint x: 111, startPoint y: 193, endPoint x: 111, endPoint y: 224, distance: 30.7
click at [111, 224] on div "[GEOGRAPHIC_DATA] [GEOGRAPHIC_DATA][PERSON_NAME] [STREET_ADDRESS][GEOGRAPHIC_DA…" at bounding box center [319, 8] width 416 height 482
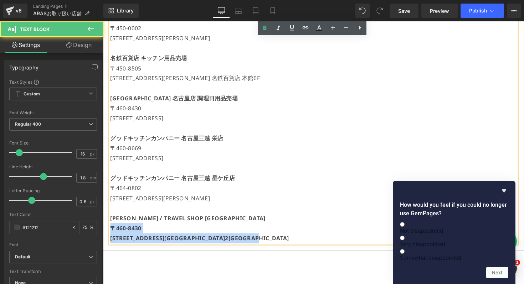
drag, startPoint x: 111, startPoint y: 231, endPoint x: 115, endPoint y: 278, distance: 46.5
click at [115, 278] on div "お取り扱い店舗 Heading Row ARASのお取り扱い店舗です。在庫状況に関しましては大変恐れ入りますが各店舗様に直接お問い合わせくださいませ。 なお、…" at bounding box center [318, 12] width 431 height 699
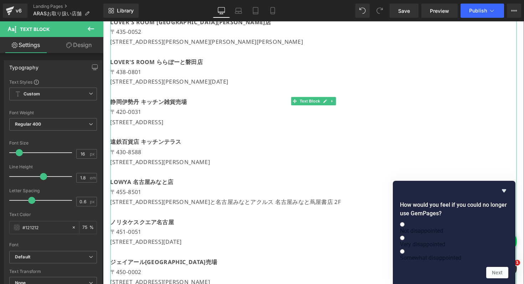
scroll to position [66, 0]
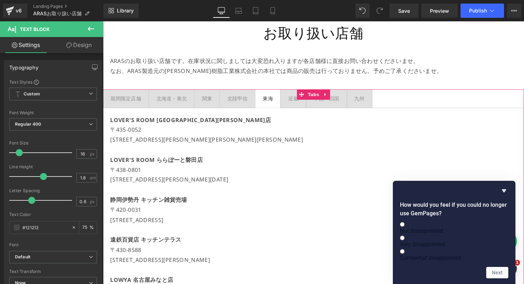
click at [103, 21] on div at bounding box center [103, 21] width 0 height 0
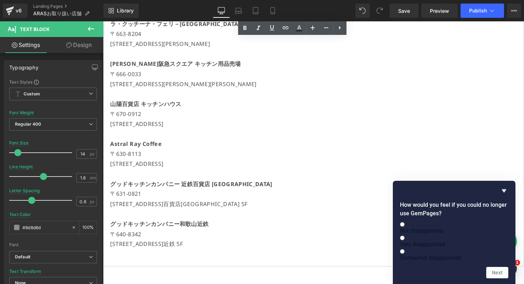
scroll to position [1123, 0]
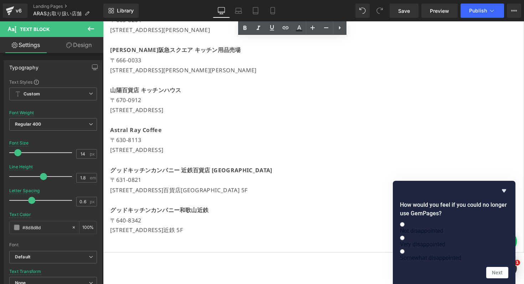
click at [170, 179] on p "〒631-0821" at bounding box center [319, 184] width 416 height 10
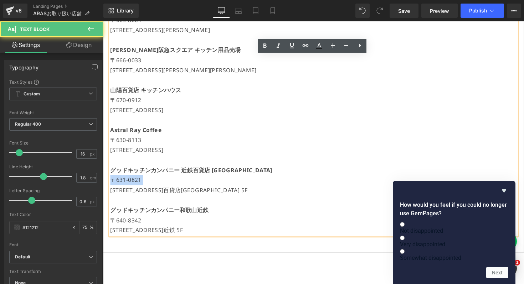
click at [170, 179] on p "〒631-0821" at bounding box center [319, 184] width 416 height 10
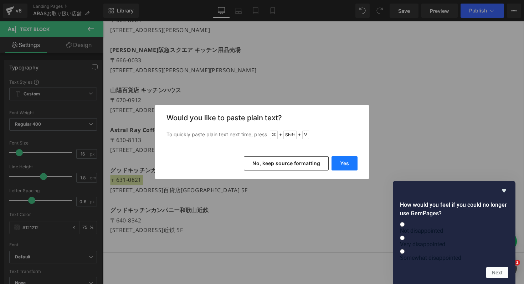
click at [345, 163] on button "Yes" at bounding box center [345, 163] width 26 height 14
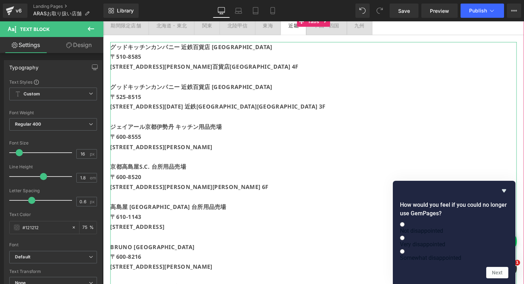
scroll to position [104, 0]
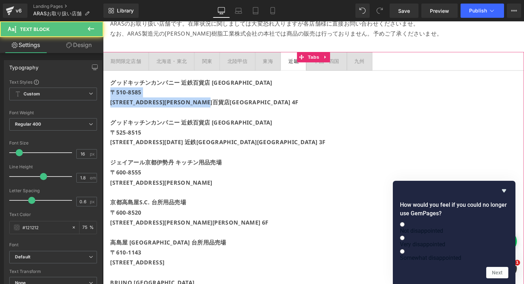
drag, startPoint x: 257, startPoint y: 103, endPoint x: 106, endPoint y: 94, distance: 151.8
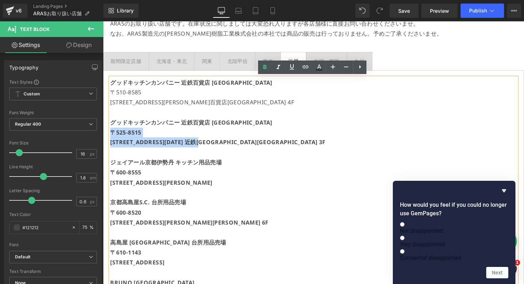
drag, startPoint x: 235, startPoint y: 143, endPoint x: 98, endPoint y: 131, distance: 137.0
click at [103, 131] on html "コンテンツに進む 税込5,000円以上送料無料・5営業日以内発送 商品を探す 商品を探す すべての商品 人気ランキング お得なセット" at bounding box center [318, 51] width 431 height 269
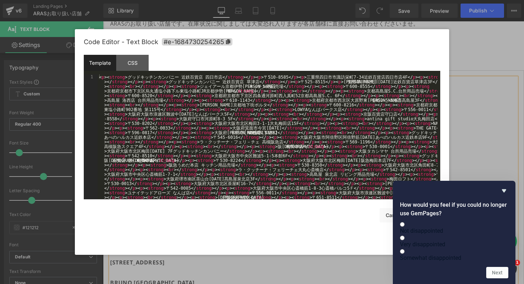
drag, startPoint x: 170, startPoint y: 185, endPoint x: 128, endPoint y: 174, distance: 43.3
click at [205, 25] on div at bounding box center [262, 142] width 524 height 284
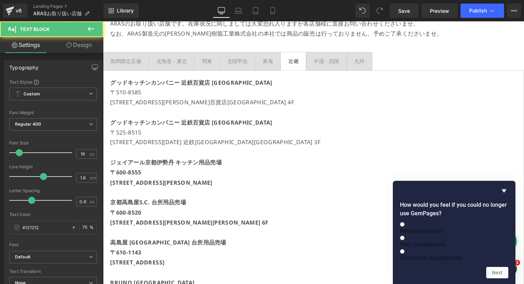
drag, startPoint x: 294, startPoint y: 188, endPoint x: 87, endPoint y: 180, distance: 207.3
click at [103, 180] on html "コンテンツに進む 税込5,000円以上送料無料・5営業日以内発送 商品を探す 商品を探す すべての商品 人気ランキング お得なセット" at bounding box center [318, 51] width 431 height 269
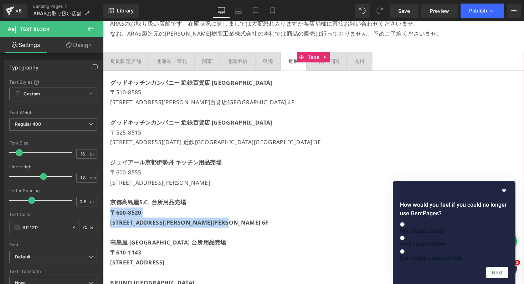
drag, startPoint x: 287, startPoint y: 227, endPoint x: 105, endPoint y: 214, distance: 182.6
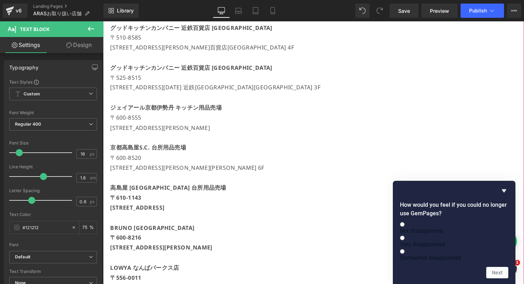
scroll to position [193, 0]
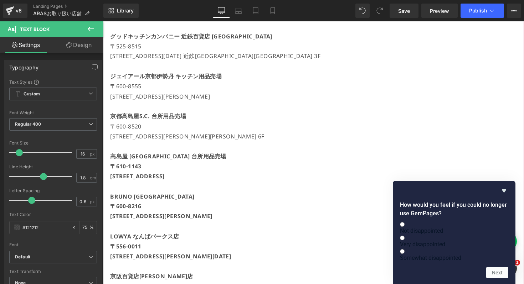
drag, startPoint x: 267, startPoint y: 181, endPoint x: 109, endPoint y: 171, distance: 158.2
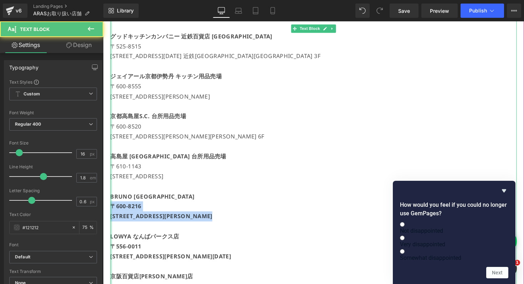
drag, startPoint x: 292, startPoint y: 226, endPoint x: 111, endPoint y: 209, distance: 181.2
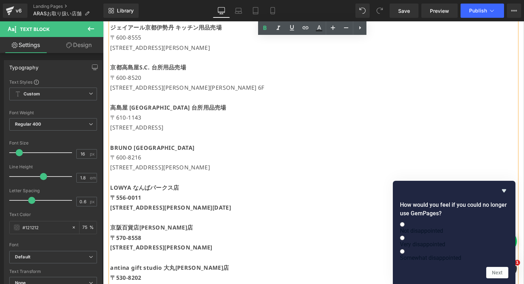
scroll to position [257, 0]
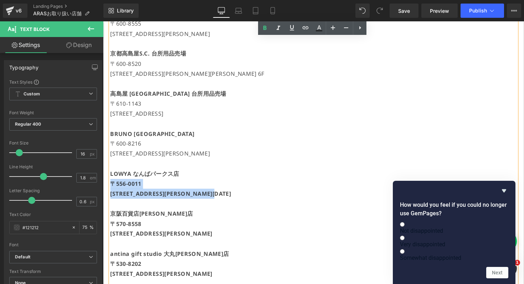
drag, startPoint x: 260, startPoint y: 199, endPoint x: 112, endPoint y: 187, distance: 148.1
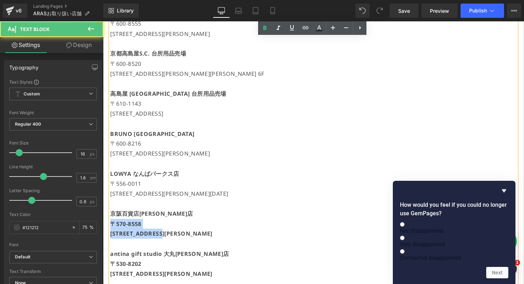
drag, startPoint x: 173, startPoint y: 238, endPoint x: 98, endPoint y: 231, distance: 75.9
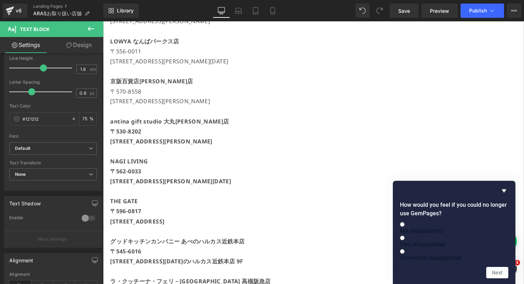
scroll to position [408, 0]
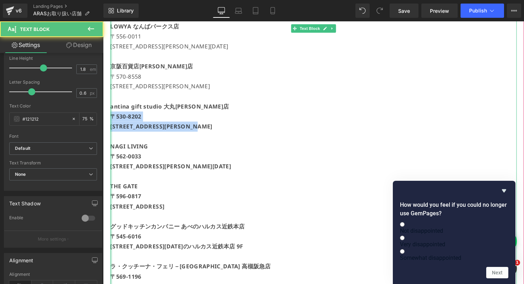
drag, startPoint x: 240, startPoint y: 130, endPoint x: 110, endPoint y: 121, distance: 130.1
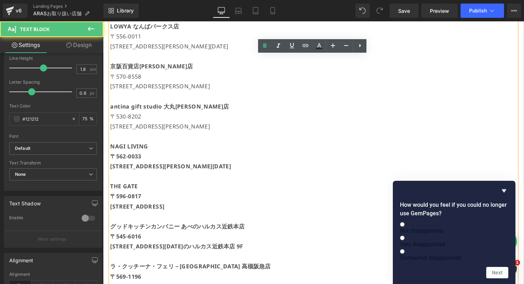
drag, startPoint x: 192, startPoint y: 174, endPoint x: 109, endPoint y: 158, distance: 83.9
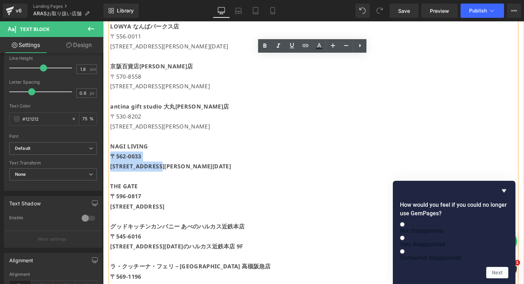
drag, startPoint x: 111, startPoint y: 158, endPoint x: 195, endPoint y: 175, distance: 85.1
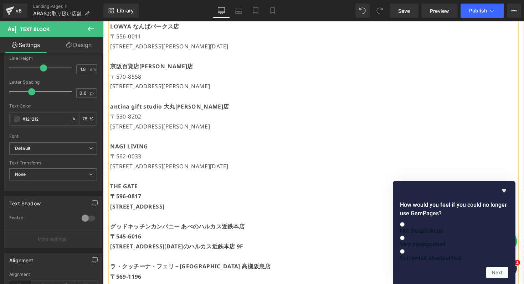
scroll to position [468, 0]
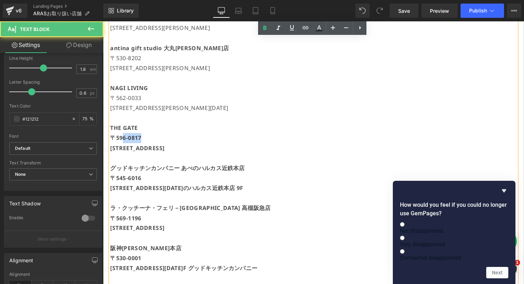
drag, startPoint x: 216, startPoint y: 145, endPoint x: 126, endPoint y: 144, distance: 90.6
click at [125, 144] on p "〒596-0817" at bounding box center [319, 141] width 416 height 10
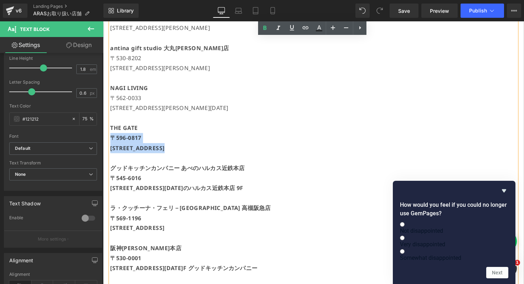
drag, startPoint x: 205, startPoint y: 155, endPoint x: 111, endPoint y: 139, distance: 95.1
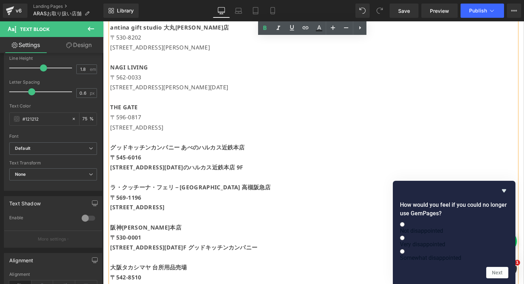
scroll to position [515, 0]
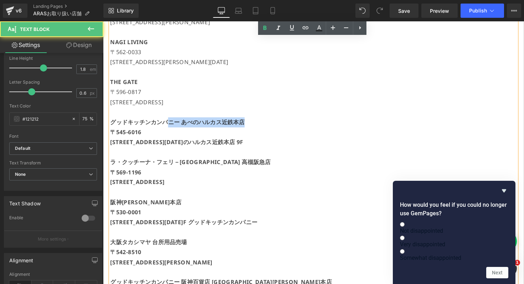
drag, startPoint x: 265, startPoint y: 129, endPoint x: 168, endPoint y: 129, distance: 97.3
click at [168, 129] on p "グッドキッチンカンパニー あべのハルカス近鉄本店" at bounding box center [319, 125] width 416 height 10
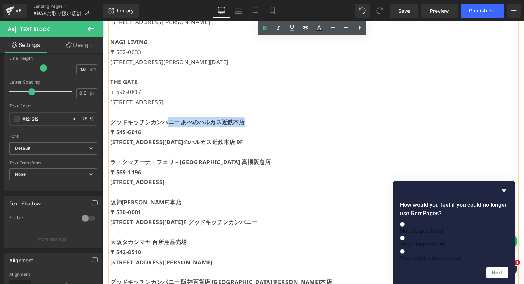
drag, startPoint x: 292, startPoint y: 149, endPoint x: 112, endPoint y: 131, distance: 181.3
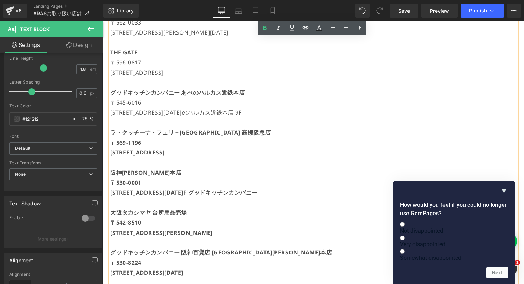
scroll to position [551, 0]
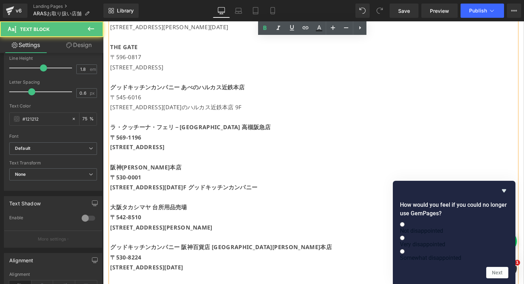
drag, startPoint x: 238, startPoint y: 152, endPoint x: 110, endPoint y: 139, distance: 129.0
click at [111, 139] on div "グッドキッチンカンパニー [GEOGRAPHIC_DATA] [GEOGRAPHIC_DATA] [STREET_ADDRESS][PERSON_NAME] …" at bounding box center [319, 284] width 416 height 1304
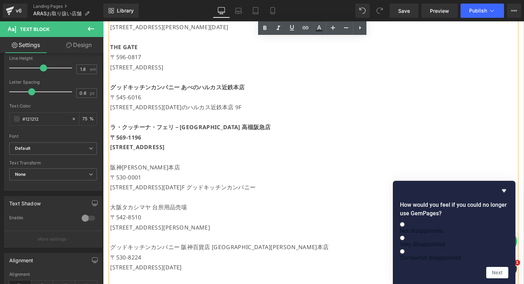
drag, startPoint x: 110, startPoint y: 139, endPoint x: 243, endPoint y: 152, distance: 134.0
click at [243, 152] on div "グッドキッチンカンパニー [GEOGRAPHIC_DATA] [GEOGRAPHIC_DATA] [STREET_ADDRESS][PERSON_NAME] …" at bounding box center [319, 284] width 416 height 1304
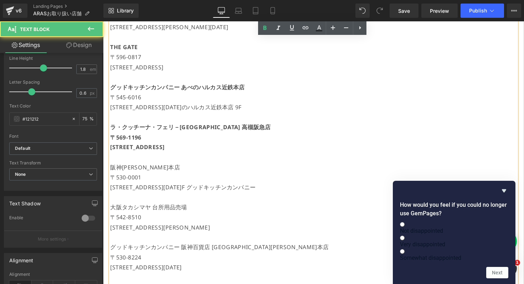
drag, startPoint x: 243, startPoint y: 152, endPoint x: 108, endPoint y: 144, distance: 135.4
click at [111, 144] on div "グッドキッチンカンパニー [GEOGRAPHIC_DATA] [GEOGRAPHIC_DATA] [STREET_ADDRESS][PERSON_NAME] …" at bounding box center [319, 284] width 416 height 1304
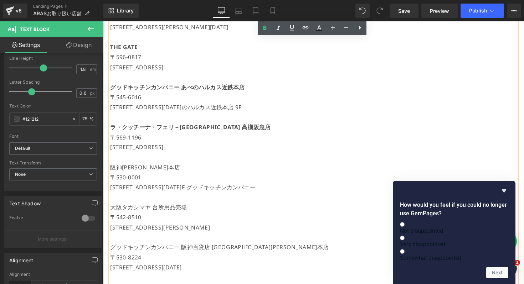
click at [121, 168] on p "阪神[PERSON_NAME]本店" at bounding box center [319, 171] width 416 height 10
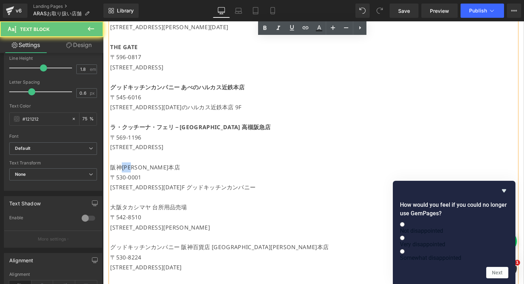
click at [121, 168] on p "阪神[PERSON_NAME]本店" at bounding box center [319, 171] width 416 height 10
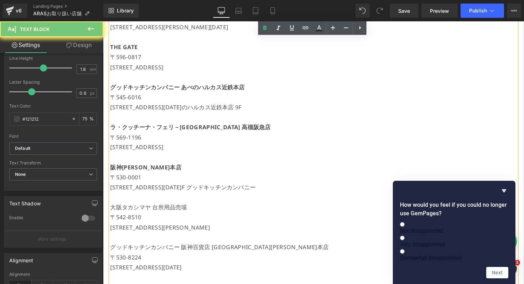
scroll to position [597, 0]
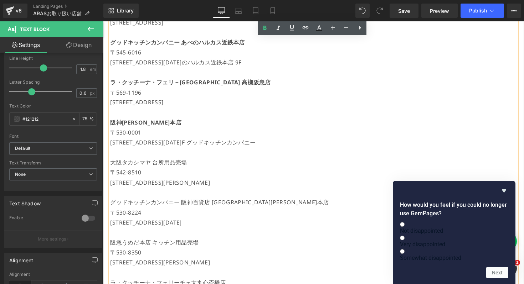
click at [124, 168] on p "大阪タカシマヤ 台所用品売場" at bounding box center [319, 166] width 416 height 10
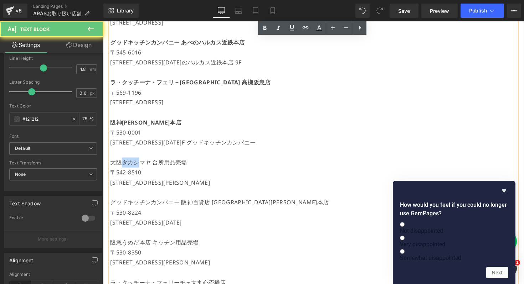
click at [124, 168] on p "大阪タカシマヤ 台所用品売場" at bounding box center [319, 166] width 416 height 10
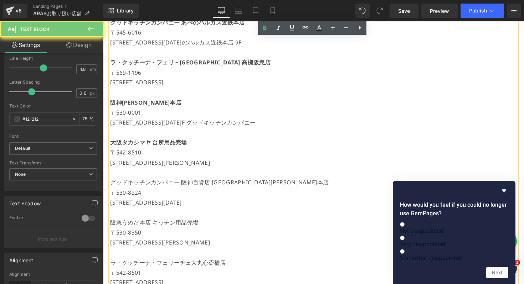
scroll to position [633, 0]
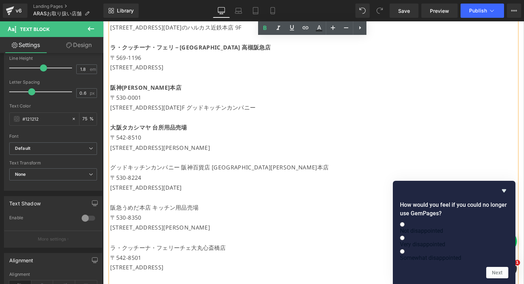
click at [125, 163] on p at bounding box center [319, 161] width 416 height 10
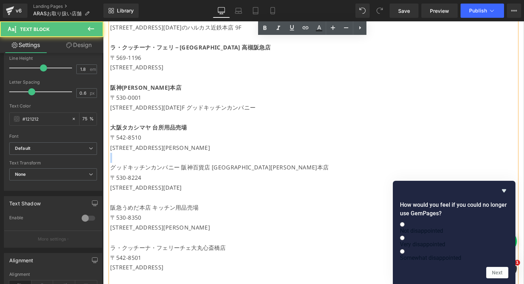
click at [125, 163] on p at bounding box center [319, 161] width 416 height 10
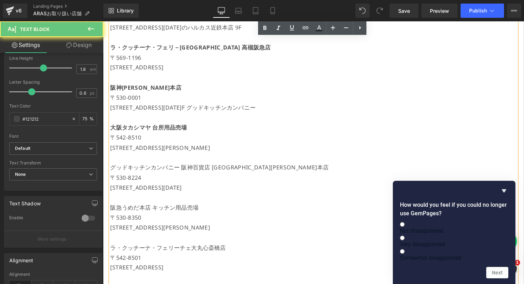
click at [125, 170] on p "グッドキッチンカンパニー 阪神百貨店 [GEOGRAPHIC_DATA][PERSON_NAME]本店" at bounding box center [319, 171] width 416 height 10
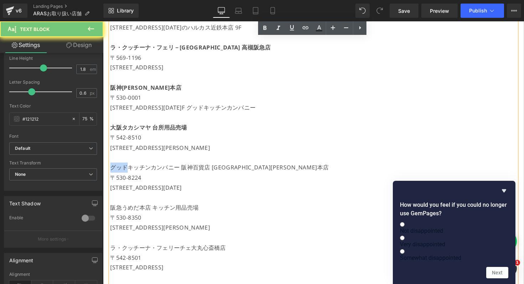
click at [125, 170] on p "グッドキッチンカンパニー 阪神百貨店 [GEOGRAPHIC_DATA][PERSON_NAME]本店" at bounding box center [319, 171] width 416 height 10
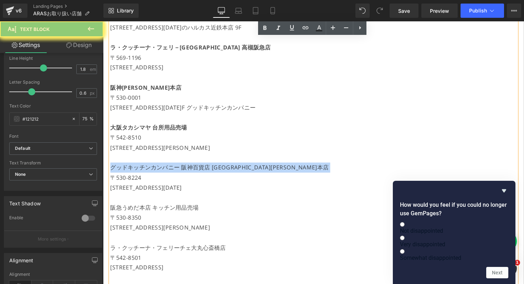
click at [125, 170] on p "グッドキッチンカンパニー 阪神百貨店 [GEOGRAPHIC_DATA][PERSON_NAME]本店" at bounding box center [319, 171] width 416 height 10
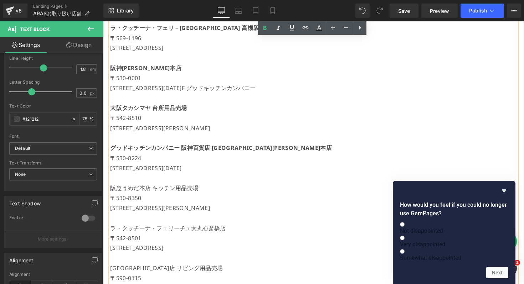
scroll to position [676, 0]
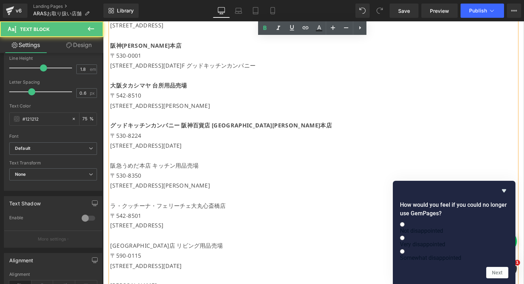
click at [125, 168] on p "阪急うめだ本店 キッチン用品売場" at bounding box center [319, 170] width 416 height 10
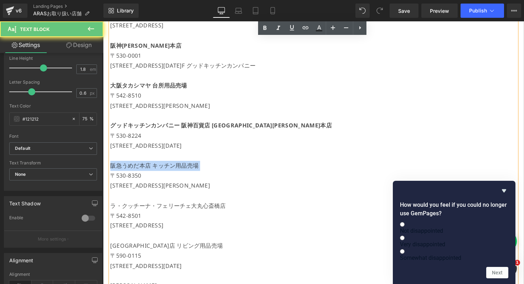
click at [125, 168] on p "阪急うめだ本店 キッチン用品売場" at bounding box center [319, 170] width 416 height 10
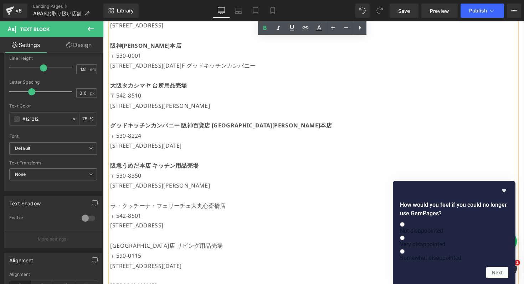
scroll to position [716, 0]
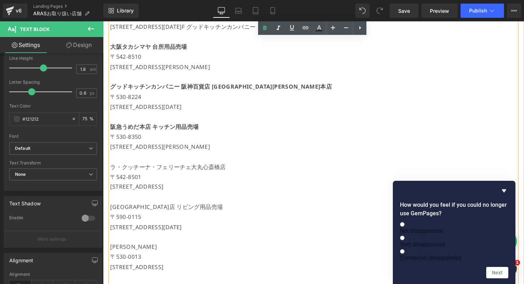
click at [125, 168] on p "ラ・クッチーナ・フェリーチェ大丸心斎橋店" at bounding box center [319, 171] width 416 height 10
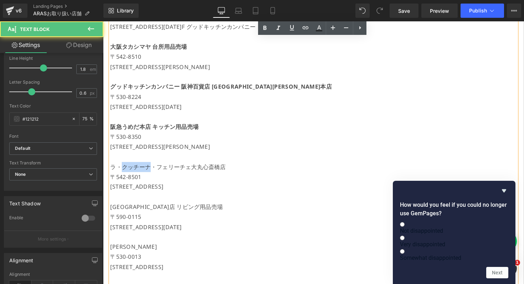
click at [125, 168] on p "ラ・クッチーナ・フェリーチェ大丸心斎橋店" at bounding box center [319, 171] width 416 height 10
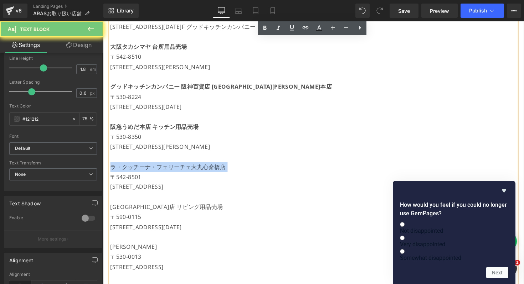
click at [125, 168] on p "ラ・クッチーナ・フェリーチェ大丸心斎橋店" at bounding box center [319, 171] width 416 height 10
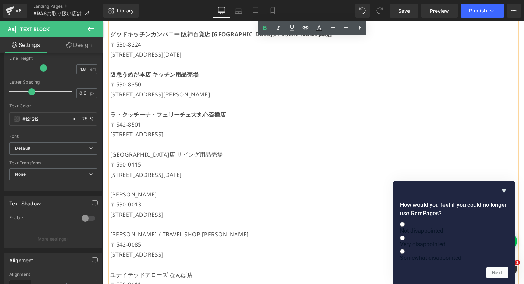
click at [131, 160] on p "[GEOGRAPHIC_DATA]店 リビング用品売場" at bounding box center [319, 158] width 416 height 10
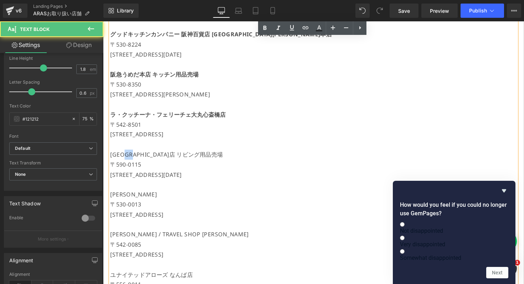
click at [131, 160] on p "[GEOGRAPHIC_DATA]店 リビング用品売場" at bounding box center [319, 158] width 416 height 10
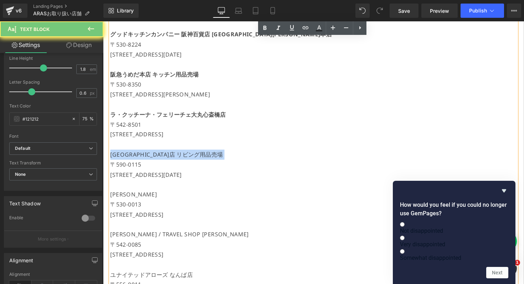
click at [131, 160] on p "[GEOGRAPHIC_DATA]店 リビング用品売場" at bounding box center [319, 158] width 416 height 10
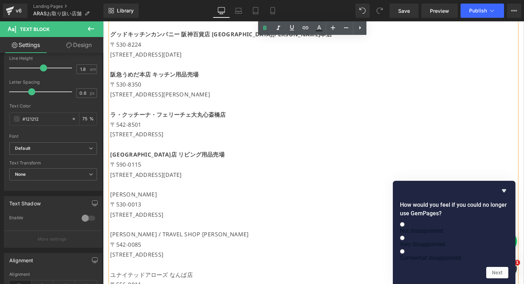
click at [126, 195] on p "[PERSON_NAME]" at bounding box center [319, 199] width 416 height 10
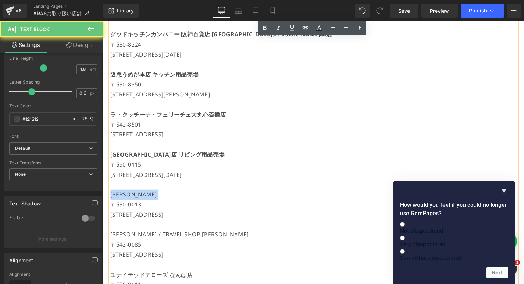
click at [126, 195] on p "[PERSON_NAME]" at bounding box center [319, 199] width 416 height 10
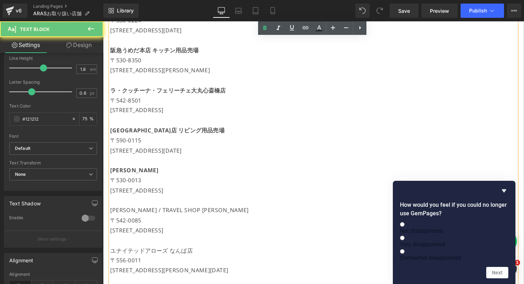
scroll to position [839, 0]
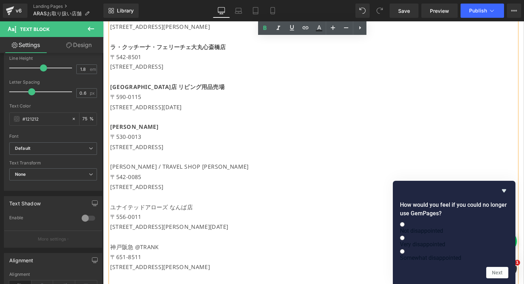
click at [129, 179] on p "〒542-0085" at bounding box center [319, 181] width 416 height 10
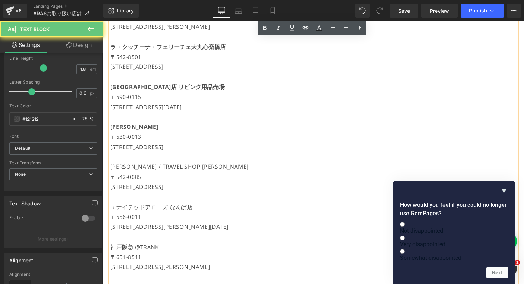
click at [132, 171] on p "[PERSON_NAME] / TRAVEL SHOP [PERSON_NAME]" at bounding box center [319, 171] width 416 height 10
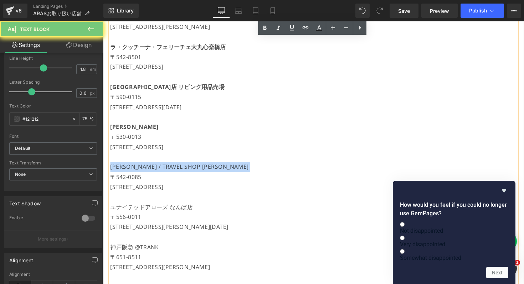
click at [132, 171] on p "[PERSON_NAME] / TRAVEL SHOP [PERSON_NAME]" at bounding box center [319, 171] width 416 height 10
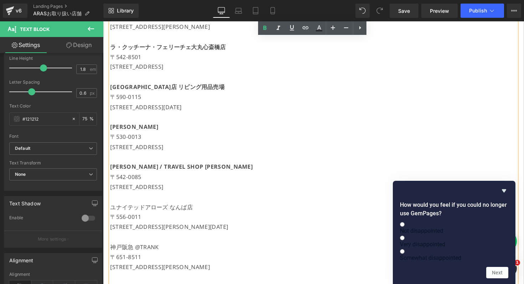
click at [133, 207] on p "ユナイテッドアローズ なんば店" at bounding box center [319, 212] width 416 height 10
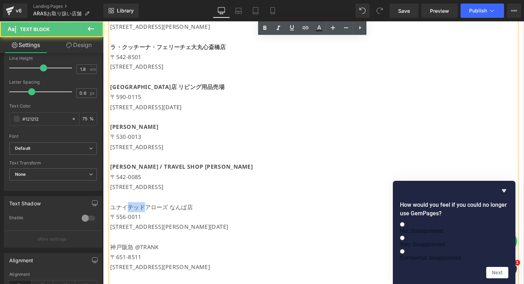
click at [133, 207] on p "ユナイテッドアローズ なんば店" at bounding box center [319, 212] width 416 height 10
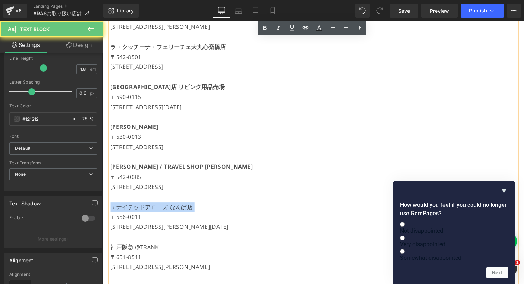
click at [133, 207] on p "ユナイテッドアローズ なんば店" at bounding box center [319, 212] width 416 height 10
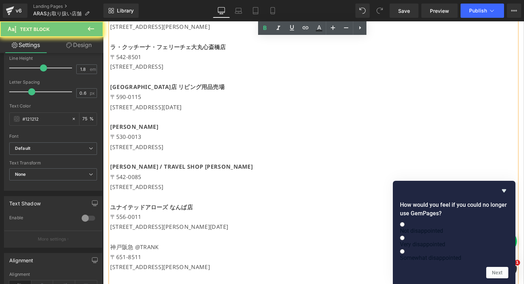
scroll to position [899, 0]
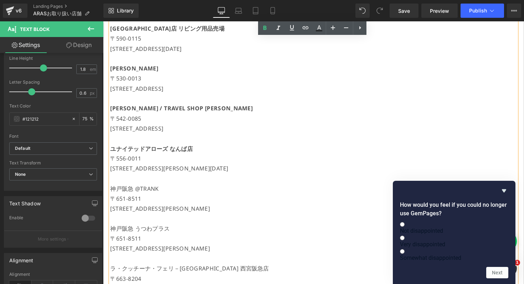
click at [137, 192] on p "神戸阪急 @TRANK" at bounding box center [319, 193] width 416 height 10
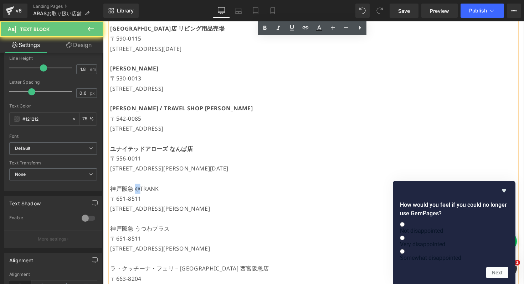
click at [137, 192] on p "神戸阪急 @TRANK" at bounding box center [319, 193] width 416 height 10
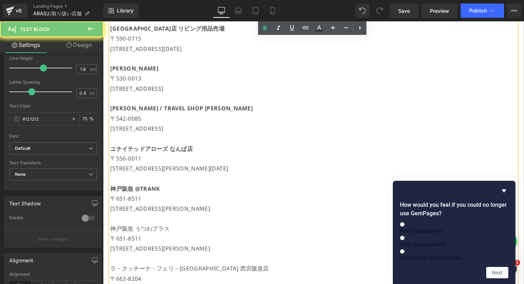
click at [131, 230] on p "神戸阪急 うつわプラス" at bounding box center [319, 234] width 416 height 10
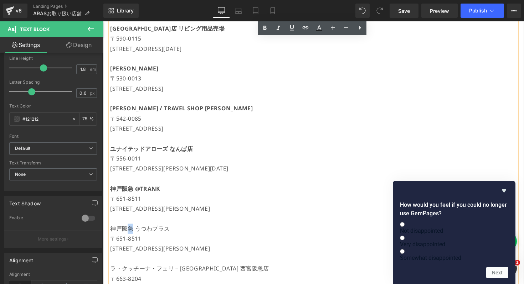
click at [131, 230] on p "神戸阪急 うつわプラス" at bounding box center [319, 234] width 416 height 10
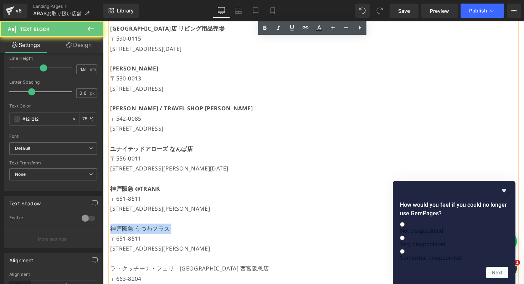
click at [131, 230] on p "神戸阪急 うつわプラス" at bounding box center [319, 234] width 416 height 10
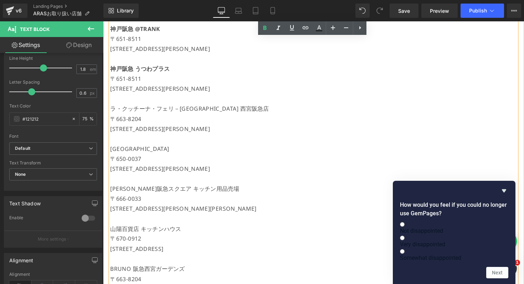
scroll to position [1075, 0]
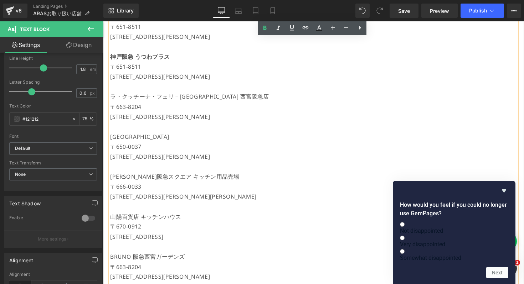
click at [133, 123] on p "[STREET_ADDRESS][PERSON_NAME]" at bounding box center [319, 119] width 416 height 10
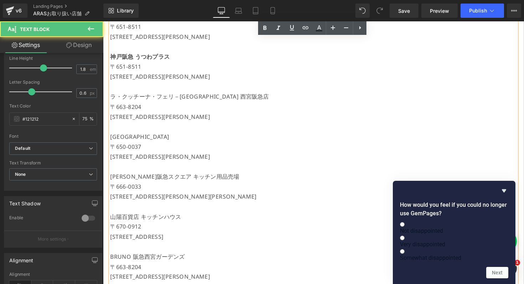
click at [140, 108] on p "〒663-8204" at bounding box center [319, 109] width 416 height 10
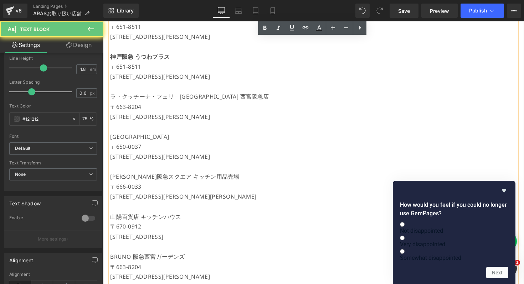
click at [149, 104] on p "〒663-8204" at bounding box center [319, 109] width 416 height 10
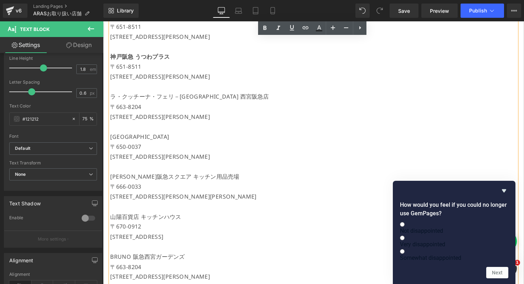
click at [149, 104] on p "〒663-8204" at bounding box center [319, 109] width 416 height 10
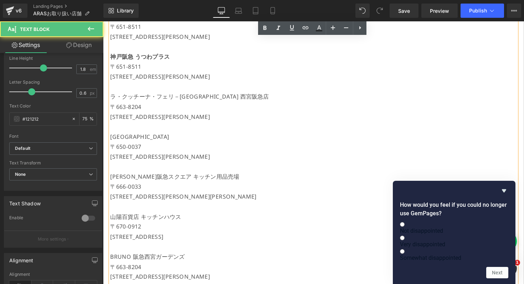
click at [150, 99] on p "ラ・クッチーナ・フェリ－[GEOGRAPHIC_DATA] 西宮阪急店" at bounding box center [319, 99] width 416 height 10
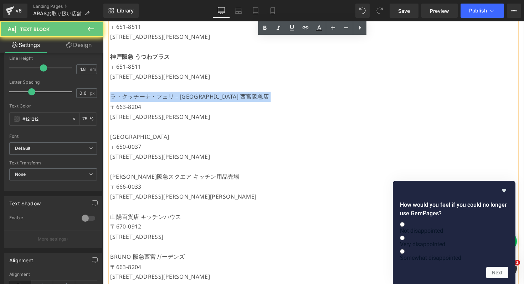
click at [150, 99] on p "ラ・クッチーナ・フェリ－[GEOGRAPHIC_DATA] 西宮阪急店" at bounding box center [319, 99] width 416 height 10
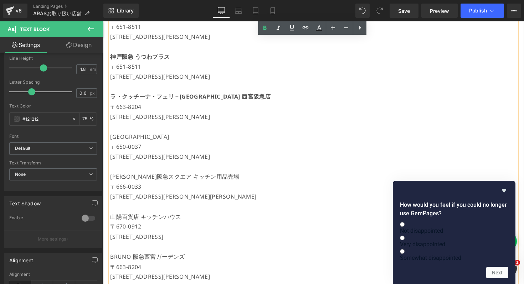
click at [140, 159] on p "[STREET_ADDRESS][PERSON_NAME]" at bounding box center [319, 160] width 416 height 10
click at [132, 138] on p "[GEOGRAPHIC_DATA]" at bounding box center [319, 140] width 416 height 10
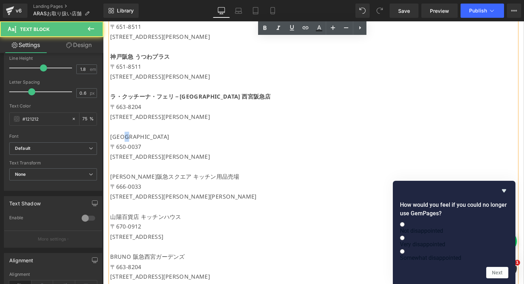
click at [132, 138] on p "[GEOGRAPHIC_DATA]" at bounding box center [319, 140] width 416 height 10
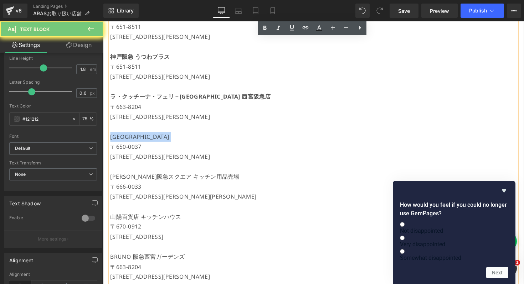
click at [132, 138] on p "[GEOGRAPHIC_DATA]" at bounding box center [319, 140] width 416 height 10
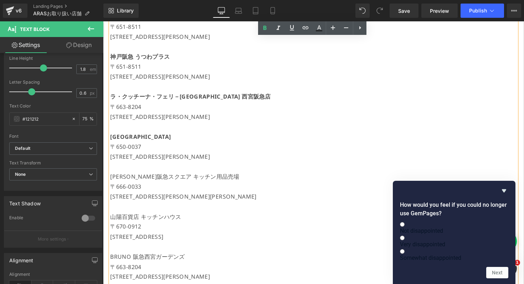
click at [137, 184] on p "[PERSON_NAME]阪急スクエア キッチン用品売場" at bounding box center [319, 181] width 416 height 10
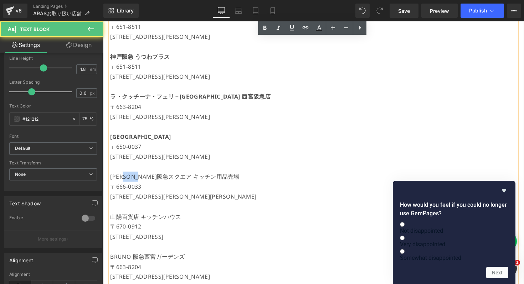
click at [137, 184] on p "[PERSON_NAME]阪急スクエア キッチン用品売場" at bounding box center [319, 181] width 416 height 10
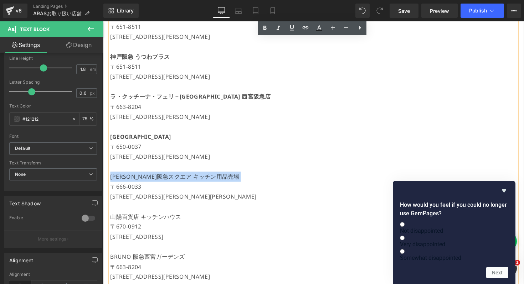
click at [137, 184] on p "[PERSON_NAME]阪急スクエア キッチン用品売場" at bounding box center [319, 181] width 416 height 10
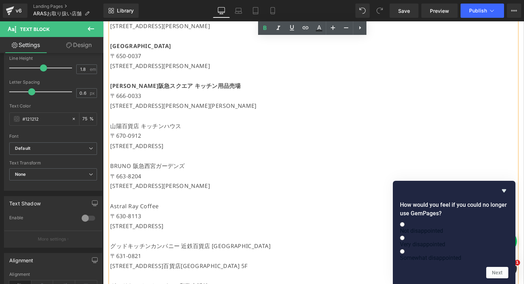
scroll to position [1175, 0]
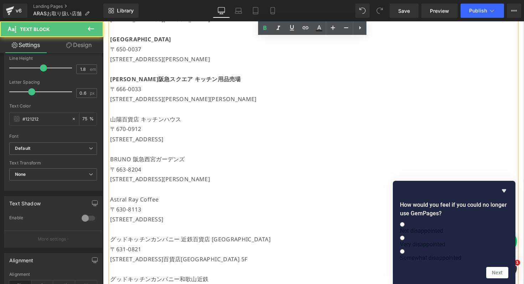
click at [136, 124] on p "山陽百貨店 キッチンハウス" at bounding box center [319, 122] width 416 height 10
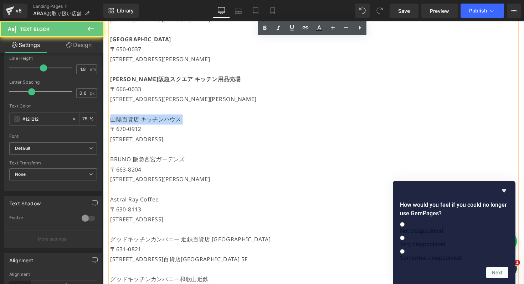
click at [136, 124] on p "山陽百貨店 キッチンハウス" at bounding box center [319, 122] width 416 height 10
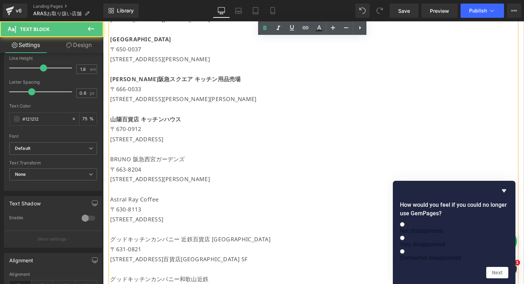
click at [138, 163] on p "BRUNO 阪急西宮ガーデンズ" at bounding box center [319, 163] width 416 height 10
click at [132, 208] on p "Astral Ray Coffee" at bounding box center [319, 204] width 416 height 10
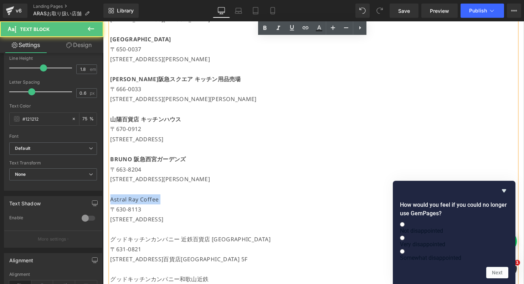
click at [132, 208] on p "Astral Ray Coffee" at bounding box center [319, 204] width 416 height 10
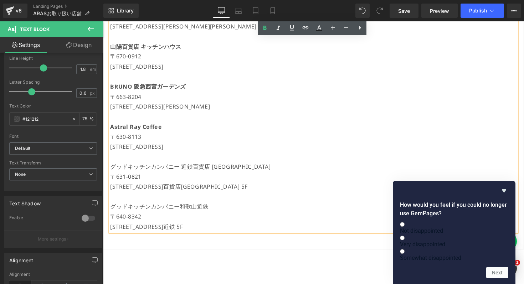
scroll to position [1256, 0]
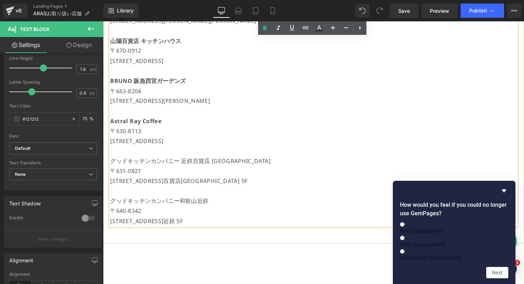
click at [140, 168] on p "グッドキッチンカンパニー 近鉄百貨店 [GEOGRAPHIC_DATA]" at bounding box center [319, 165] width 416 height 10
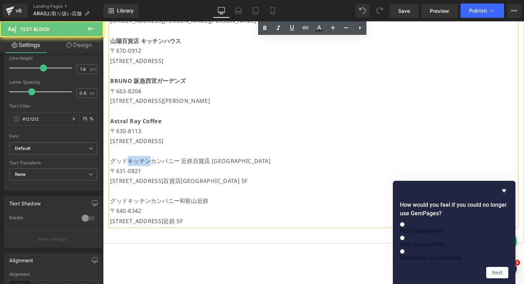
click at [140, 168] on p "グッドキッチンカンパニー 近鉄百貨店 [GEOGRAPHIC_DATA]" at bounding box center [319, 165] width 416 height 10
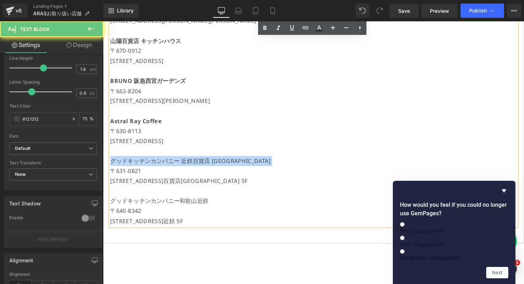
click at [140, 168] on p "グッドキッチンカンパニー 近鉄百貨店 [GEOGRAPHIC_DATA]" at bounding box center [319, 165] width 416 height 10
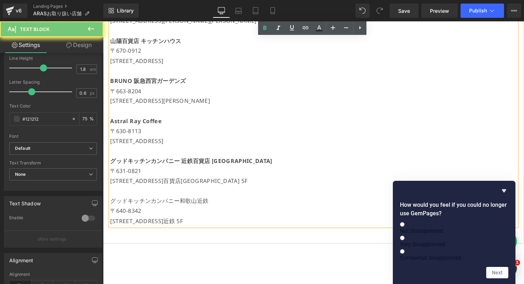
click at [139, 201] on p "グッドキッチンカンパニー和歌山近鉄" at bounding box center [319, 206] width 416 height 10
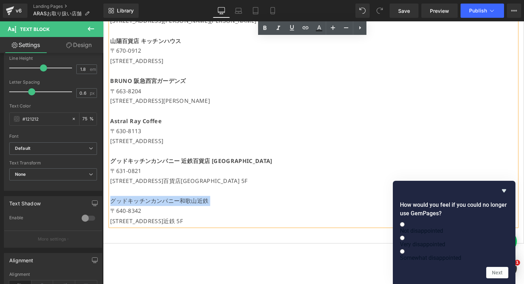
click at [139, 201] on p "グッドキッチンカンパニー和歌山近鉄" at bounding box center [319, 206] width 416 height 10
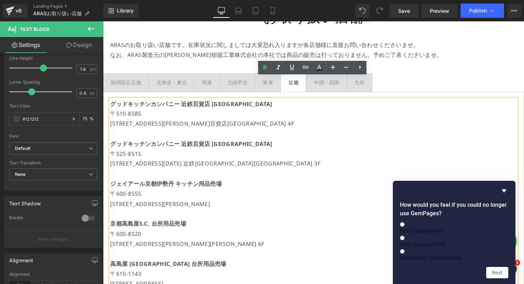
scroll to position [41, 0]
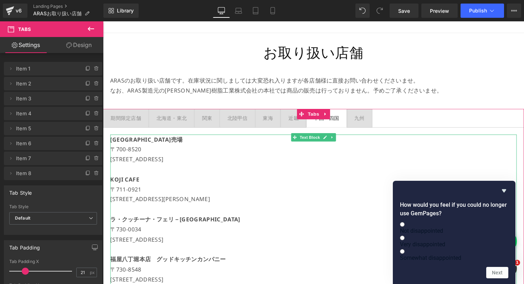
scroll to position [49, 0]
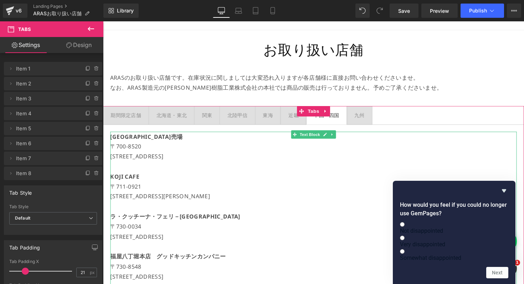
click at [225, 219] on p "ラ・クッチーナ・フェリ－[GEOGRAPHIC_DATA]" at bounding box center [319, 222] width 416 height 10
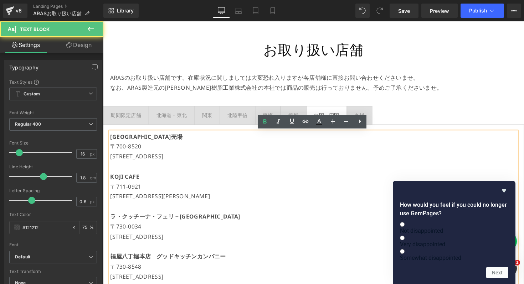
click at [225, 219] on p "ラ・クッチーナ・フェリ－[GEOGRAPHIC_DATA]" at bounding box center [319, 222] width 416 height 10
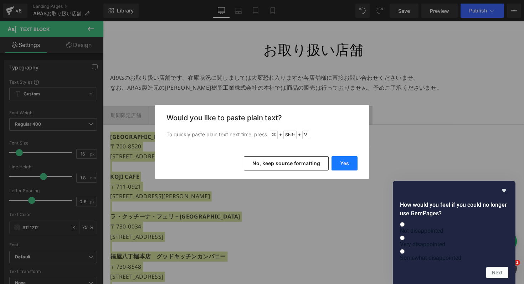
click at [350, 159] on button "Yes" at bounding box center [345, 163] width 26 height 14
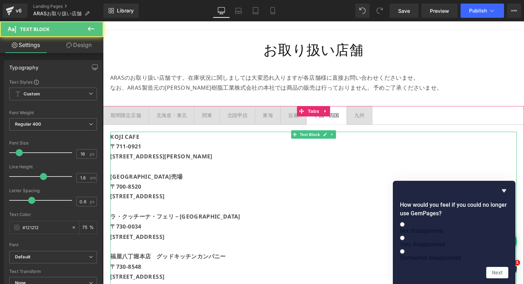
click at [261, 191] on p "〒700-8520" at bounding box center [319, 191] width 416 height 10
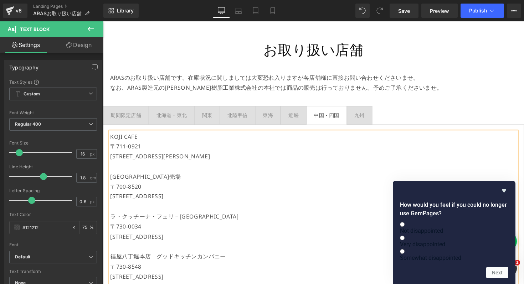
click at [124, 145] on p "〒711-0921" at bounding box center [319, 150] width 416 height 10
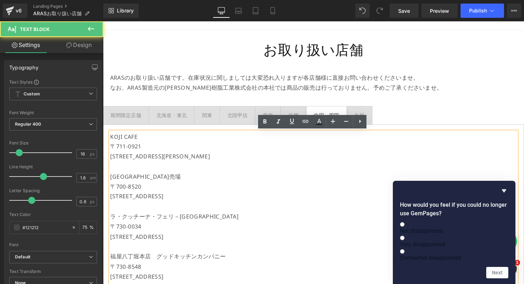
click at [128, 140] on p "KOJI CAFE" at bounding box center [319, 140] width 416 height 10
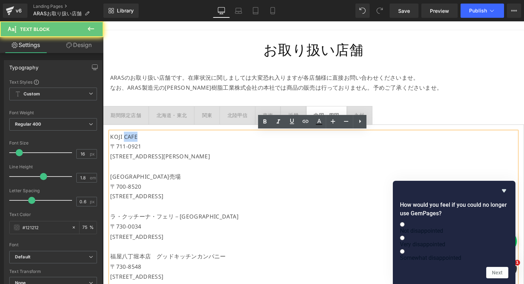
click at [128, 140] on p "KOJI CAFE" at bounding box center [319, 140] width 416 height 10
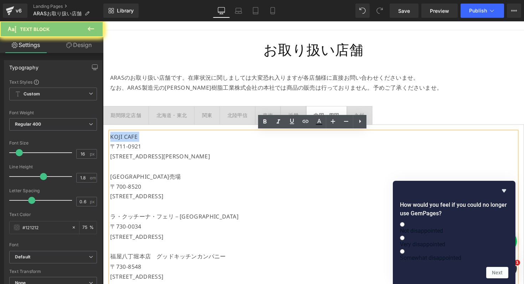
click at [128, 140] on p "KOJI CAFE" at bounding box center [319, 140] width 416 height 10
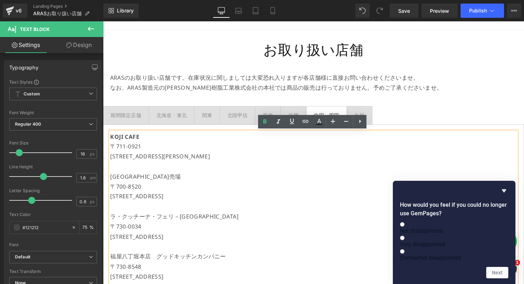
click at [118, 179] on p "[GEOGRAPHIC_DATA]売場" at bounding box center [319, 181] width 416 height 10
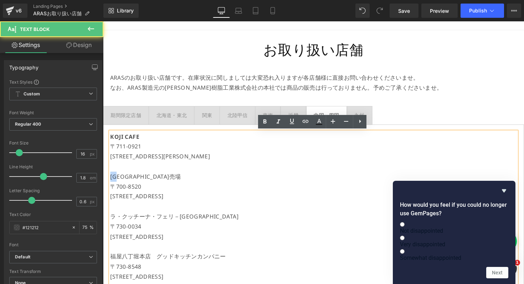
click at [118, 179] on p "[GEOGRAPHIC_DATA]売場" at bounding box center [319, 181] width 416 height 10
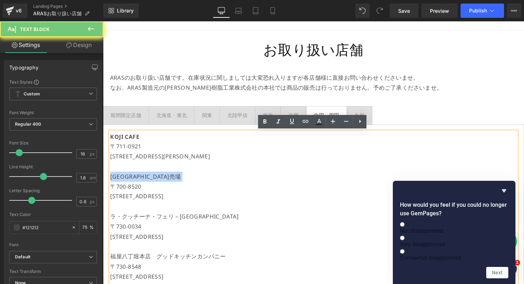
click at [118, 179] on p "[GEOGRAPHIC_DATA]売場" at bounding box center [319, 181] width 416 height 10
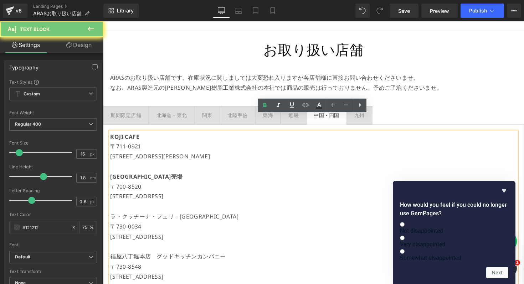
scroll to position [104, 0]
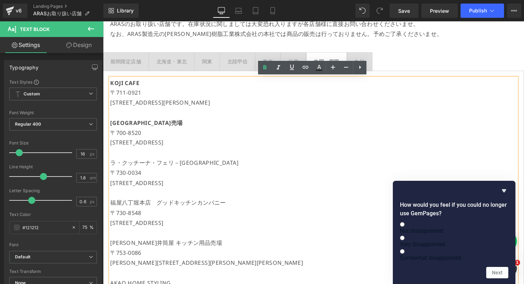
click at [123, 165] on p "ラ・クッチーナ・フェリ－[GEOGRAPHIC_DATA]" at bounding box center [319, 166] width 416 height 10
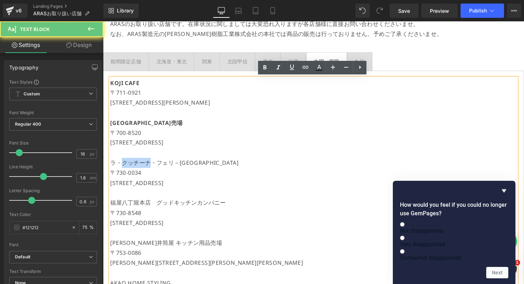
click at [123, 165] on p "ラ・クッチーナ・フェリ－[GEOGRAPHIC_DATA]" at bounding box center [319, 166] width 416 height 10
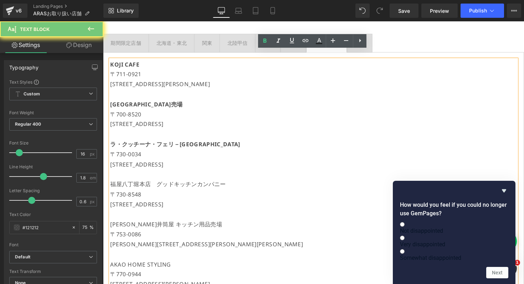
scroll to position [135, 0]
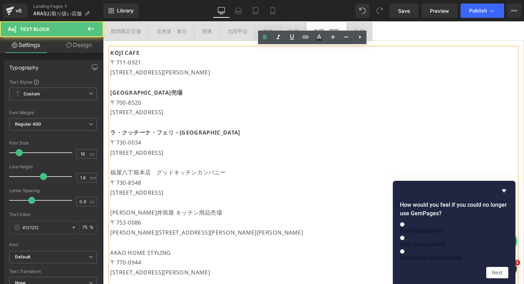
click at [123, 176] on p "福屋八丁堀本店　グッドキッチンカンパニー" at bounding box center [319, 176] width 416 height 10
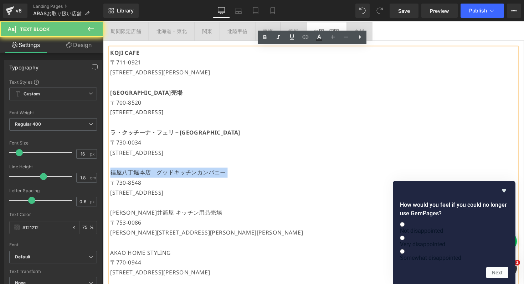
click at [123, 176] on p "福屋八丁堀本店　グッドキッチンカンパニー" at bounding box center [319, 176] width 416 height 10
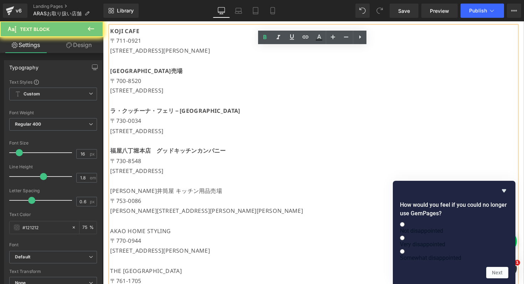
scroll to position [184, 0]
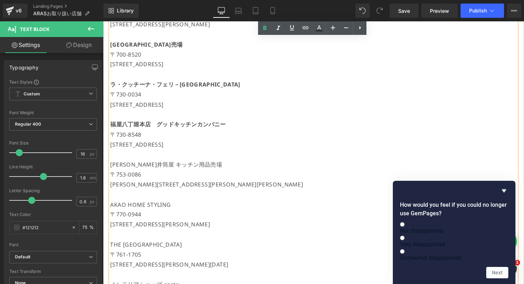
click at [124, 169] on p "[PERSON_NAME]井筒屋 キッチン用品売場" at bounding box center [319, 168] width 416 height 10
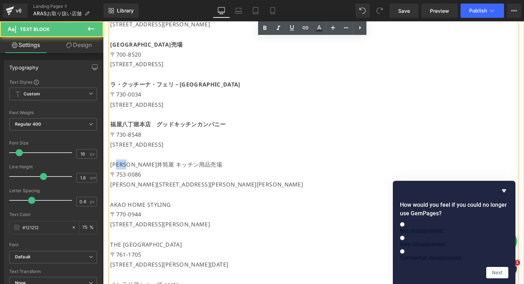
click at [124, 169] on p "[PERSON_NAME]井筒屋 キッチン用品売場" at bounding box center [319, 168] width 416 height 10
click at [129, 211] on p "AKAO HOME STYLING" at bounding box center [319, 210] width 416 height 10
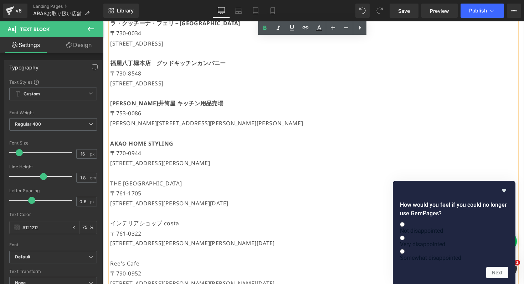
scroll to position [271, 0]
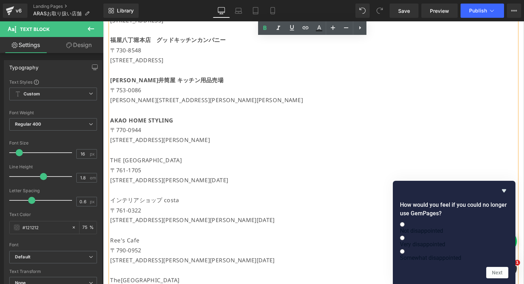
click at [134, 164] on p "THE [GEOGRAPHIC_DATA]" at bounding box center [319, 164] width 416 height 10
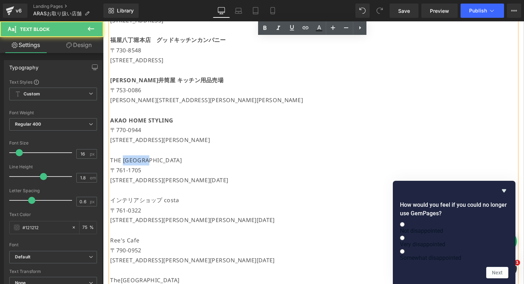
click at [134, 164] on p "THE [GEOGRAPHIC_DATA]" at bounding box center [319, 164] width 416 height 10
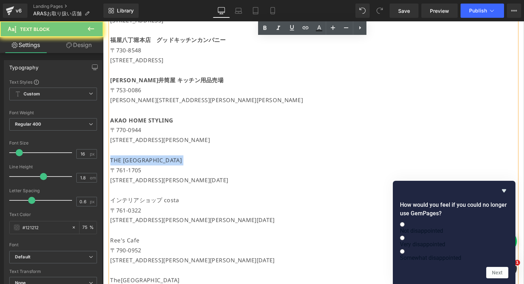
click at [134, 164] on p "THE [GEOGRAPHIC_DATA]" at bounding box center [319, 164] width 416 height 10
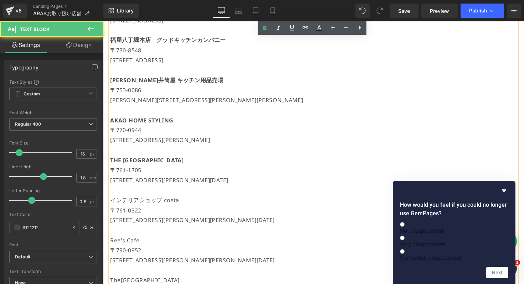
click at [134, 204] on p "インテリアショップ costa" at bounding box center [319, 205] width 416 height 10
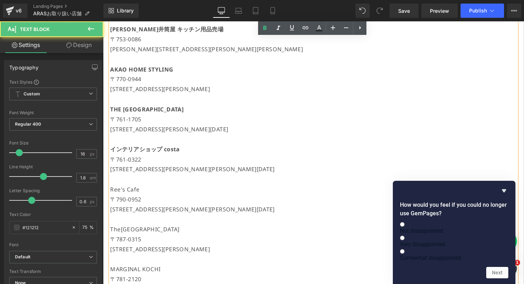
scroll to position [339, 0]
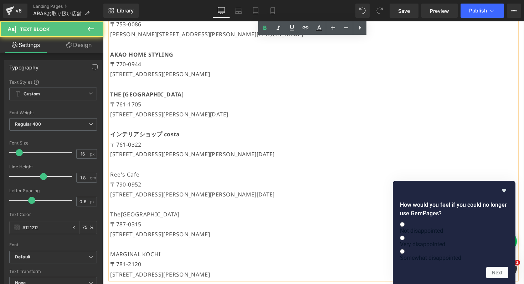
click at [129, 180] on p "Ree's Cafe" at bounding box center [319, 178] width 416 height 10
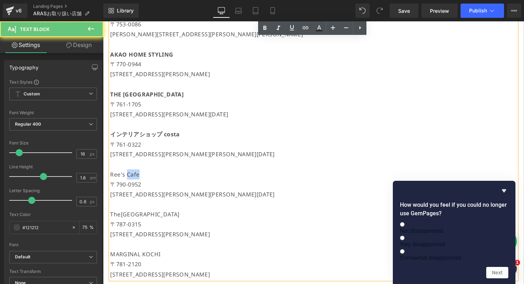
click at [129, 180] on p "Ree's Cafe" at bounding box center [319, 178] width 416 height 10
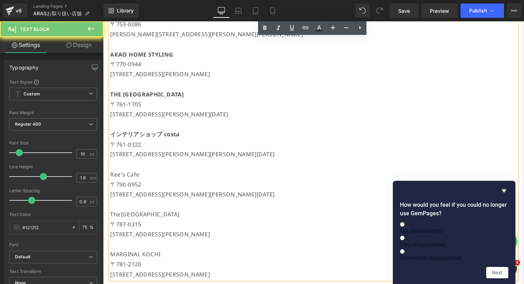
click at [129, 180] on p "Ree's Cafe" at bounding box center [319, 178] width 416 height 10
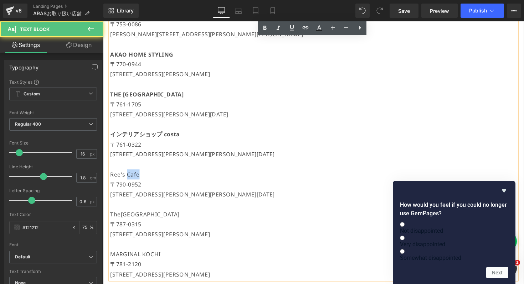
click at [129, 180] on p "Ree's Cafe" at bounding box center [319, 178] width 416 height 10
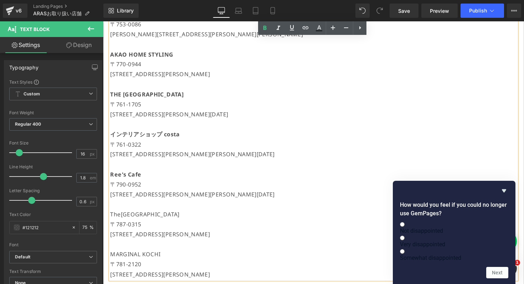
click at [135, 221] on p "The[GEOGRAPHIC_DATA]" at bounding box center [319, 219] width 416 height 10
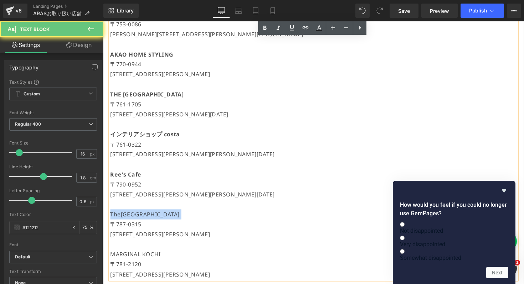
click at [135, 221] on p "The[GEOGRAPHIC_DATA]" at bounding box center [319, 219] width 416 height 10
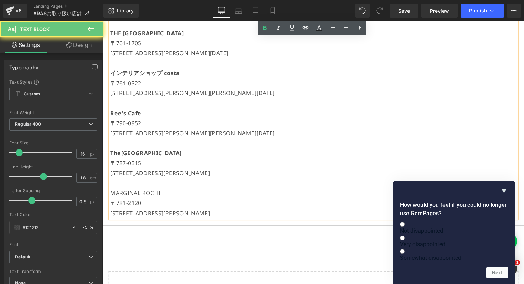
scroll to position [443, 0]
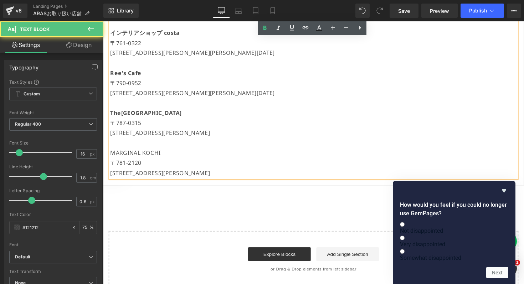
click at [134, 155] on p "MARGINAL KOCHI" at bounding box center [319, 156] width 416 height 10
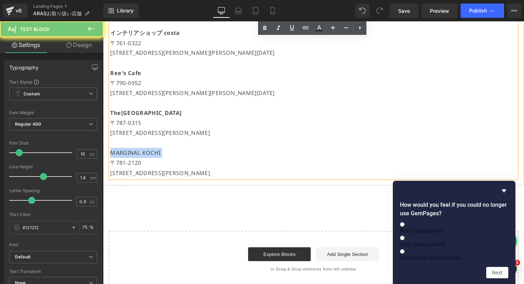
click at [134, 155] on p "MARGINAL KOCHI" at bounding box center [319, 156] width 416 height 10
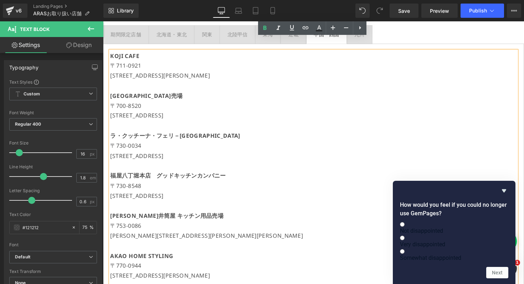
scroll to position [0, 0]
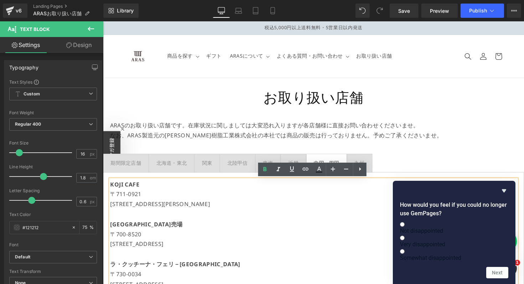
click at [356, 161] on span "九州 Text Block" at bounding box center [365, 167] width 25 height 18
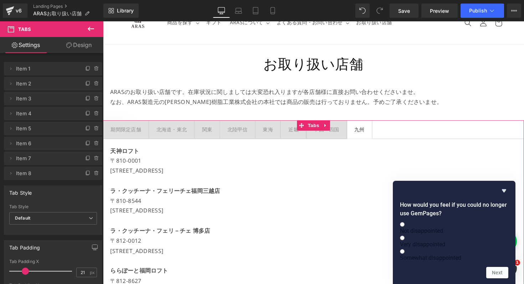
scroll to position [40, 0]
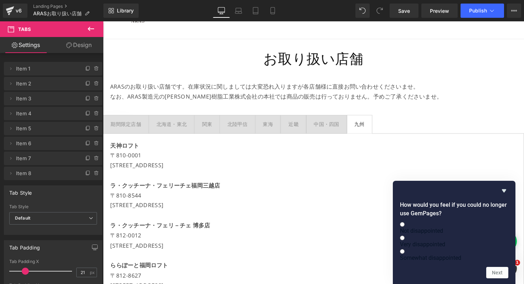
click at [148, 161] on p "〒810-0001" at bounding box center [319, 159] width 416 height 10
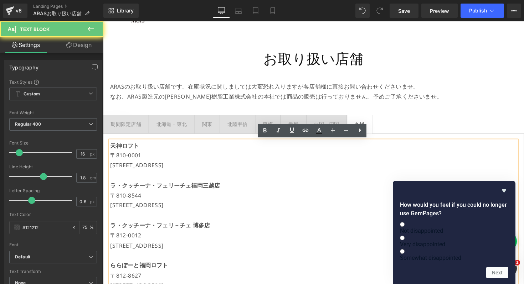
click at [148, 158] on p "〒810-0001" at bounding box center [319, 159] width 416 height 10
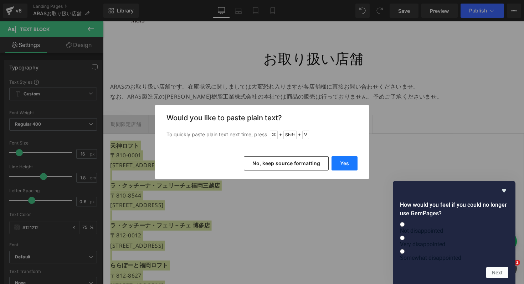
click at [338, 164] on button "Yes" at bounding box center [345, 163] width 26 height 14
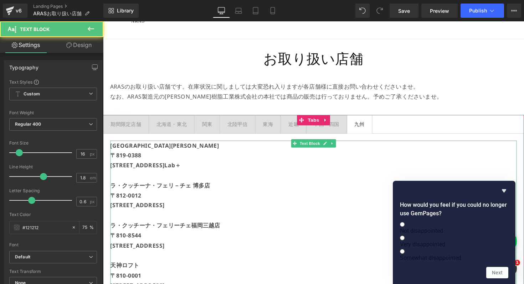
click at [253, 173] on p "[STREET_ADDRESS]Lab＋" at bounding box center [319, 169] width 416 height 10
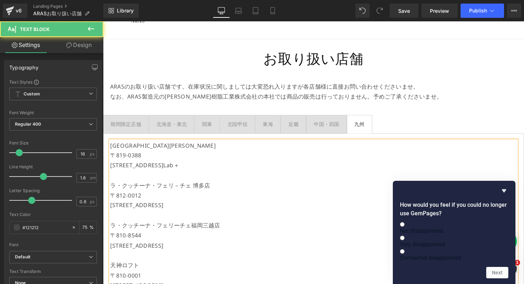
click at [149, 146] on p "[GEOGRAPHIC_DATA][PERSON_NAME]" at bounding box center [319, 149] width 416 height 10
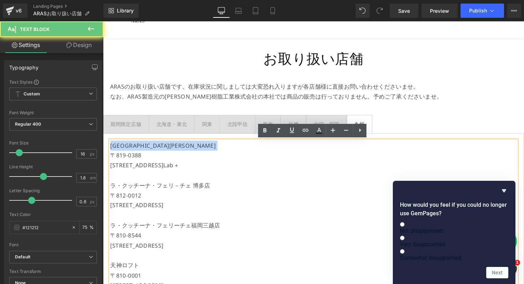
click at [149, 146] on p "[GEOGRAPHIC_DATA][PERSON_NAME]" at bounding box center [319, 149] width 416 height 10
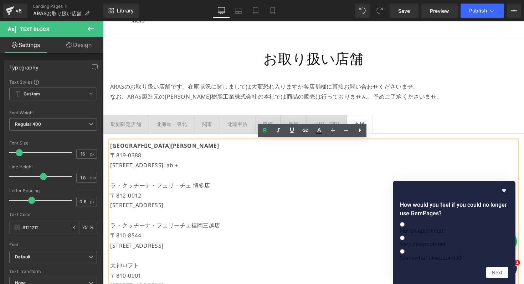
click at [148, 193] on p "ラ・クッチーナ・フェリ－チェ 博多店" at bounding box center [319, 190] width 416 height 10
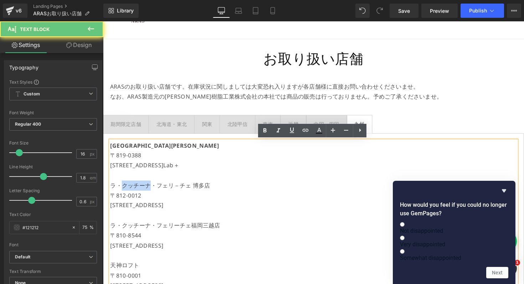
click at [148, 193] on p "ラ・クッチーナ・フェリ－チェ 博多店" at bounding box center [319, 190] width 416 height 10
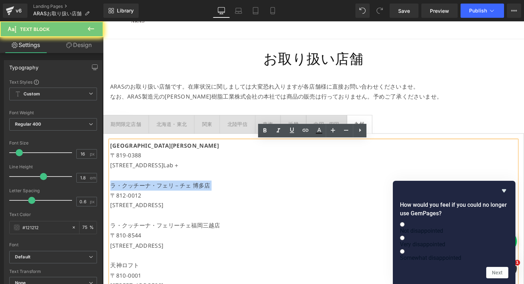
click at [148, 193] on p "ラ・クッチーナ・フェリ－チェ 博多店" at bounding box center [319, 190] width 416 height 10
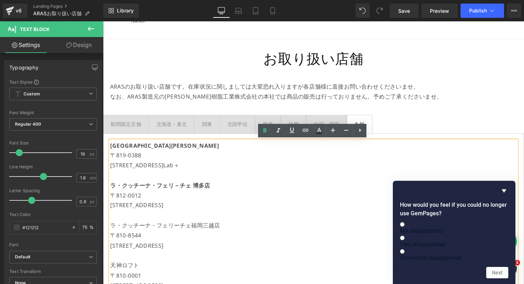
click at [144, 232] on p "ラ・クッチーナ・フェリーチェ福岡三越店" at bounding box center [319, 231] width 416 height 10
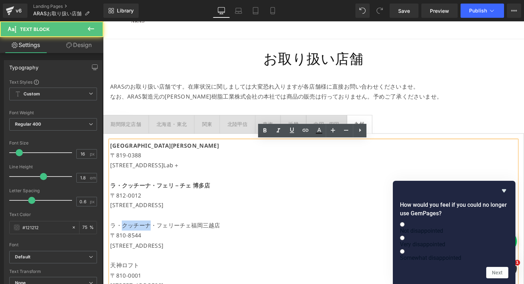
click at [144, 232] on p "ラ・クッチーナ・フェリーチェ福岡三越店" at bounding box center [319, 231] width 416 height 10
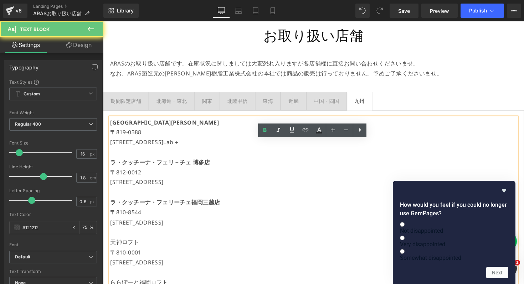
scroll to position [130, 0]
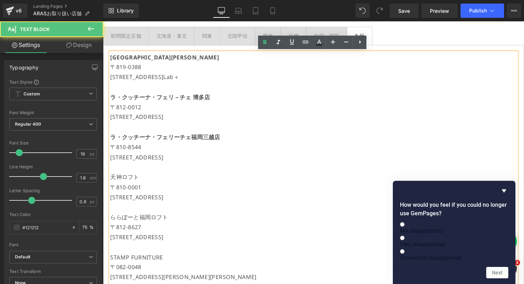
click at [133, 182] on p "天神ロフト" at bounding box center [319, 181] width 416 height 10
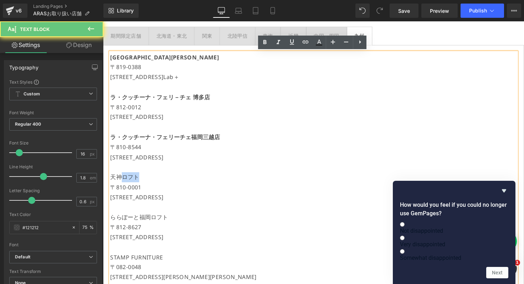
click at [133, 182] on p "天神ロフト" at bounding box center [319, 181] width 416 height 10
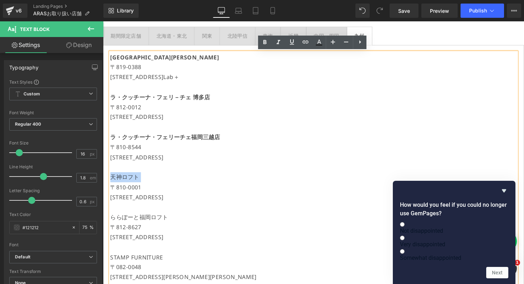
click at [133, 182] on p "天神ロフト" at bounding box center [319, 181] width 416 height 10
click at [134, 218] on p "ららぽーと福岡ロフト" at bounding box center [319, 222] width 416 height 10
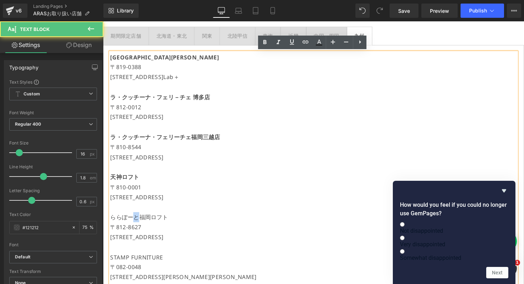
click at [134, 218] on p "ららぽーと福岡ロフト" at bounding box center [319, 222] width 416 height 10
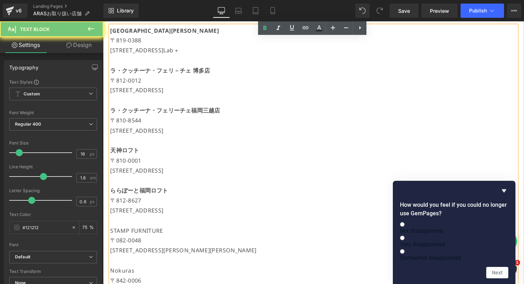
scroll to position [199, 0]
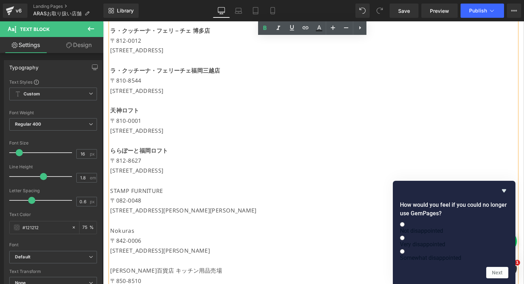
click at [138, 202] on p "〒082-0048" at bounding box center [319, 205] width 416 height 10
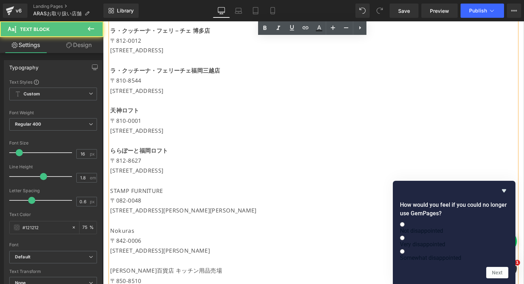
click at [144, 192] on p "STAMP FURNITURE" at bounding box center [319, 195] width 416 height 10
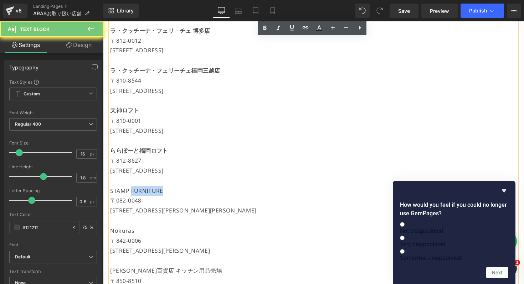
click at [144, 192] on p "STAMP FURNITURE" at bounding box center [319, 195] width 416 height 10
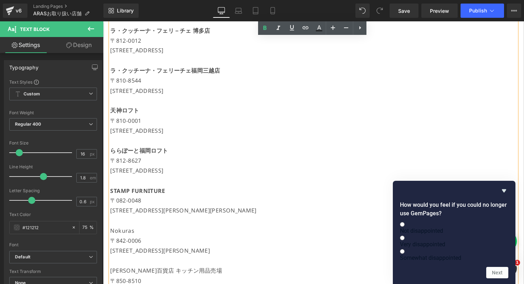
click at [127, 237] on p "Nokuras" at bounding box center [319, 236] width 416 height 10
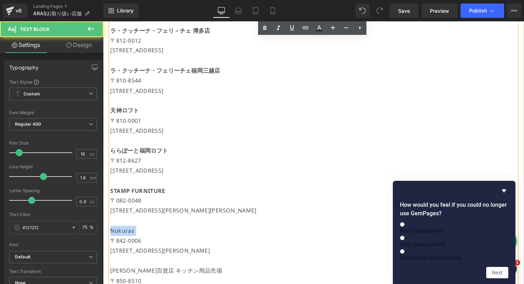
click at [127, 237] on p "Nokuras" at bounding box center [319, 236] width 416 height 10
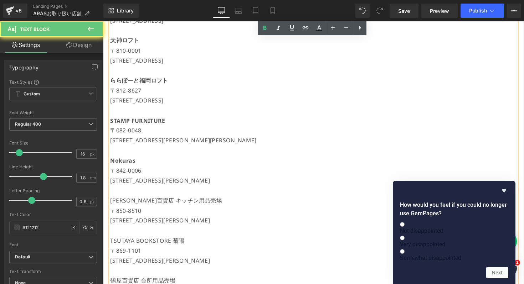
scroll to position [293, 0]
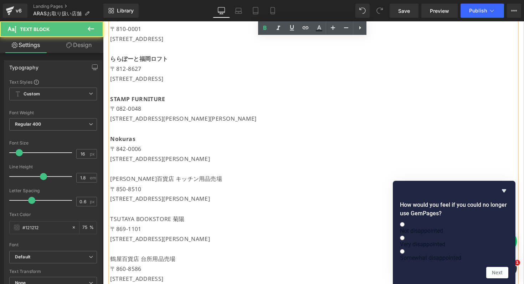
click at [133, 185] on p "[PERSON_NAME]百貨店 キッチン用品売場" at bounding box center [319, 183] width 416 height 10
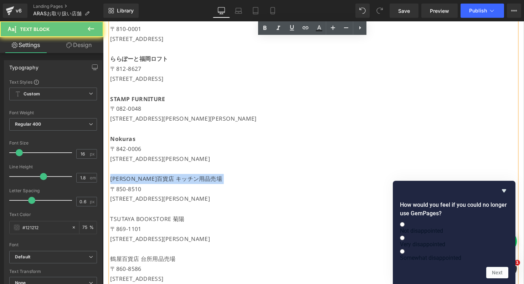
click at [133, 185] on p "[PERSON_NAME]百貨店 キッチン用品売場" at bounding box center [319, 183] width 416 height 10
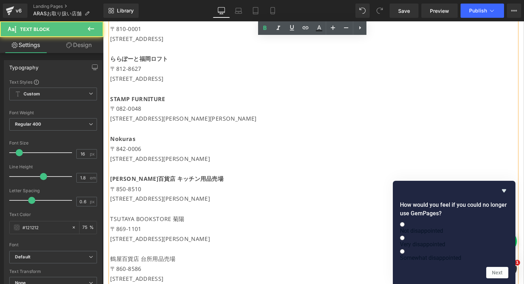
click at [131, 223] on p "TSUTAYA BOOKSTORE 菊陽" at bounding box center [319, 224] width 416 height 10
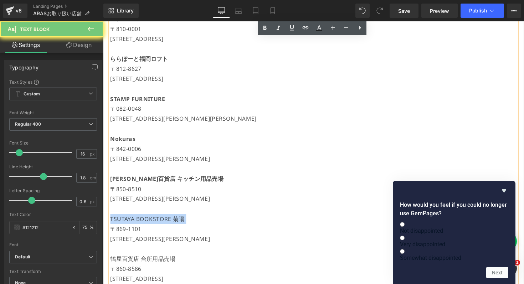
click at [131, 223] on p "TSUTAYA BOOKSTORE 菊陽" at bounding box center [319, 224] width 416 height 10
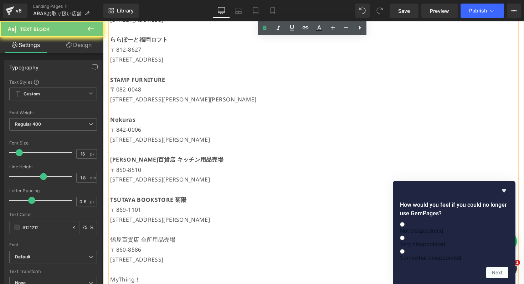
scroll to position [355, 0]
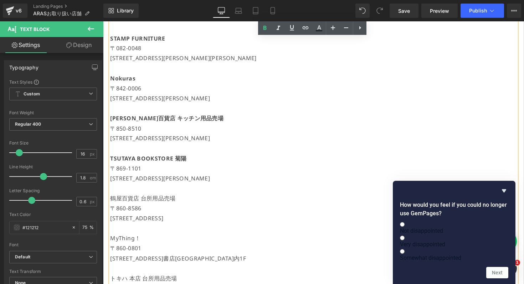
click at [137, 201] on p "鶴屋百貨店 台所用品売場" at bounding box center [319, 203] width 416 height 10
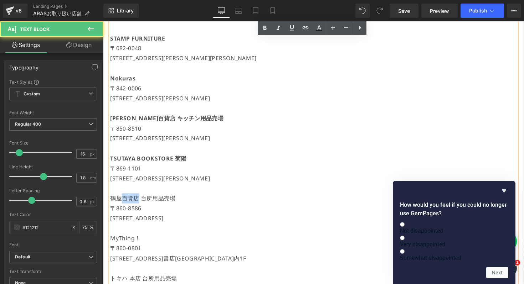
click at [137, 201] on p "鶴屋百貨店 台所用品売場" at bounding box center [319, 203] width 416 height 10
click at [125, 245] on p "MyThing！" at bounding box center [319, 244] width 416 height 10
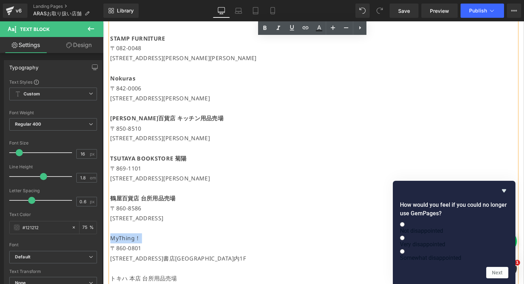
click at [125, 245] on p "MyThing！" at bounding box center [319, 244] width 416 height 10
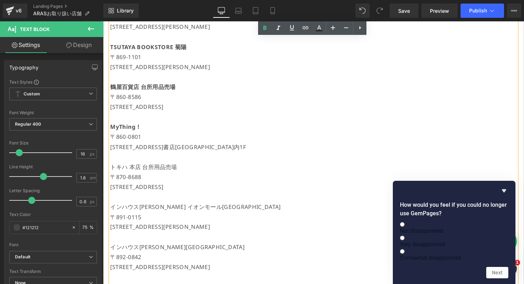
scroll to position [480, 0]
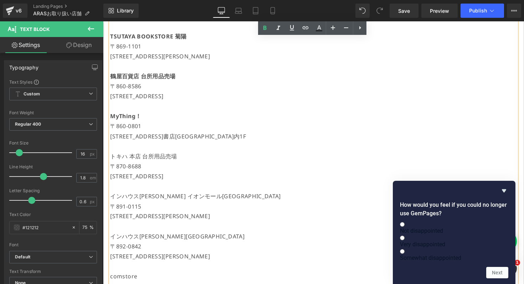
click at [143, 162] on p "トキハ 本店 台所用品売場" at bounding box center [319, 160] width 416 height 10
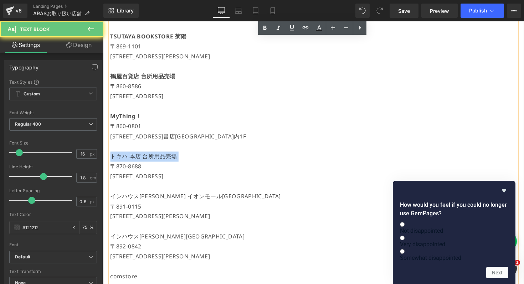
click at [143, 162] on p "トキハ 本店 台所用品売場" at bounding box center [319, 160] width 416 height 10
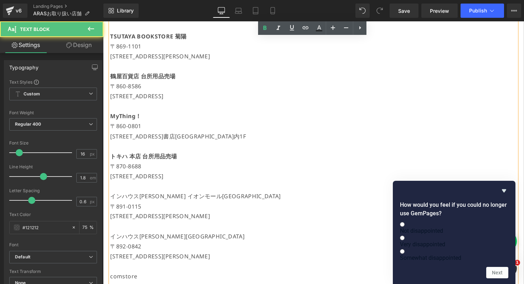
click at [133, 197] on p "インハウス[PERSON_NAME] イオンモール[GEOGRAPHIC_DATA]" at bounding box center [319, 201] width 416 height 10
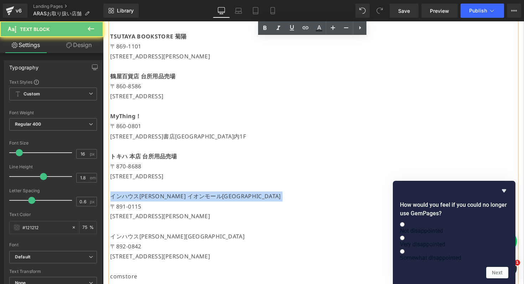
click at [133, 197] on p "インハウス[PERSON_NAME] イオンモール[GEOGRAPHIC_DATA]" at bounding box center [319, 201] width 416 height 10
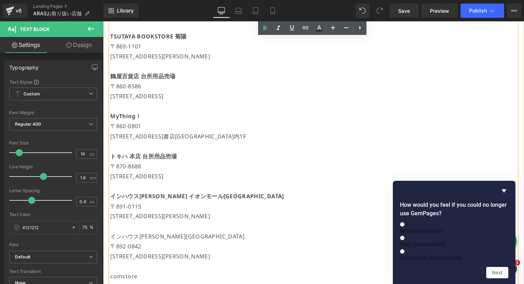
click at [133, 242] on p "インハウス[PERSON_NAME][GEOGRAPHIC_DATA]" at bounding box center [319, 242] width 416 height 10
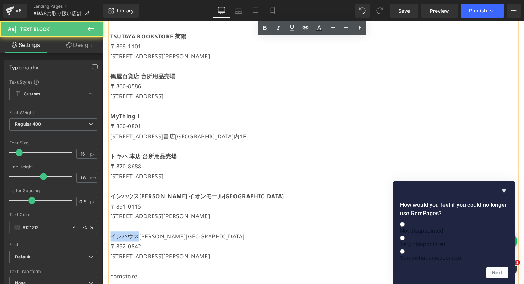
click at [133, 242] on p "インハウス[PERSON_NAME][GEOGRAPHIC_DATA]" at bounding box center [319, 242] width 416 height 10
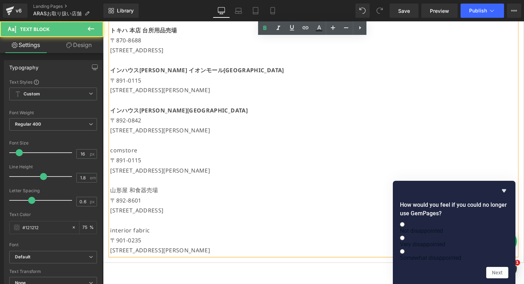
scroll to position [629, 0]
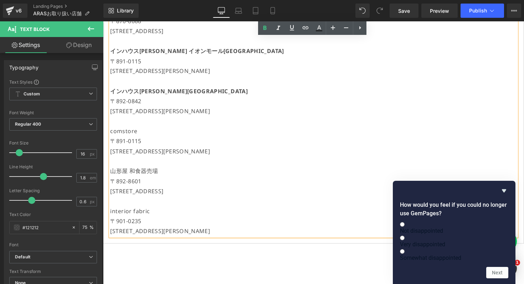
click at [131, 134] on p "comstore" at bounding box center [319, 134] width 416 height 10
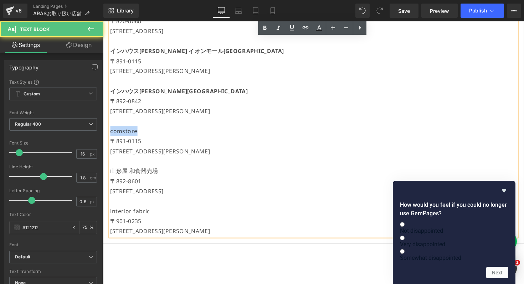
click at [131, 134] on p "comstore" at bounding box center [319, 134] width 416 height 10
click at [127, 173] on p "山形屋 和食器売場" at bounding box center [319, 175] width 416 height 10
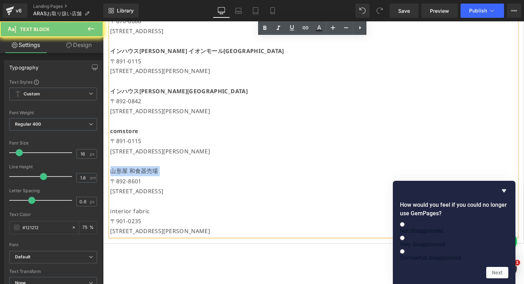
click at [127, 173] on p "山形屋 和食器売場" at bounding box center [319, 175] width 416 height 10
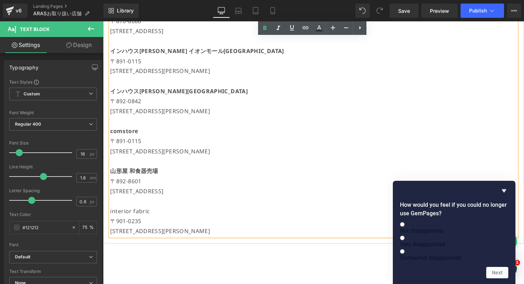
click at [123, 219] on p "interior fabric" at bounding box center [319, 216] width 416 height 10
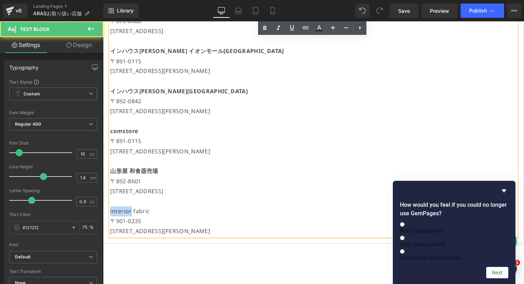
click at [123, 219] on p "interior fabric" at bounding box center [319, 216] width 416 height 10
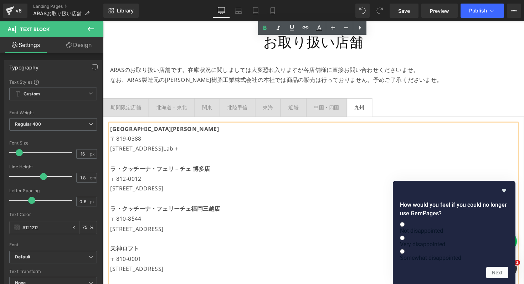
scroll to position [0, 0]
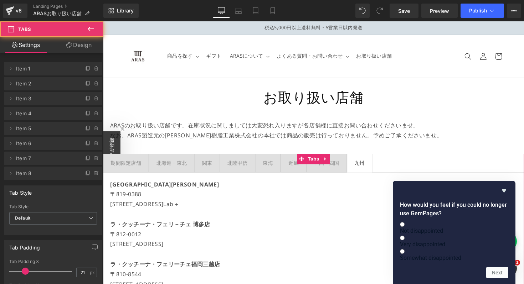
click at [103, 21] on div at bounding box center [103, 21] width 0 height 0
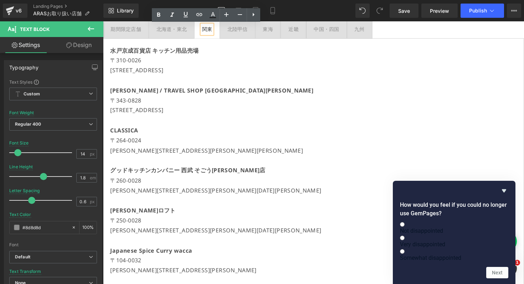
scroll to position [90, 0]
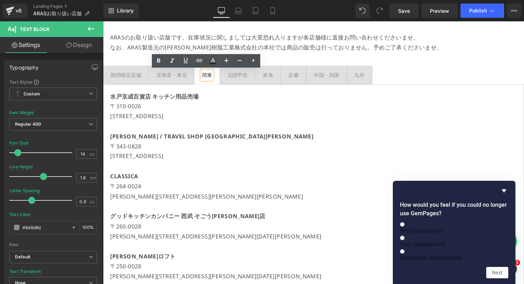
click at [167, 169] on p at bounding box center [319, 170] width 416 height 10
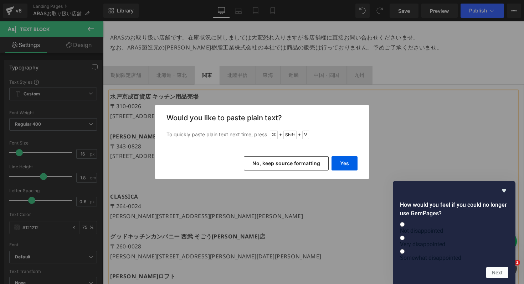
click at [298, 166] on button "No, keep source formatting" at bounding box center [286, 163] width 85 height 14
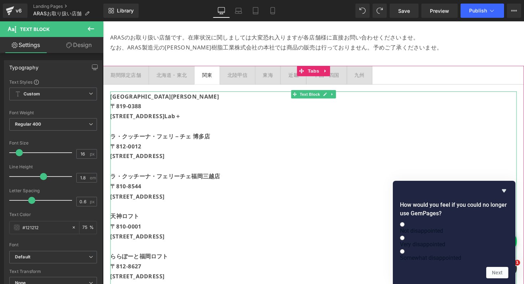
click at [137, 174] on p at bounding box center [319, 170] width 416 height 10
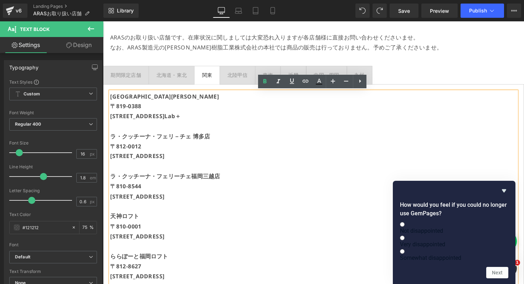
click at [175, 85] on span "北海道・[GEOGRAPHIC_DATA]" at bounding box center [173, 76] width 46 height 18
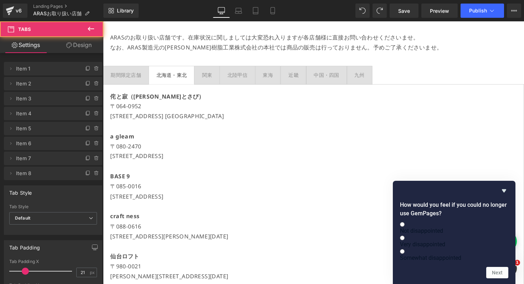
click at [209, 78] on div "関東" at bounding box center [209, 76] width 10 height 9
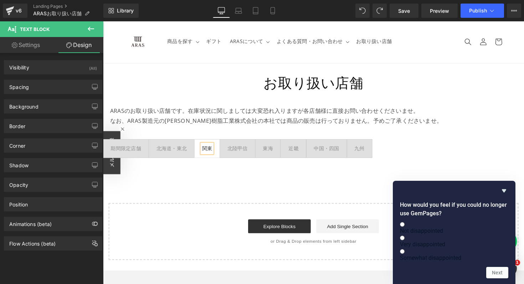
scroll to position [12, 0]
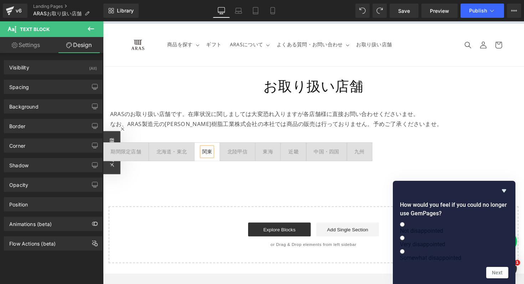
click at [209, 152] on div "関東" at bounding box center [209, 154] width 10 height 9
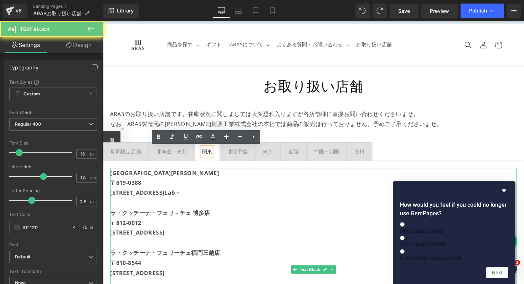
click at [209, 188] on p "〒819-0388" at bounding box center [319, 187] width 416 height 10
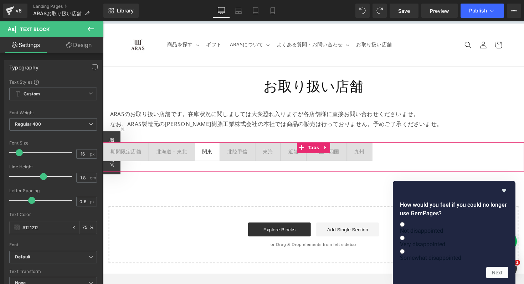
click at [166, 158] on div "北海道・東北" at bounding box center [173, 154] width 31 height 9
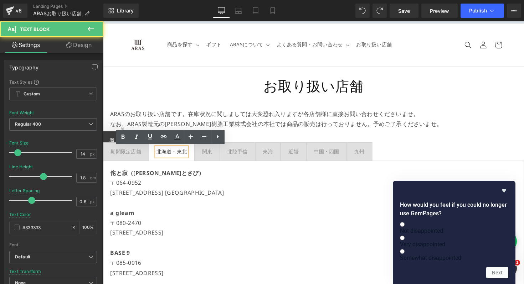
click at [103, 21] on div at bounding box center [103, 21] width 0 height 0
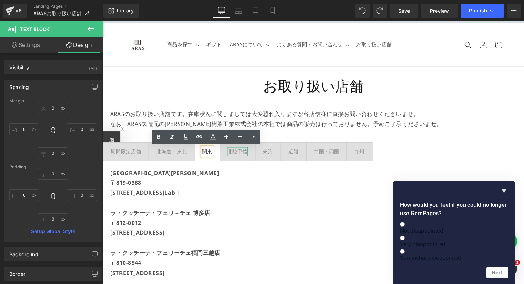
click at [247, 155] on div "北陸甲信" at bounding box center [240, 154] width 21 height 9
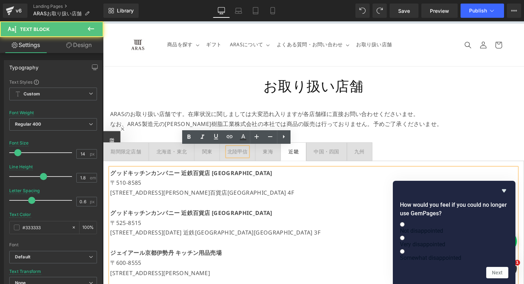
click at [285, 155] on li "近畿 Text Block" at bounding box center [298, 154] width 26 height 19
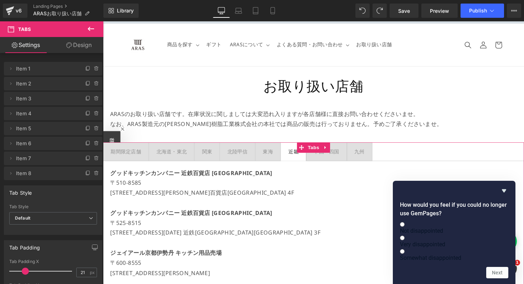
click at [361, 155] on div "九州 Text Block" at bounding box center [366, 154] width 10 height 9
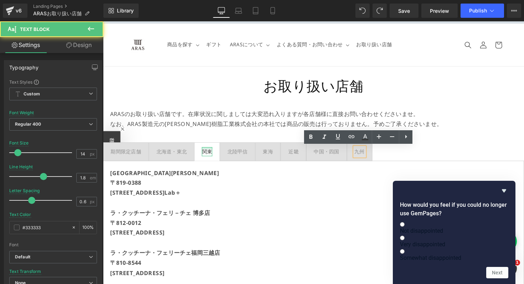
click at [207, 150] on div "関東 Text Block" at bounding box center [209, 154] width 10 height 9
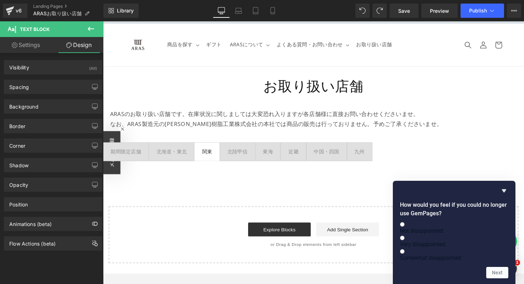
click at [241, 150] on div "北陸甲信 Text Block" at bounding box center [240, 154] width 21 height 9
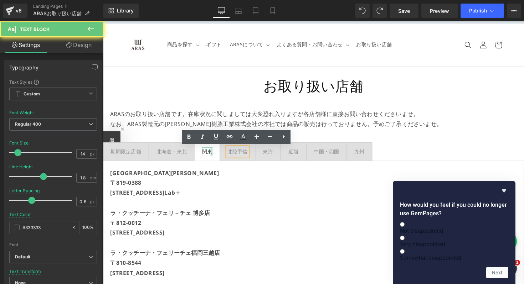
click at [214, 155] on div "関東 Text Block" at bounding box center [209, 154] width 10 height 9
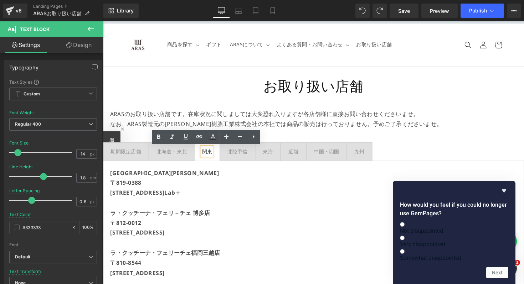
click at [287, 156] on span "近畿 Text Block" at bounding box center [298, 155] width 26 height 18
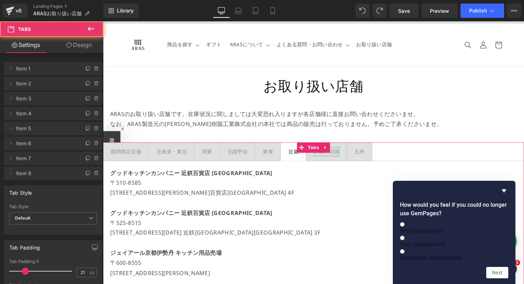
click at [336, 156] on div "中国・四国" at bounding box center [332, 154] width 26 height 9
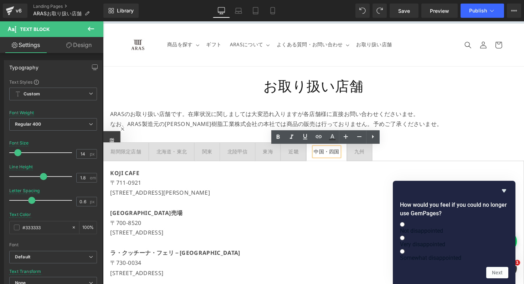
click at [376, 154] on span "九州 Text Block" at bounding box center [365, 155] width 25 height 18
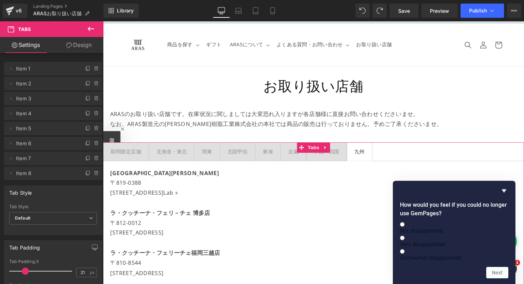
click at [209, 152] on div "関東" at bounding box center [209, 154] width 10 height 9
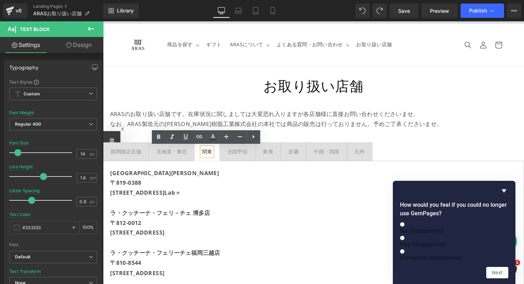
click at [161, 223] on p "〒812-0012" at bounding box center [319, 228] width 416 height 10
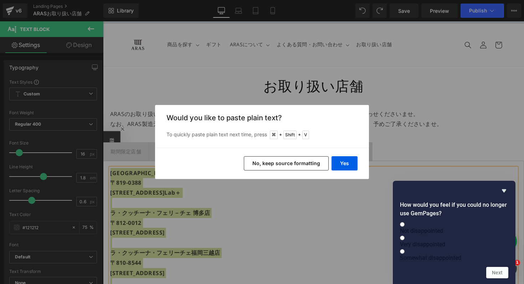
click at [341, 155] on div "Yes No, keep source formatting" at bounding box center [262, 163] width 214 height 31
click at [339, 159] on button "Yes" at bounding box center [345, 163] width 26 height 14
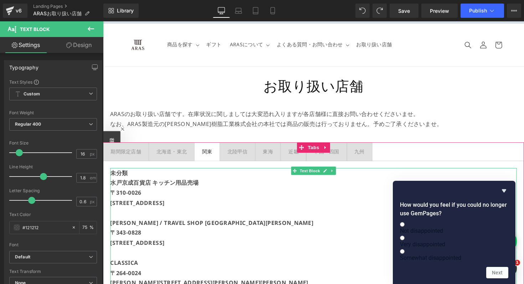
click at [166, 207] on b "[STREET_ADDRESS]" at bounding box center [139, 208] width 56 height 8
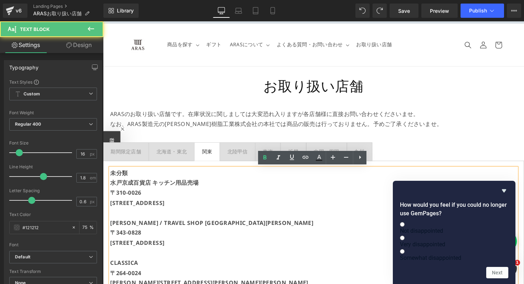
drag, startPoint x: 110, startPoint y: 185, endPoint x: 109, endPoint y: 179, distance: 5.7
drag, startPoint x: 113, startPoint y: 178, endPoint x: 113, endPoint y: 187, distance: 9.6
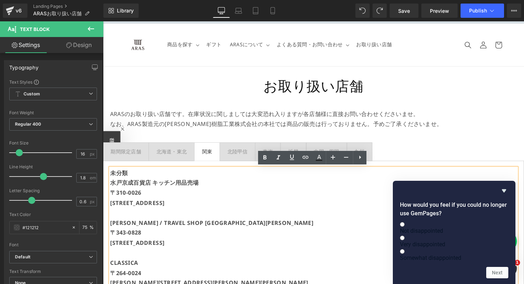
scroll to position [1, 0]
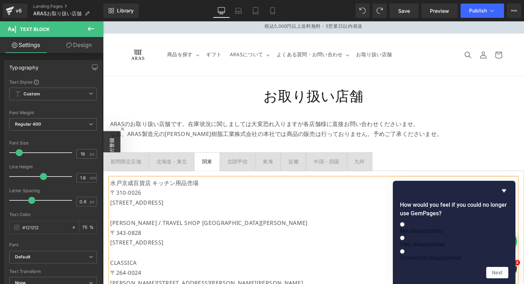
click at [137, 188] on p "水戸京成百貨店 キッチン用品売場" at bounding box center [319, 187] width 416 height 10
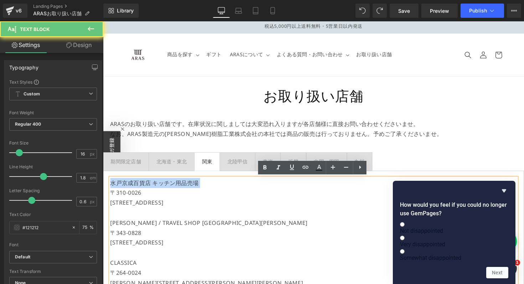
click at [137, 188] on p "水戸京成百貨店 キッチン用品売場" at bounding box center [319, 187] width 416 height 10
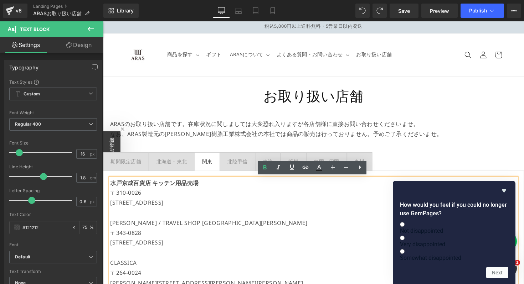
click at [151, 228] on p "[PERSON_NAME] / TRAVEL SHOP [GEOGRAPHIC_DATA][PERSON_NAME]" at bounding box center [319, 228] width 416 height 10
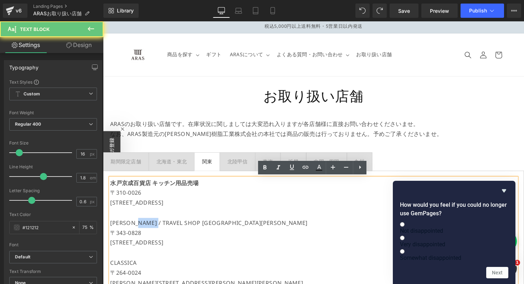
click at [151, 228] on p "[PERSON_NAME] / TRAVEL SHOP [GEOGRAPHIC_DATA][PERSON_NAME]" at bounding box center [319, 228] width 416 height 10
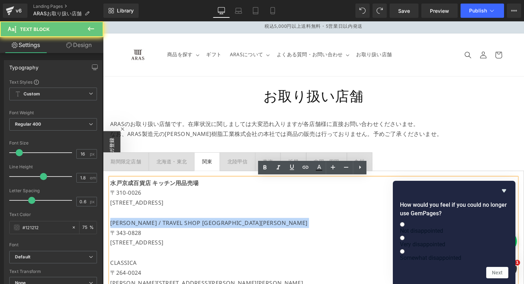
click at [151, 228] on p "[PERSON_NAME] / TRAVEL SHOP [GEOGRAPHIC_DATA][PERSON_NAME]" at bounding box center [319, 228] width 416 height 10
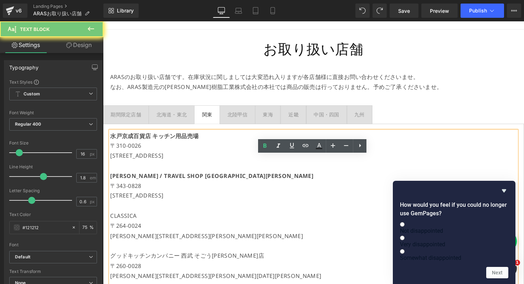
scroll to position [79, 0]
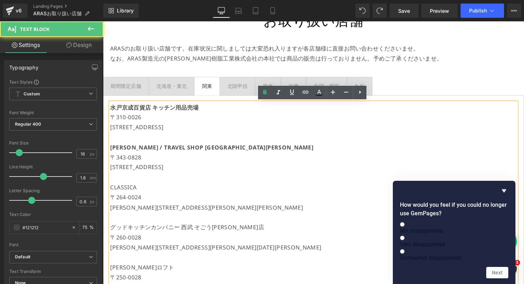
click at [133, 191] on p "CLASSICA" at bounding box center [319, 192] width 416 height 10
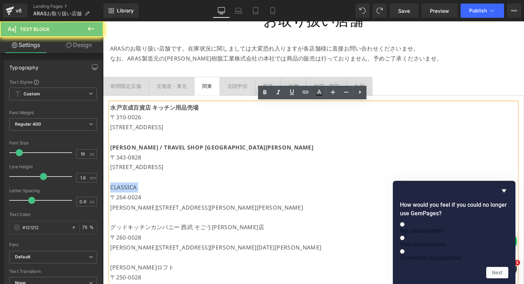
click at [133, 191] on p "CLASSICA" at bounding box center [319, 192] width 416 height 10
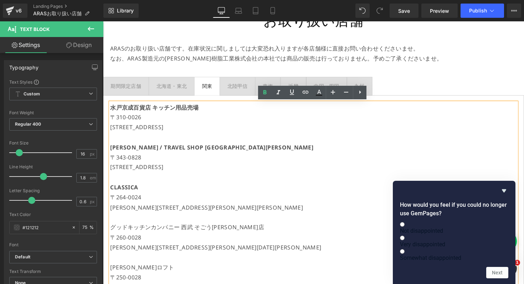
click at [138, 185] on p at bounding box center [319, 181] width 416 height 10
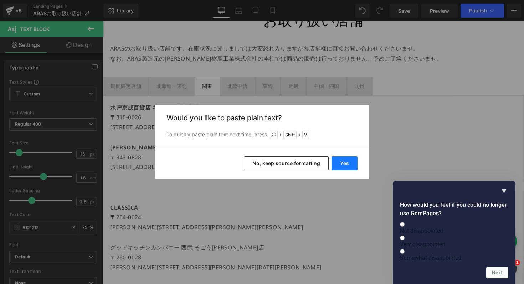
click at [337, 164] on button "Yes" at bounding box center [345, 163] width 26 height 14
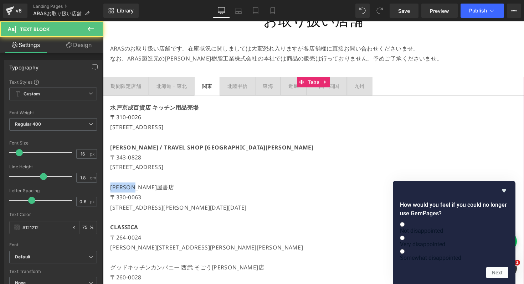
drag, startPoint x: 164, startPoint y: 192, endPoint x: 107, endPoint y: 192, distance: 57.0
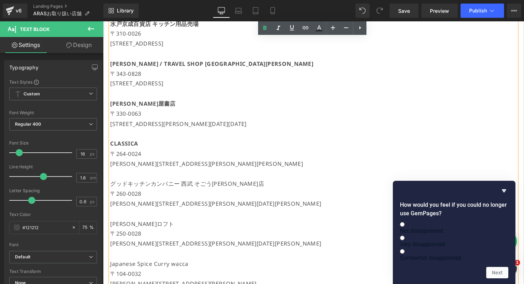
scroll to position [186, 0]
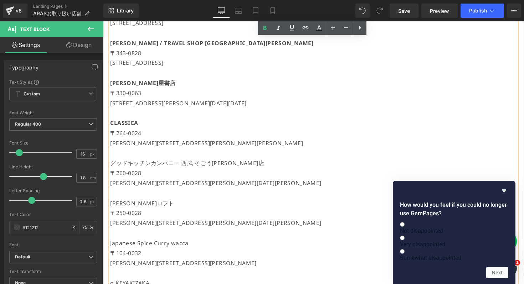
click at [141, 165] on p "グッドキッチンカンパニー 西武 そごう[PERSON_NAME]店" at bounding box center [319, 167] width 416 height 10
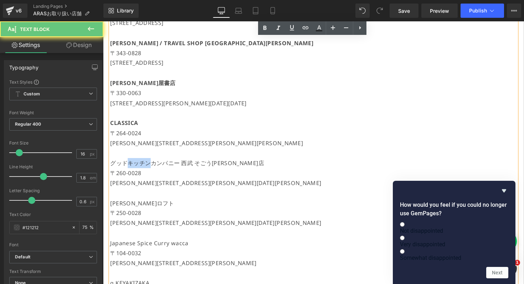
click at [141, 165] on p "グッドキッチンカンパニー 西武 そごう[PERSON_NAME]店" at bounding box center [319, 167] width 416 height 10
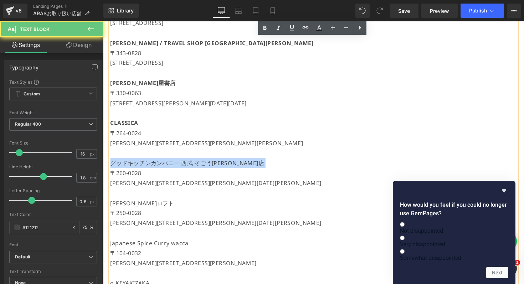
click at [141, 165] on p "グッドキッチンカンパニー 西武 そごう[PERSON_NAME]店" at bounding box center [319, 167] width 416 height 10
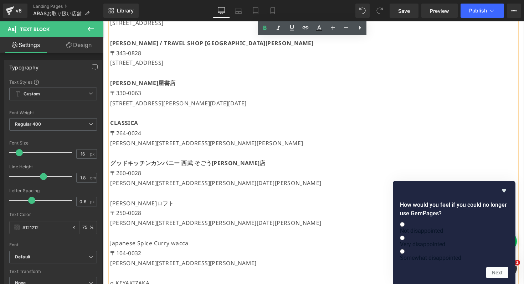
click at [129, 208] on p "[PERSON_NAME]ロフト" at bounding box center [319, 208] width 416 height 10
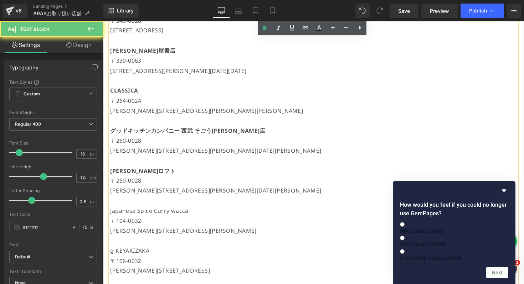
scroll to position [250, 0]
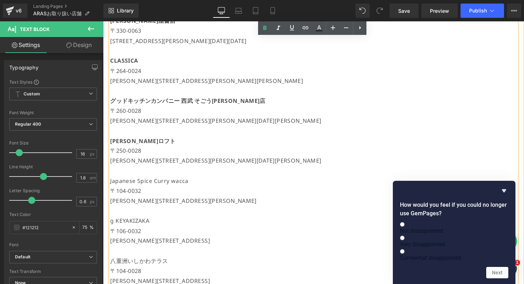
click at [136, 184] on p "Japanese Spice Curry wacca" at bounding box center [319, 185] width 416 height 10
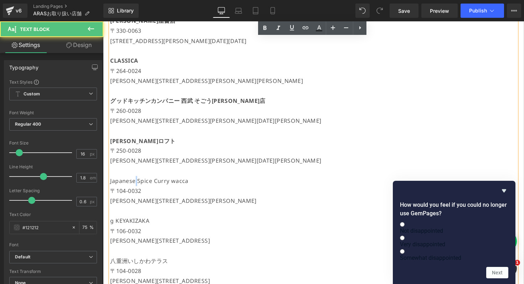
click at [136, 184] on p "Japanese Spice Curry wacca" at bounding box center [319, 185] width 416 height 10
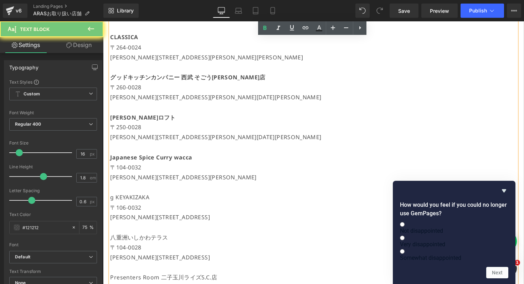
scroll to position [311, 0]
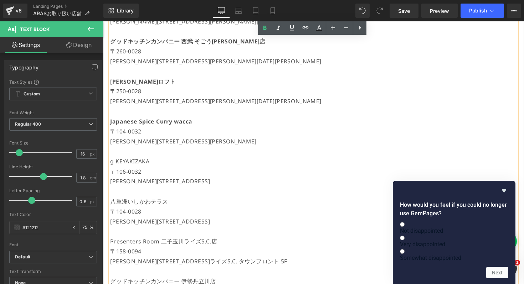
click at [136, 166] on p "g KEYAKIZAKA" at bounding box center [319, 165] width 416 height 10
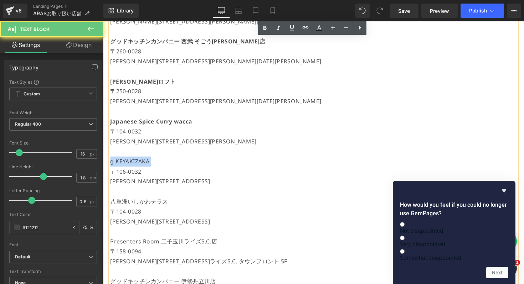
click at [136, 166] on p "g KEYAKIZAKA" at bounding box center [319, 165] width 416 height 10
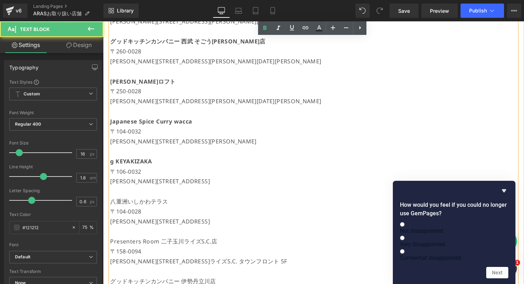
click at [129, 202] on p "八重洲いしかわテラス" at bounding box center [319, 206] width 416 height 10
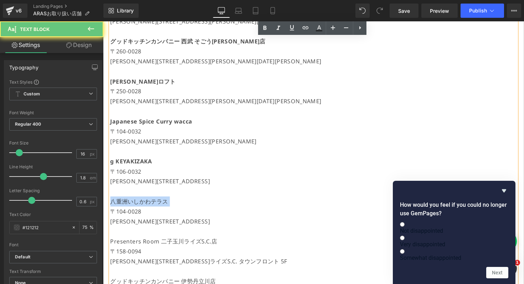
click at [129, 202] on p "八重洲いしかわテラス" at bounding box center [319, 206] width 416 height 10
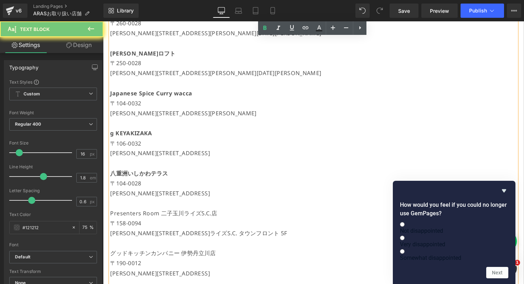
scroll to position [373, 0]
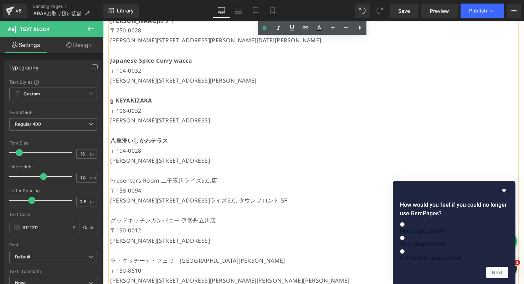
click at [151, 179] on p at bounding box center [319, 174] width 416 height 10
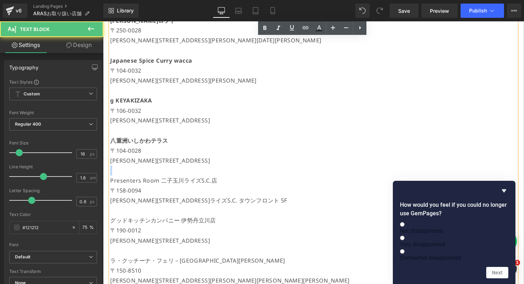
click at [151, 179] on p at bounding box center [319, 174] width 416 height 10
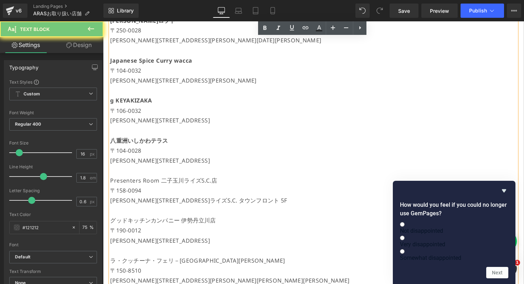
click at [151, 182] on p "Presenters Room 二子玉川ライズS.C.店" at bounding box center [319, 185] width 416 height 10
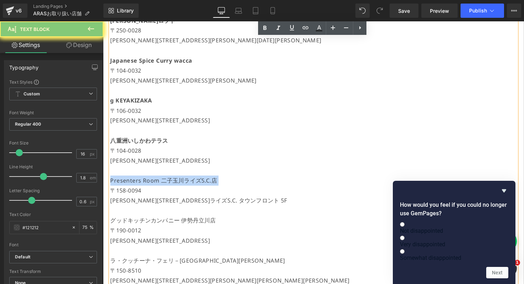
click at [151, 182] on p "Presenters Room 二子玉川ライズS.C.店" at bounding box center [319, 185] width 416 height 10
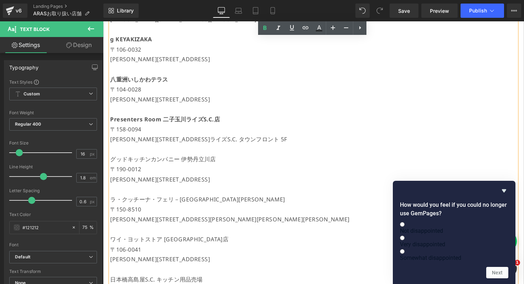
scroll to position [445, 0]
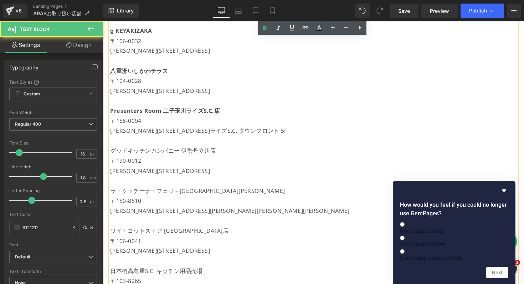
click at [155, 155] on p "グッドキッチンカンパニー 伊勢丹立川店" at bounding box center [319, 154] width 416 height 10
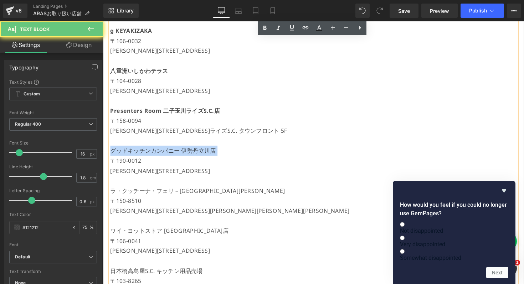
click at [155, 155] on p "グッドキッチンカンパニー 伊勢丹立川店" at bounding box center [319, 154] width 416 height 10
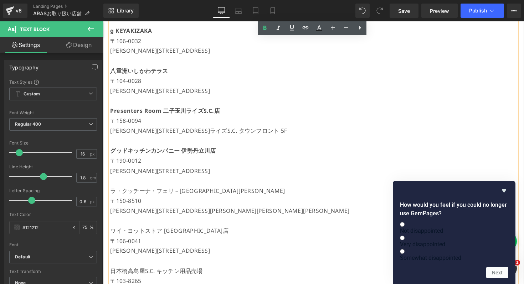
click at [144, 190] on p "ラ・クッチーナ・フェリ－[GEOGRAPHIC_DATA][PERSON_NAME]" at bounding box center [319, 195] width 416 height 10
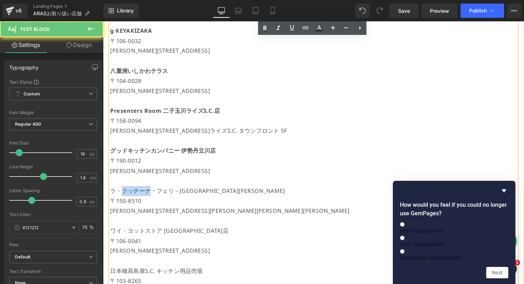
click at [144, 190] on p "ラ・クッチーナ・フェリ－[GEOGRAPHIC_DATA][PERSON_NAME]" at bounding box center [319, 195] width 416 height 10
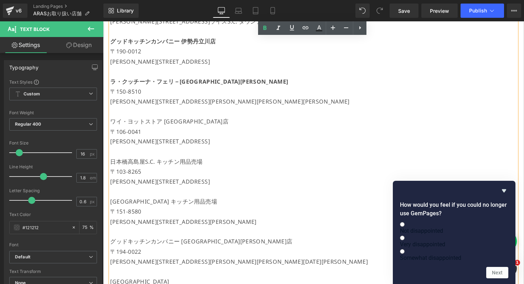
scroll to position [560, 0]
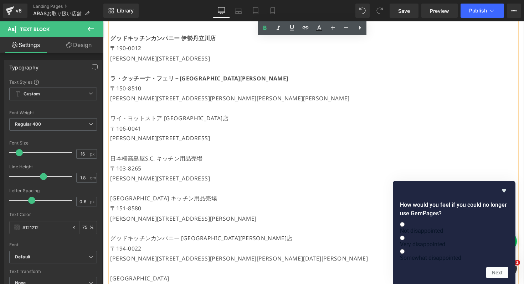
click at [138, 150] on p at bounding box center [319, 152] width 416 height 10
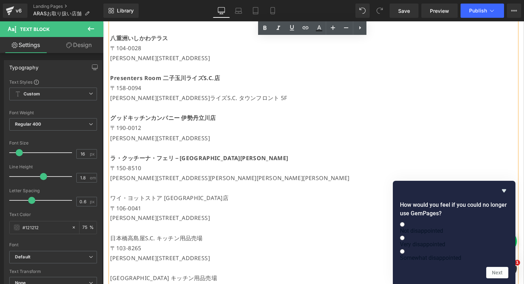
scroll to position [477, 0]
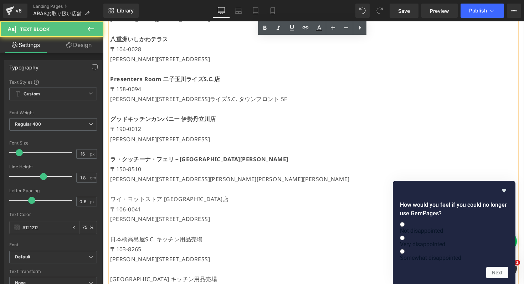
click at [127, 109] on p at bounding box center [319, 112] width 416 height 10
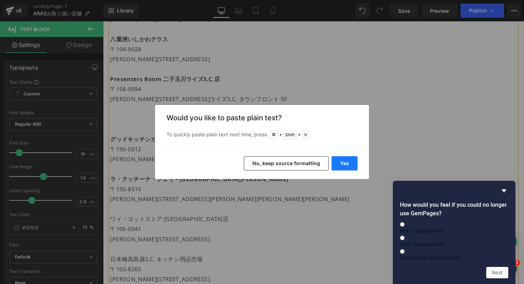
click at [341, 167] on button "Yes" at bounding box center [345, 163] width 26 height 14
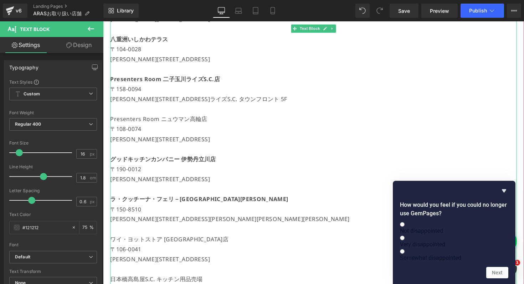
click at [140, 122] on p "Presenters Room ニュウマン高輪店" at bounding box center [319, 122] width 416 height 10
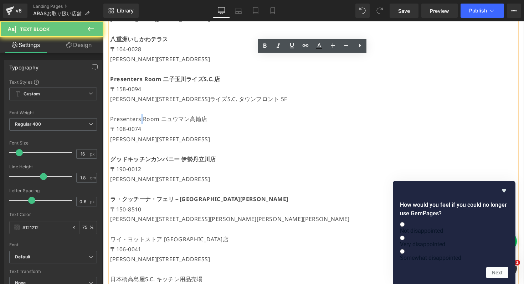
click at [140, 122] on p "Presenters Room ニュウマン高輪店" at bounding box center [319, 122] width 416 height 10
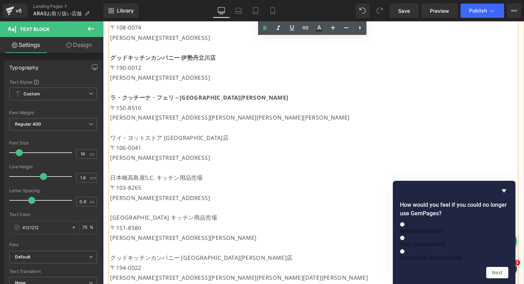
scroll to position [584, 0]
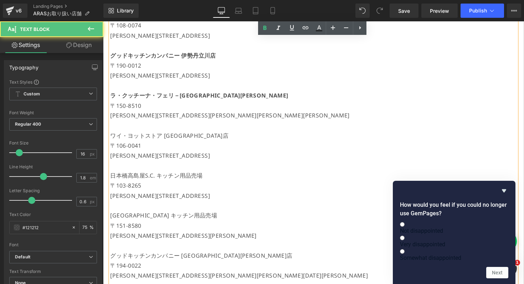
click at [140, 137] on p "ワイ・ヨットストア [GEOGRAPHIC_DATA]店" at bounding box center [319, 139] width 416 height 10
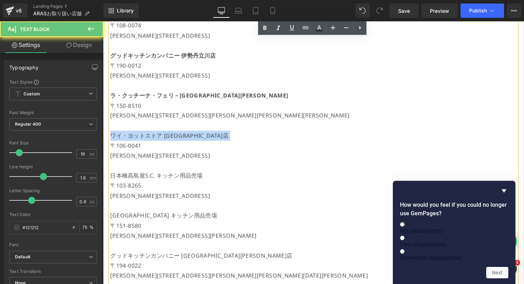
click at [140, 137] on p "ワイ・ヨットストア [GEOGRAPHIC_DATA]店" at bounding box center [319, 139] width 416 height 10
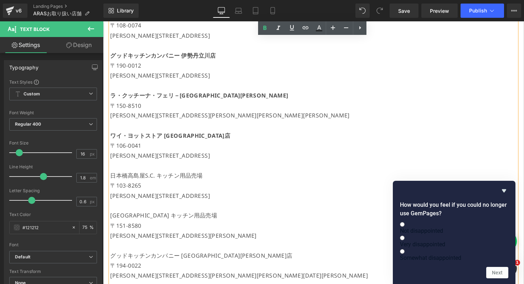
click at [140, 180] on p "日本橋高島屋S.C. キッチン用品売場" at bounding box center [319, 180] width 416 height 10
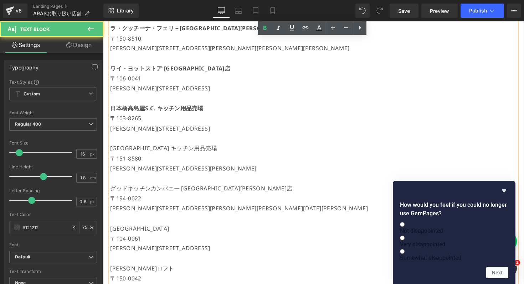
scroll to position [658, 0]
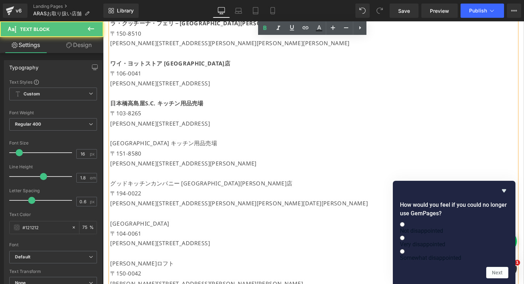
click at [148, 146] on p "[GEOGRAPHIC_DATA] キッチン用品売場" at bounding box center [319, 147] width 416 height 10
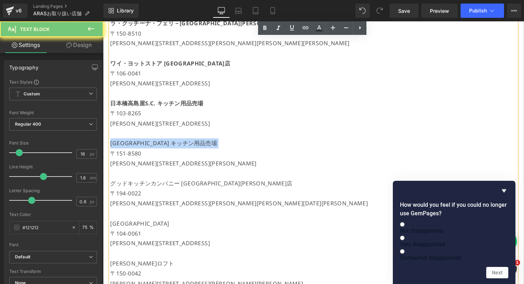
click at [148, 146] on p "[GEOGRAPHIC_DATA] キッチン用品売場" at bounding box center [319, 147] width 416 height 10
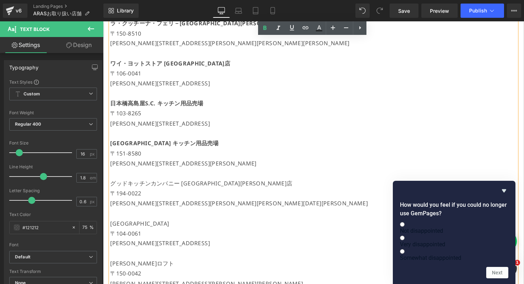
click at [137, 186] on p "グッドキッチンカンパニー [GEOGRAPHIC_DATA][PERSON_NAME]店" at bounding box center [319, 188] width 416 height 10
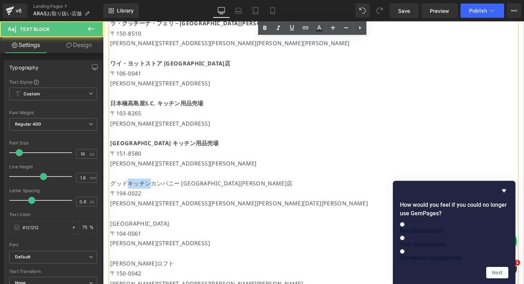
click at [137, 186] on p "グッドキッチンカンパニー [GEOGRAPHIC_DATA][PERSON_NAME]店" at bounding box center [319, 188] width 416 height 10
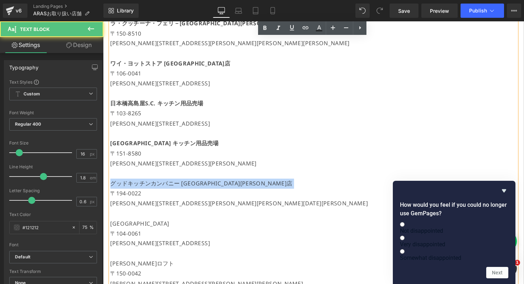
click at [137, 186] on p "グッドキッチンカンパニー [GEOGRAPHIC_DATA][PERSON_NAME]店" at bounding box center [319, 188] width 416 height 10
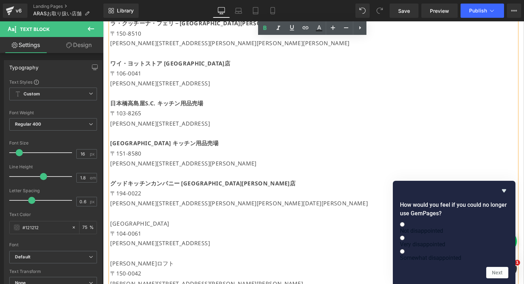
click at [118, 231] on p "[GEOGRAPHIC_DATA]" at bounding box center [319, 229] width 416 height 10
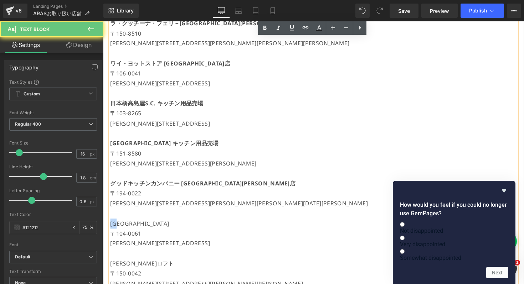
click at [118, 231] on p "[GEOGRAPHIC_DATA]" at bounding box center [319, 229] width 416 height 10
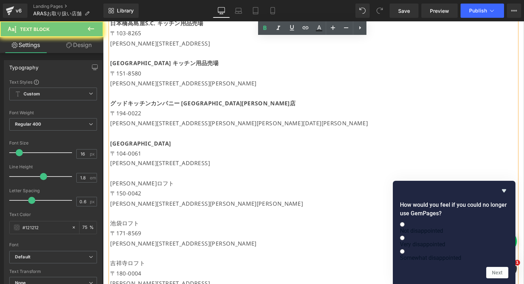
scroll to position [760, 0]
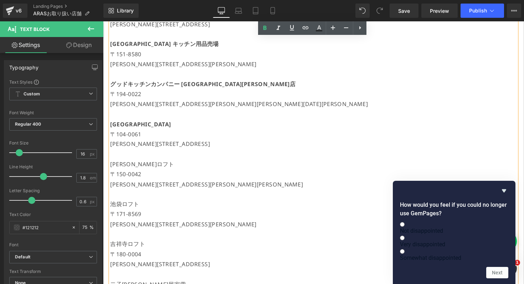
click at [127, 172] on p "[PERSON_NAME]ロフト" at bounding box center [319, 168] width 416 height 10
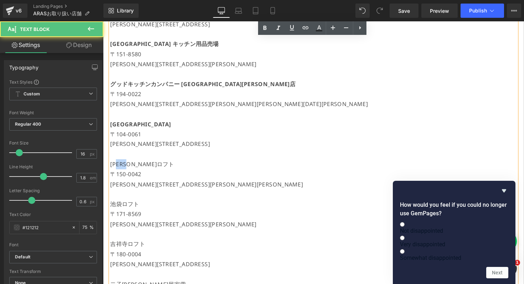
click at [127, 172] on p "[PERSON_NAME]ロフト" at bounding box center [319, 168] width 416 height 10
click at [122, 205] on p "池袋ロフト" at bounding box center [319, 209] width 416 height 10
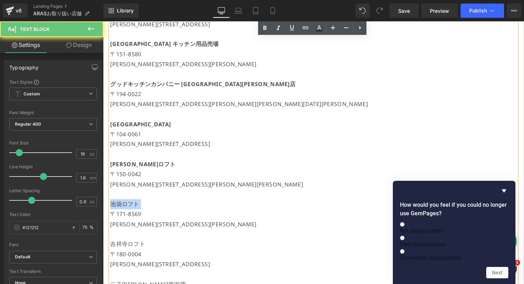
click at [122, 205] on p "池袋ロフト" at bounding box center [319, 209] width 416 height 10
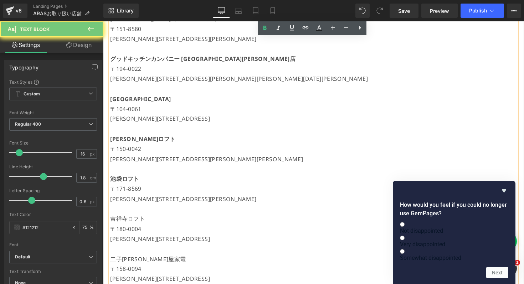
scroll to position [813, 0]
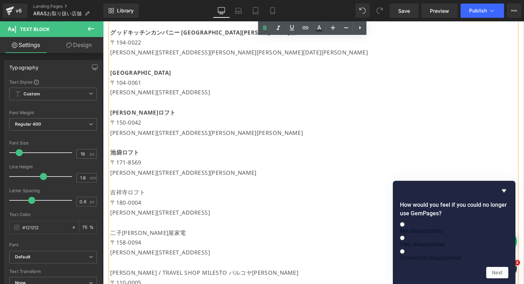
click at [123, 198] on p "吉祥寺ロフト" at bounding box center [319, 197] width 416 height 10
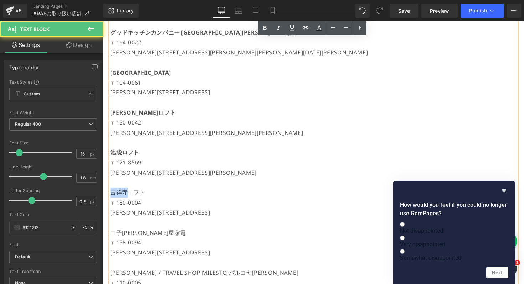
click at [123, 198] on p "吉祥寺ロフト" at bounding box center [319, 197] width 416 height 10
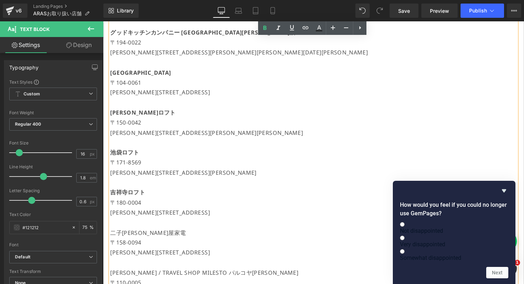
click at [131, 238] on p "二子[PERSON_NAME]屋家電" at bounding box center [319, 238] width 416 height 10
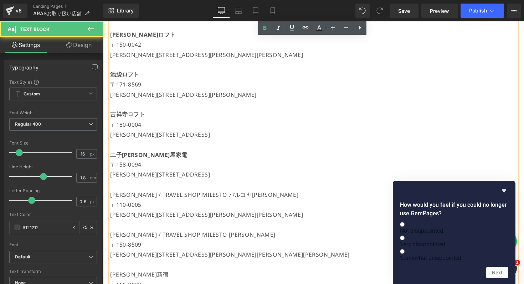
scroll to position [923, 0]
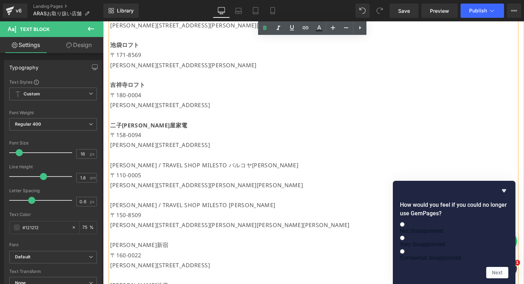
click at [145, 166] on p "[PERSON_NAME] / TRAVEL SHOP MILESTO パルコヤ[PERSON_NAME]" at bounding box center [319, 169] width 416 height 10
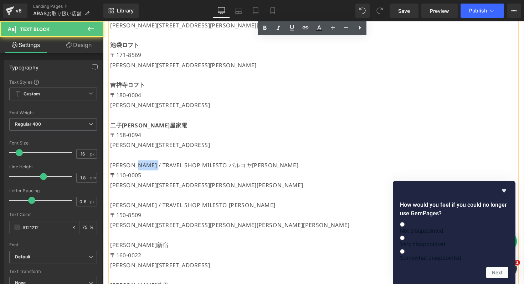
click at [145, 166] on p "[PERSON_NAME] / TRAVEL SHOP MILESTO パルコヤ[PERSON_NAME]" at bounding box center [319, 169] width 416 height 10
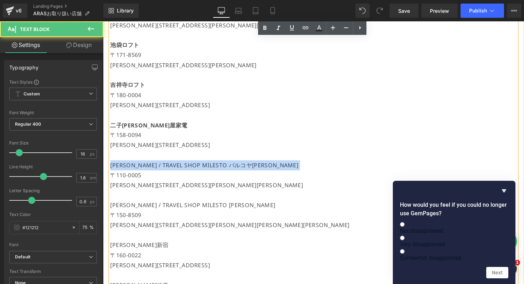
click at [145, 166] on p "[PERSON_NAME] / TRAVEL SHOP MILESTO パルコヤ[PERSON_NAME]" at bounding box center [319, 169] width 416 height 10
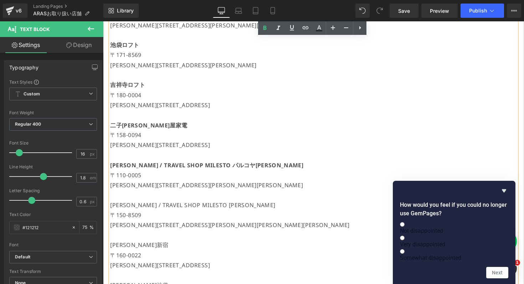
click at [139, 208] on p "[PERSON_NAME] / TRAVEL SHOP MILESTO [PERSON_NAME]" at bounding box center [319, 210] width 416 height 10
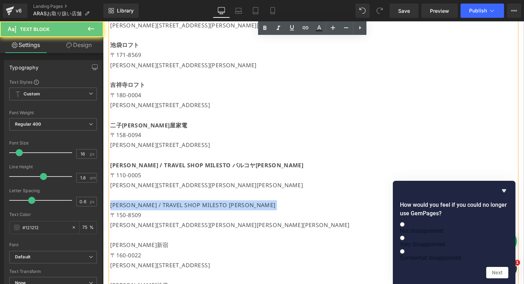
click at [139, 208] on p "[PERSON_NAME] / TRAVEL SHOP MILESTO [PERSON_NAME]" at bounding box center [319, 210] width 416 height 10
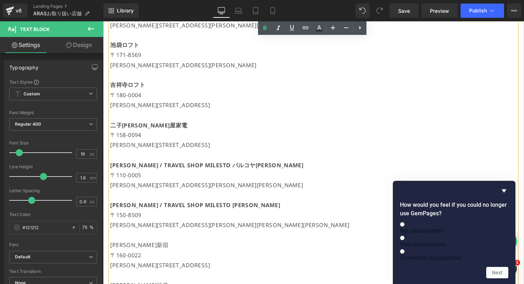
click at [140, 248] on p "[PERSON_NAME]新宿" at bounding box center [319, 251] width 416 height 10
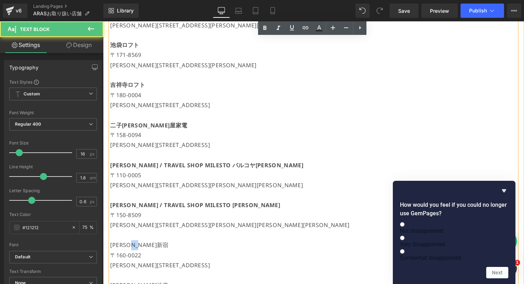
click at [140, 248] on p "[PERSON_NAME]新宿" at bounding box center [319, 251] width 416 height 10
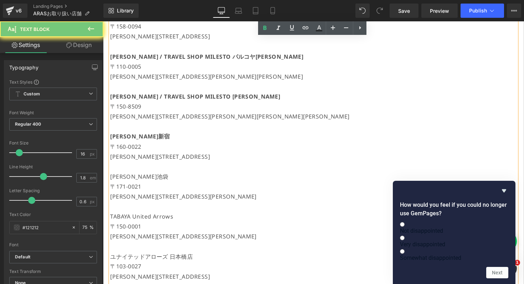
scroll to position [1085, 0]
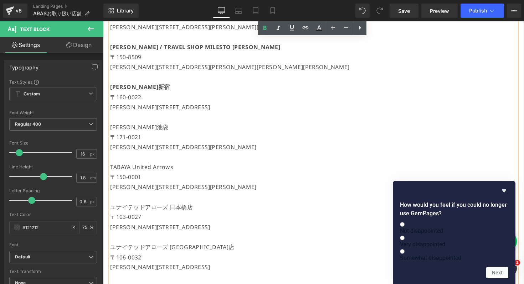
click at [134, 130] on p "[PERSON_NAME]池袋" at bounding box center [319, 130] width 416 height 10
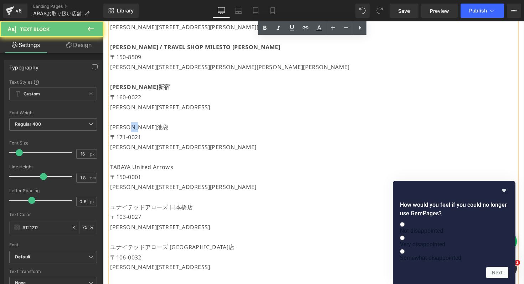
click at [134, 130] on p "[PERSON_NAME]池袋" at bounding box center [319, 130] width 416 height 10
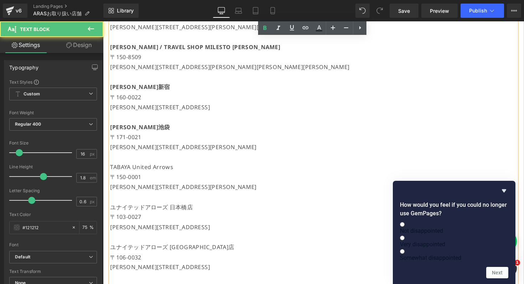
click at [138, 169] on p "TABAYA United Arrows" at bounding box center [319, 171] width 416 height 10
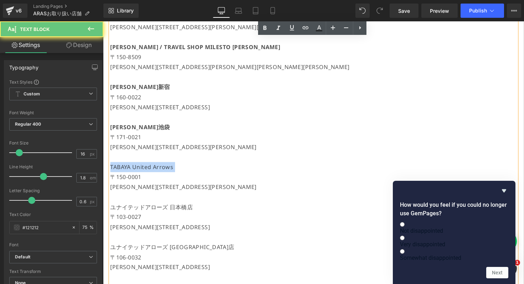
click at [138, 169] on p "TABAYA United Arrows" at bounding box center [319, 171] width 416 height 10
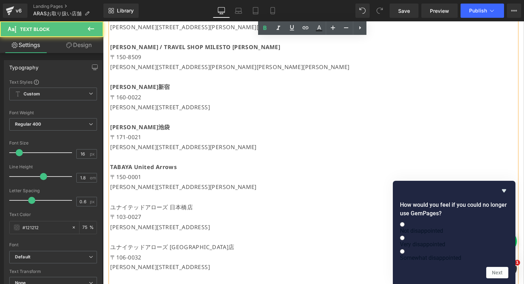
click at [139, 211] on p "ユナイテッドアローズ 日本橋店" at bounding box center [319, 212] width 416 height 10
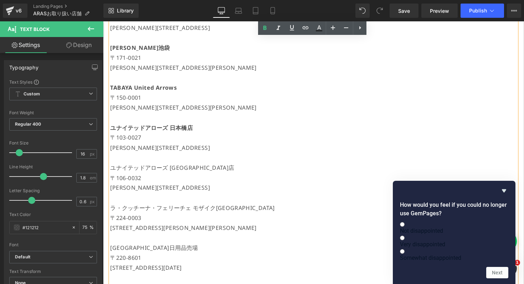
scroll to position [1190, 0]
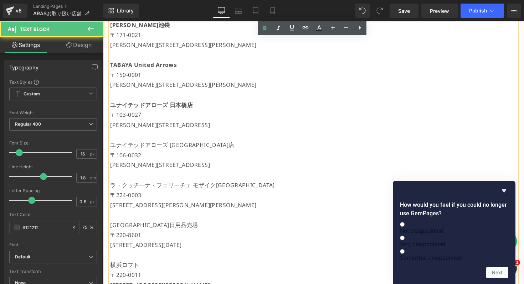
click at [148, 145] on p "ユナイテッドアローズ [GEOGRAPHIC_DATA]店" at bounding box center [319, 148] width 416 height 10
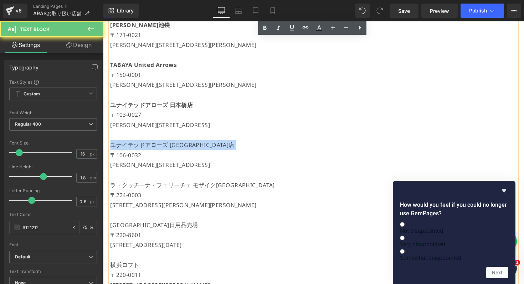
click at [148, 145] on p "ユナイテッドアローズ [GEOGRAPHIC_DATA]店" at bounding box center [319, 148] width 416 height 10
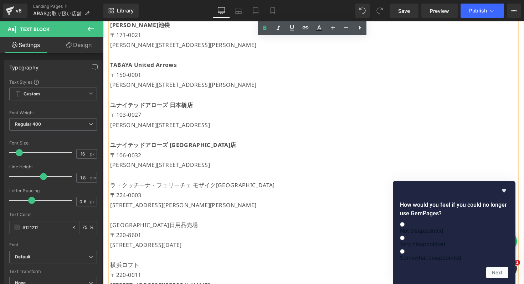
click at [150, 191] on p "ラ・クッチーナ・フェリーチェ モザイク[GEOGRAPHIC_DATA]" at bounding box center [319, 189] width 416 height 10
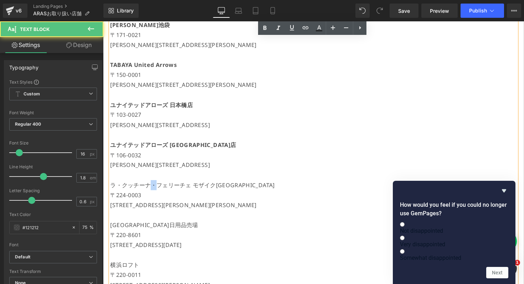
click at [150, 191] on p "ラ・クッチーナ・フェリーチェ モザイク[GEOGRAPHIC_DATA]" at bounding box center [319, 189] width 416 height 10
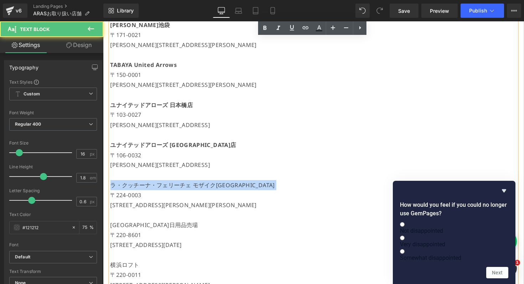
click at [150, 191] on p "ラ・クッチーナ・フェリーチェ モザイク[GEOGRAPHIC_DATA]" at bounding box center [319, 189] width 416 height 10
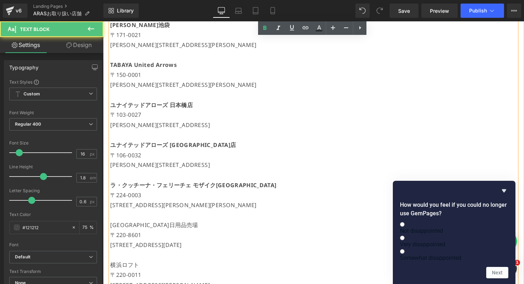
click at [145, 232] on p "[GEOGRAPHIC_DATA]日用品売場" at bounding box center [319, 230] width 416 height 10
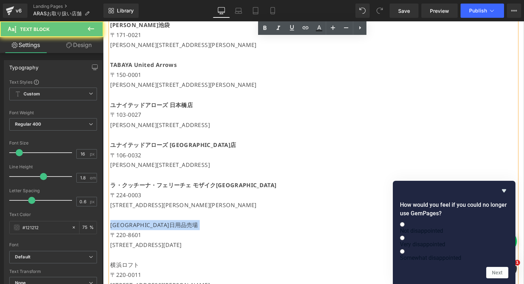
click at [145, 232] on p "[GEOGRAPHIC_DATA]日用品売場" at bounding box center [319, 230] width 416 height 10
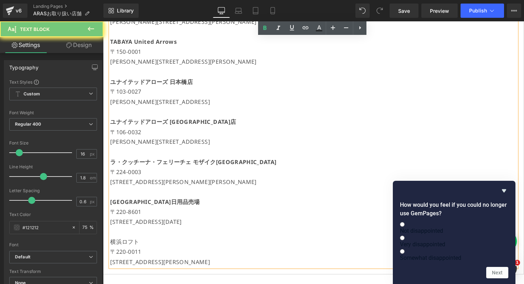
scroll to position [1255, 0]
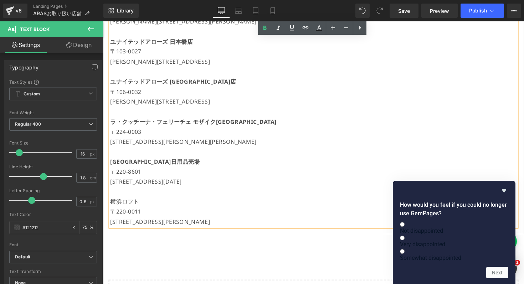
click at [128, 208] on p "横浜ロフト" at bounding box center [319, 206] width 416 height 10
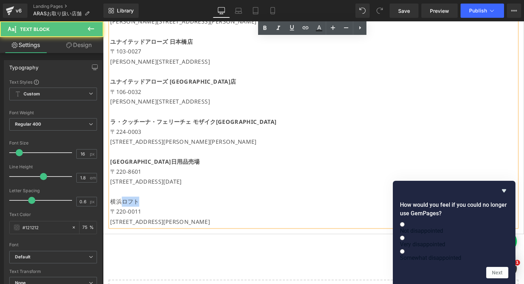
click at [128, 208] on p "横浜ロフト" at bounding box center [319, 206] width 416 height 10
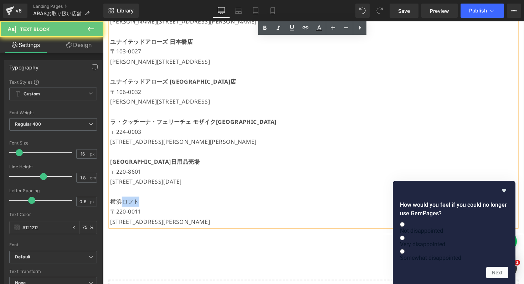
click at [128, 208] on p "横浜ロフト" at bounding box center [319, 206] width 416 height 10
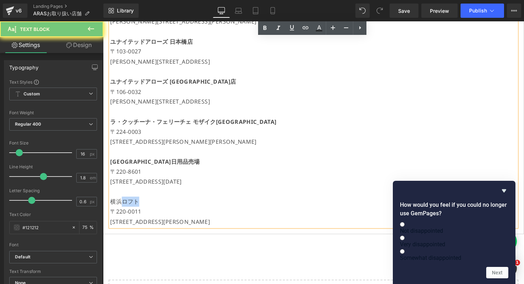
click at [128, 208] on p "横浜ロフト" at bounding box center [319, 206] width 416 height 10
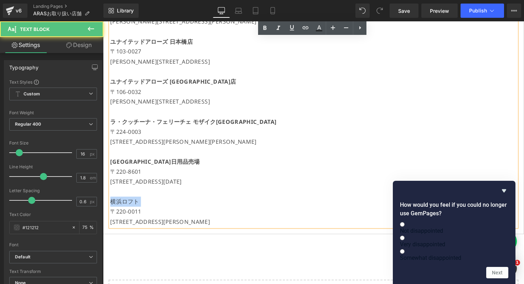
click at [128, 208] on p "横浜ロフト" at bounding box center [319, 206] width 416 height 10
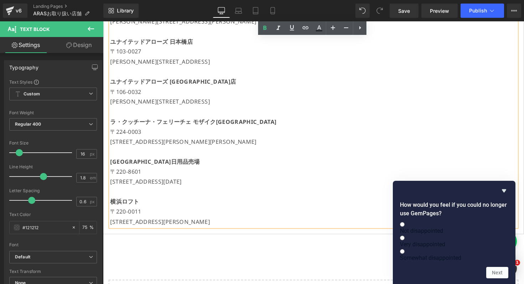
click at [212, 205] on p "横浜ロフト" at bounding box center [319, 206] width 416 height 10
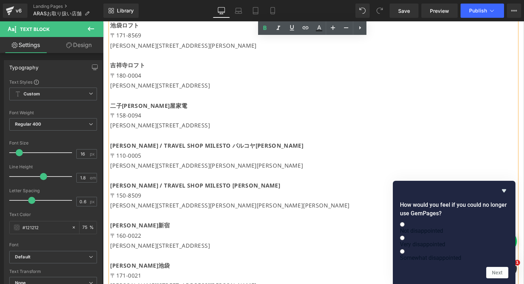
scroll to position [375, 0]
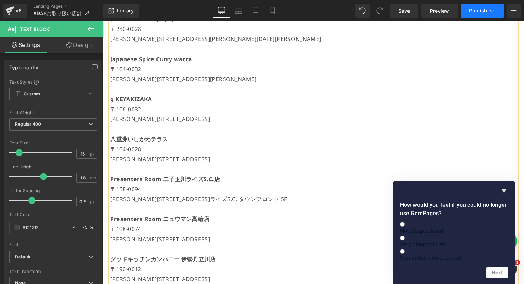
click at [471, 5] on button "Publish" at bounding box center [482, 11] width 43 height 14
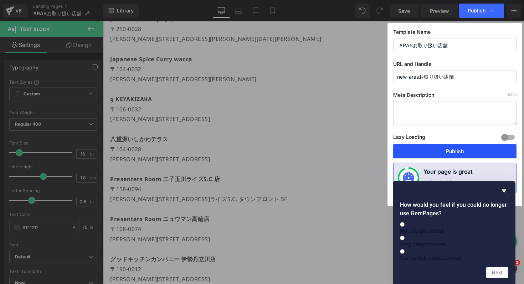
click at [427, 149] on button "Publish" at bounding box center [454, 151] width 123 height 14
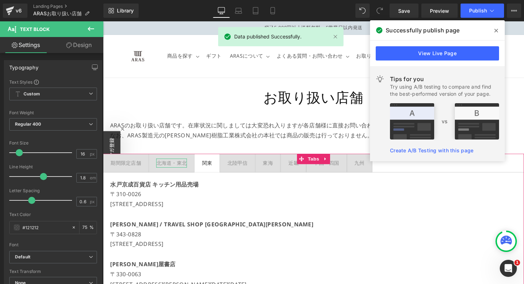
click at [181, 167] on div "北海道・東北" at bounding box center [173, 166] width 31 height 9
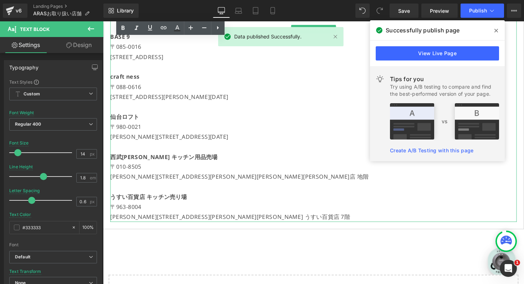
scroll to position [235, 0]
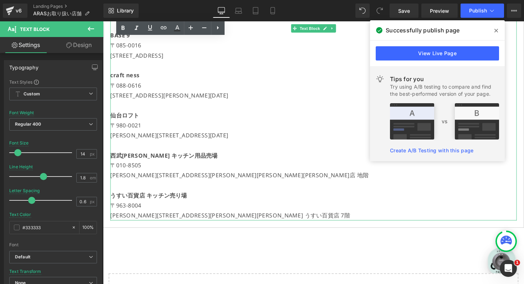
click at [138, 154] on p "西武[PERSON_NAME] キッチン用品売場" at bounding box center [319, 159] width 416 height 10
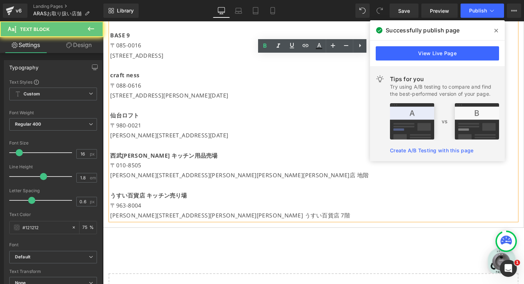
click at [137, 149] on p at bounding box center [319, 149] width 416 height 10
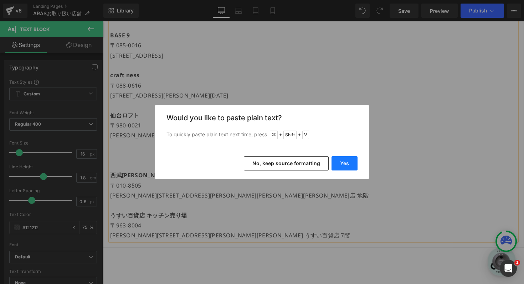
click at [339, 160] on button "Yes" at bounding box center [345, 163] width 26 height 14
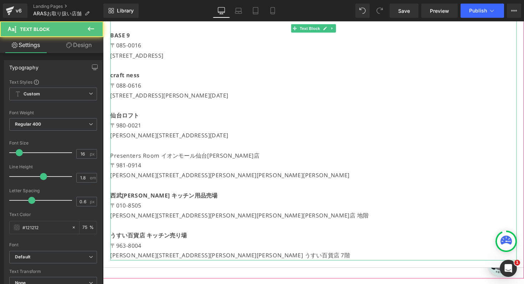
click at [188, 160] on p "Presenters Room イオンモール仙台[PERSON_NAME]店" at bounding box center [319, 159] width 416 height 10
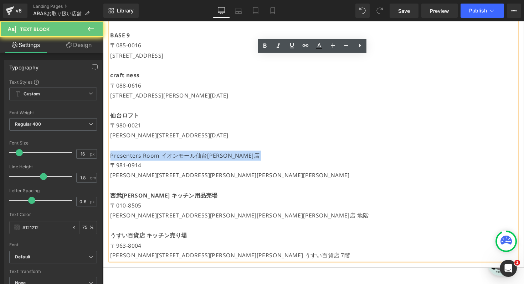
click at [188, 160] on p "Presenters Room イオンモール仙台[PERSON_NAME]店" at bounding box center [319, 159] width 416 height 10
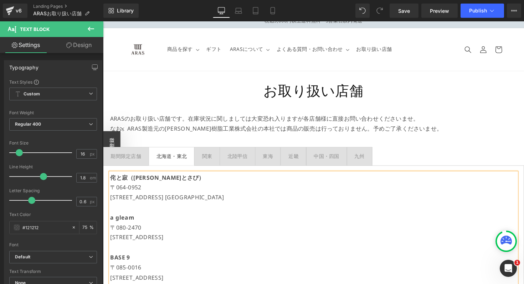
scroll to position [0, 0]
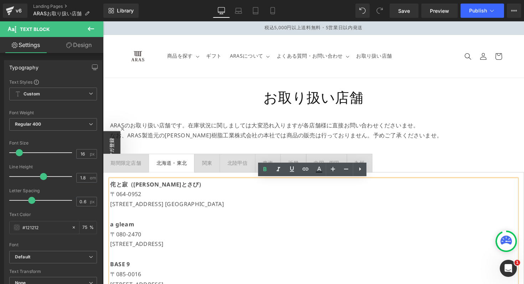
click at [194, 207] on p "[STREET_ADDRESS] [GEOGRAPHIC_DATA]" at bounding box center [319, 209] width 416 height 10
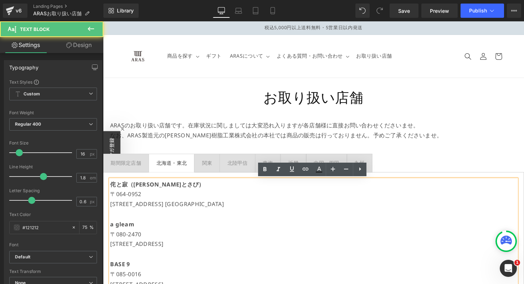
click at [171, 220] on p at bounding box center [319, 219] width 416 height 10
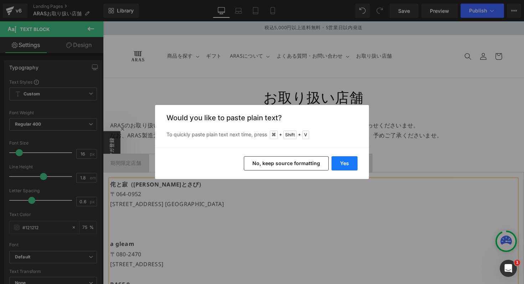
click at [350, 163] on button "Yes" at bounding box center [345, 163] width 26 height 14
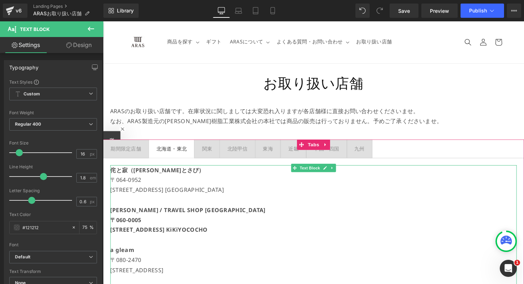
scroll to position [16, 0]
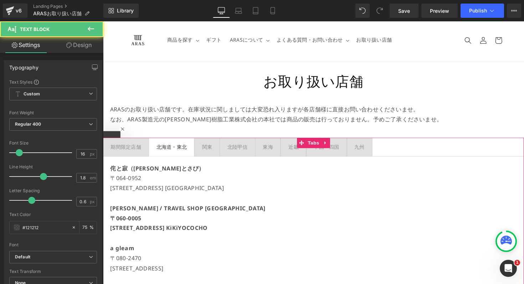
drag, startPoint x: 284, startPoint y: 233, endPoint x: 109, endPoint y: 221, distance: 175.8
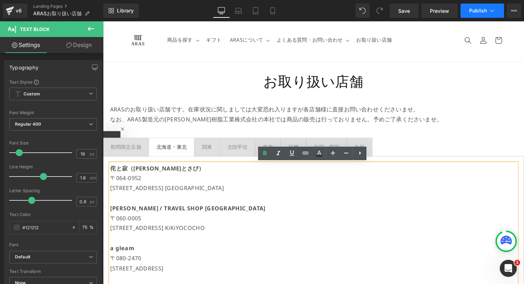
click at [480, 6] on button "Publish" at bounding box center [482, 11] width 43 height 14
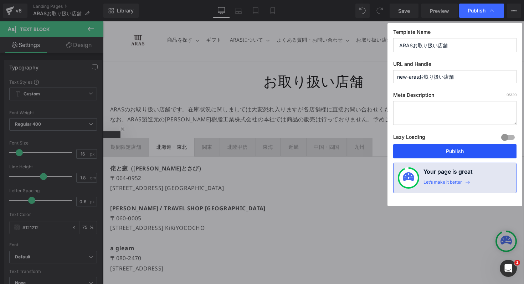
click at [448, 150] on button "Publish" at bounding box center [454, 151] width 123 height 14
